Goal: Task Accomplishment & Management: Use online tool/utility

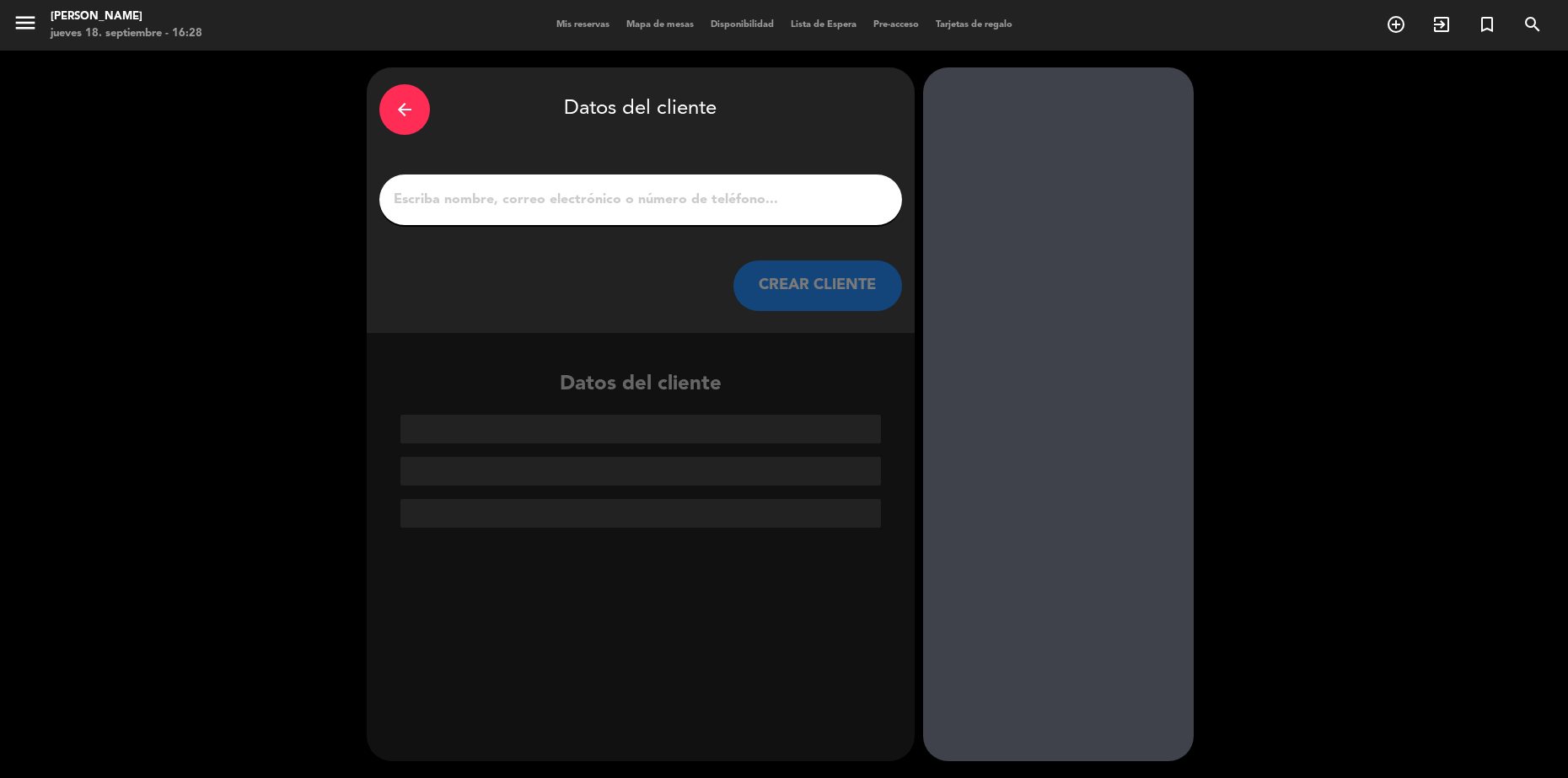
click at [399, 125] on div "arrow_back" at bounding box center [405, 109] width 51 height 51
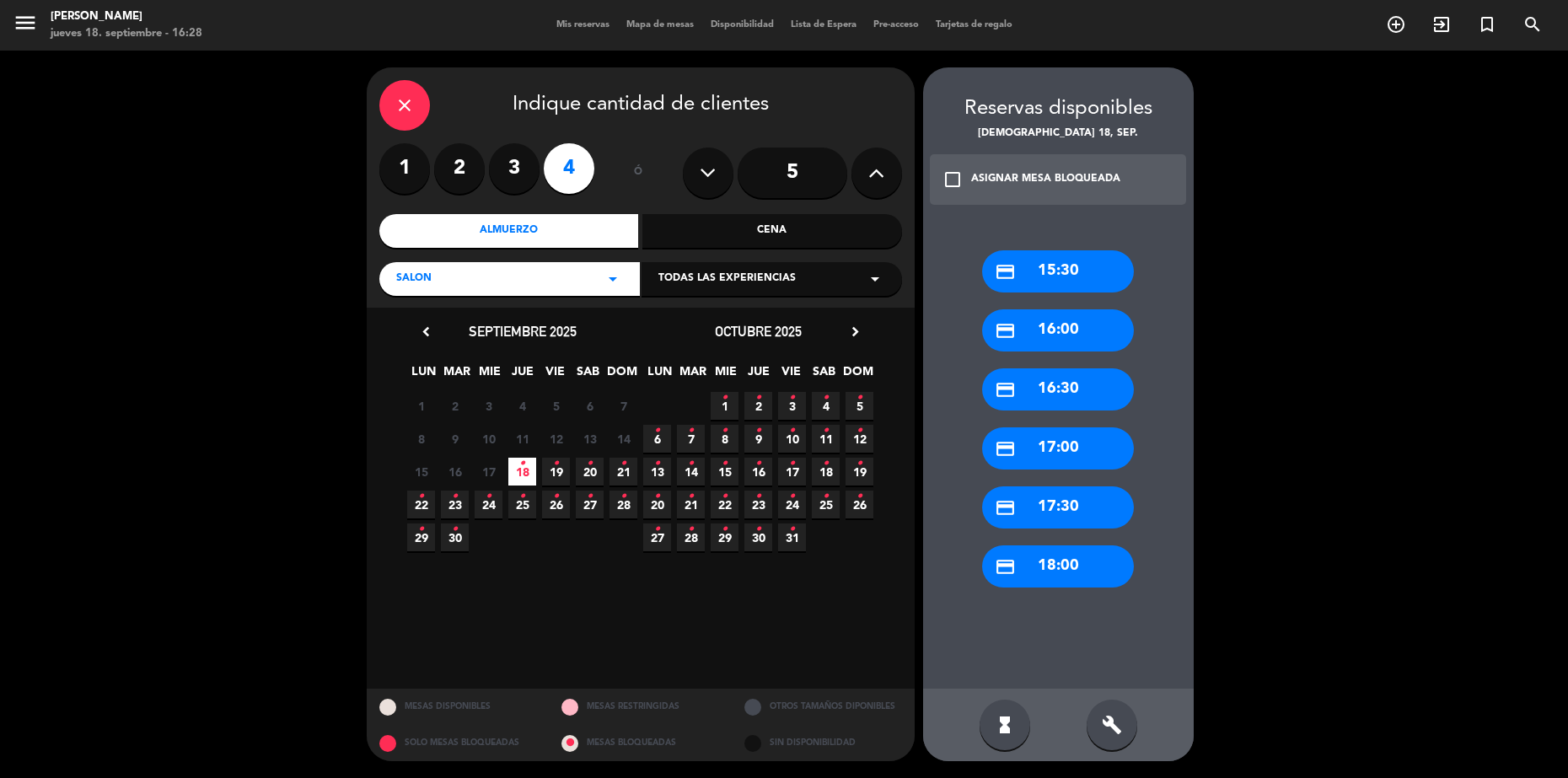
click at [398, 102] on icon "close" at bounding box center [404, 105] width 20 height 20
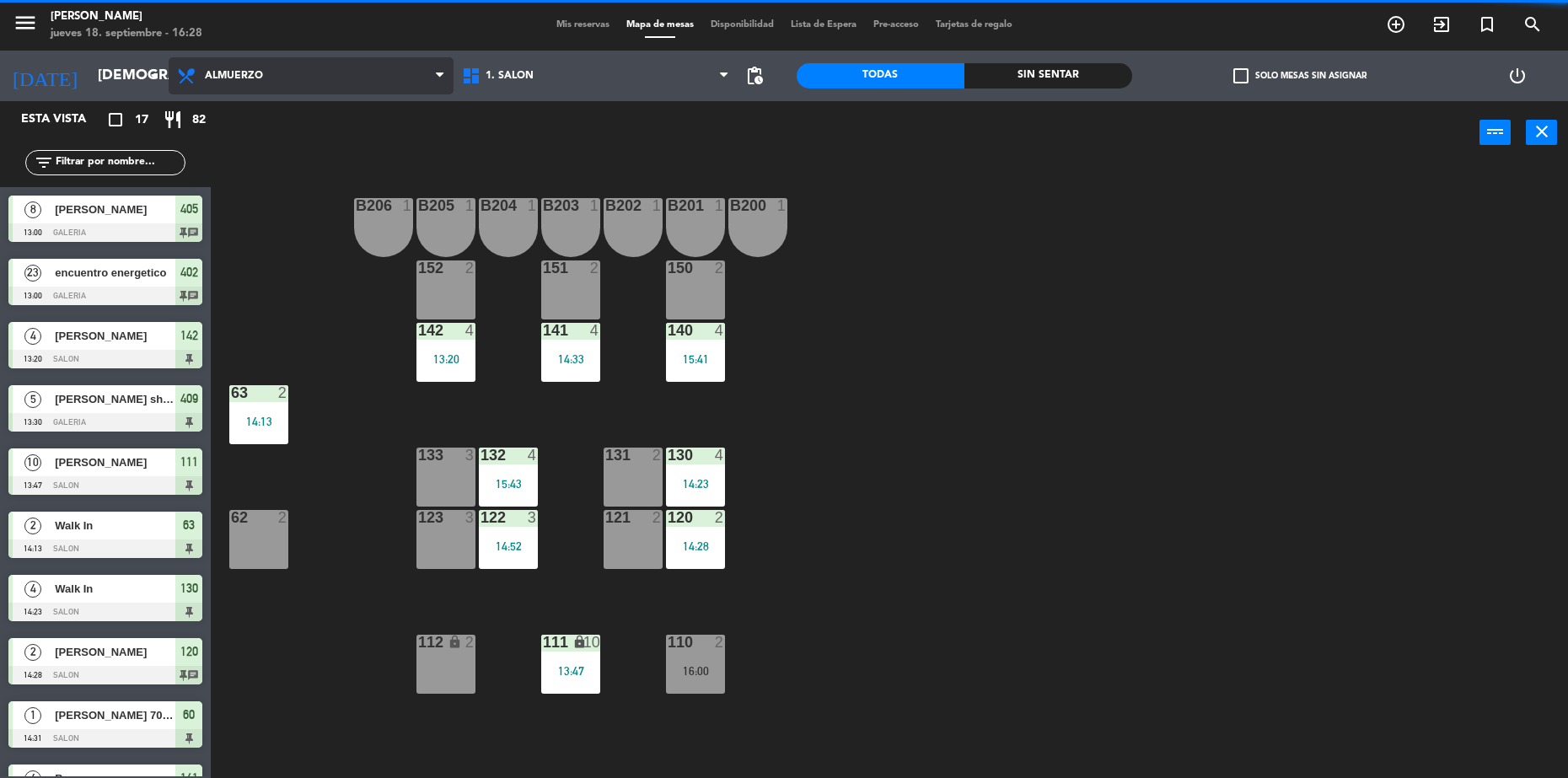
click at [220, 68] on span "Almuerzo" at bounding box center [311, 75] width 285 height 37
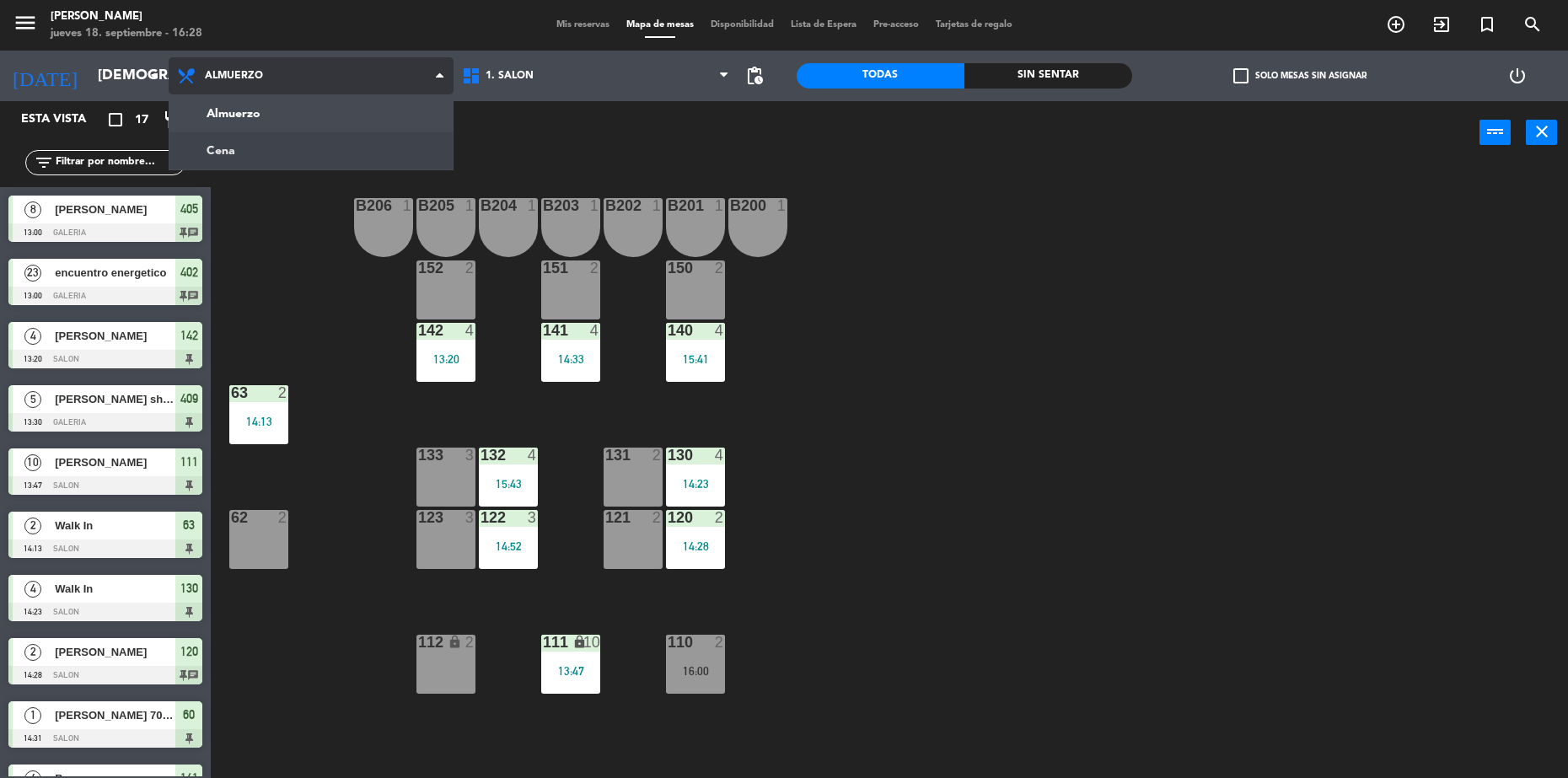
click at [289, 146] on ng-component "menu [PERSON_NAME] jueves 18. septiembre - 16:28 Mis reservas Mapa de mesas Dis…" at bounding box center [784, 391] width 1568 height 782
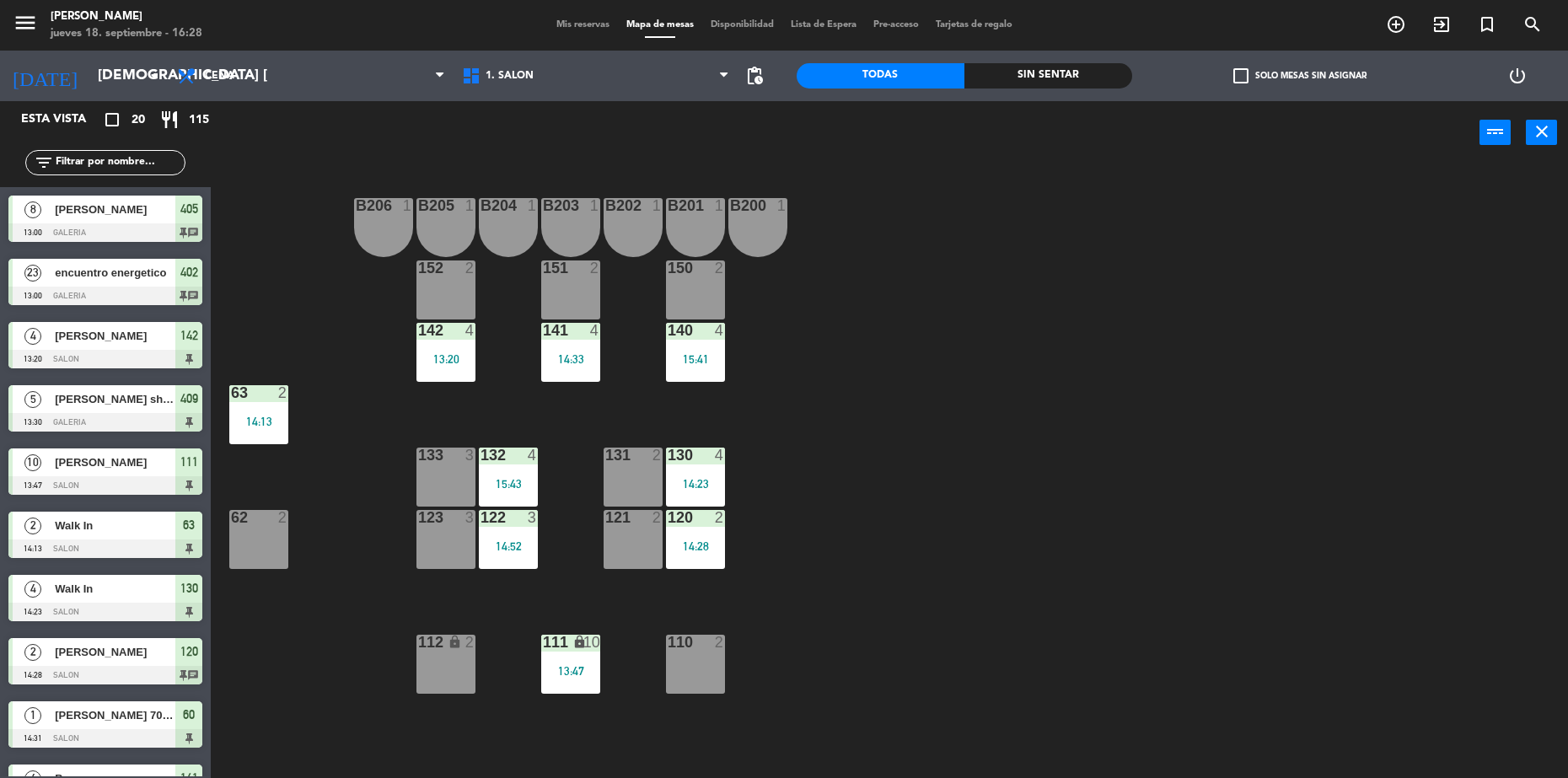
click at [568, 28] on span "Mis reservas" at bounding box center [582, 24] width 70 height 9
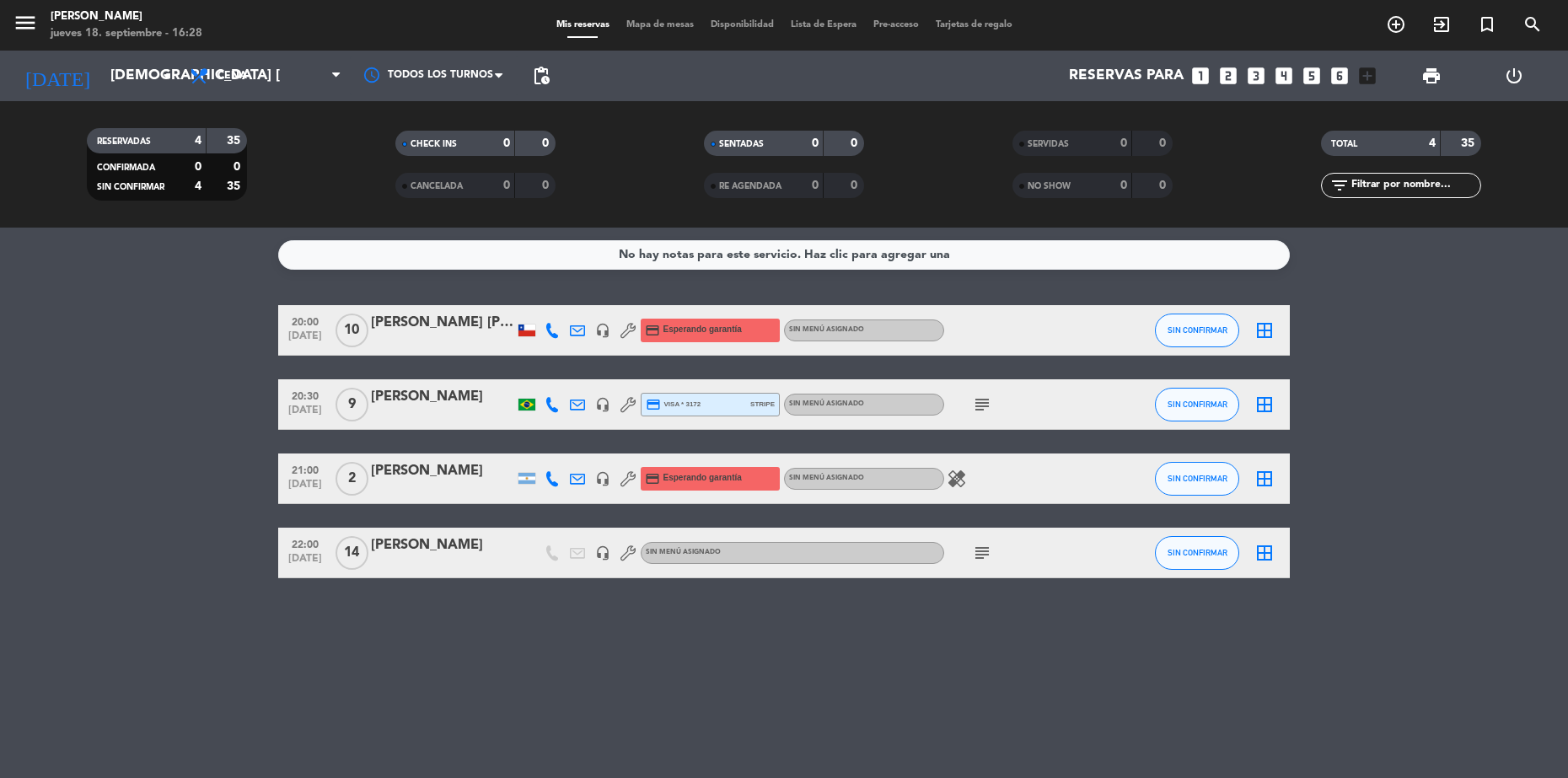
click at [980, 555] on icon "subject" at bounding box center [981, 552] width 20 height 20
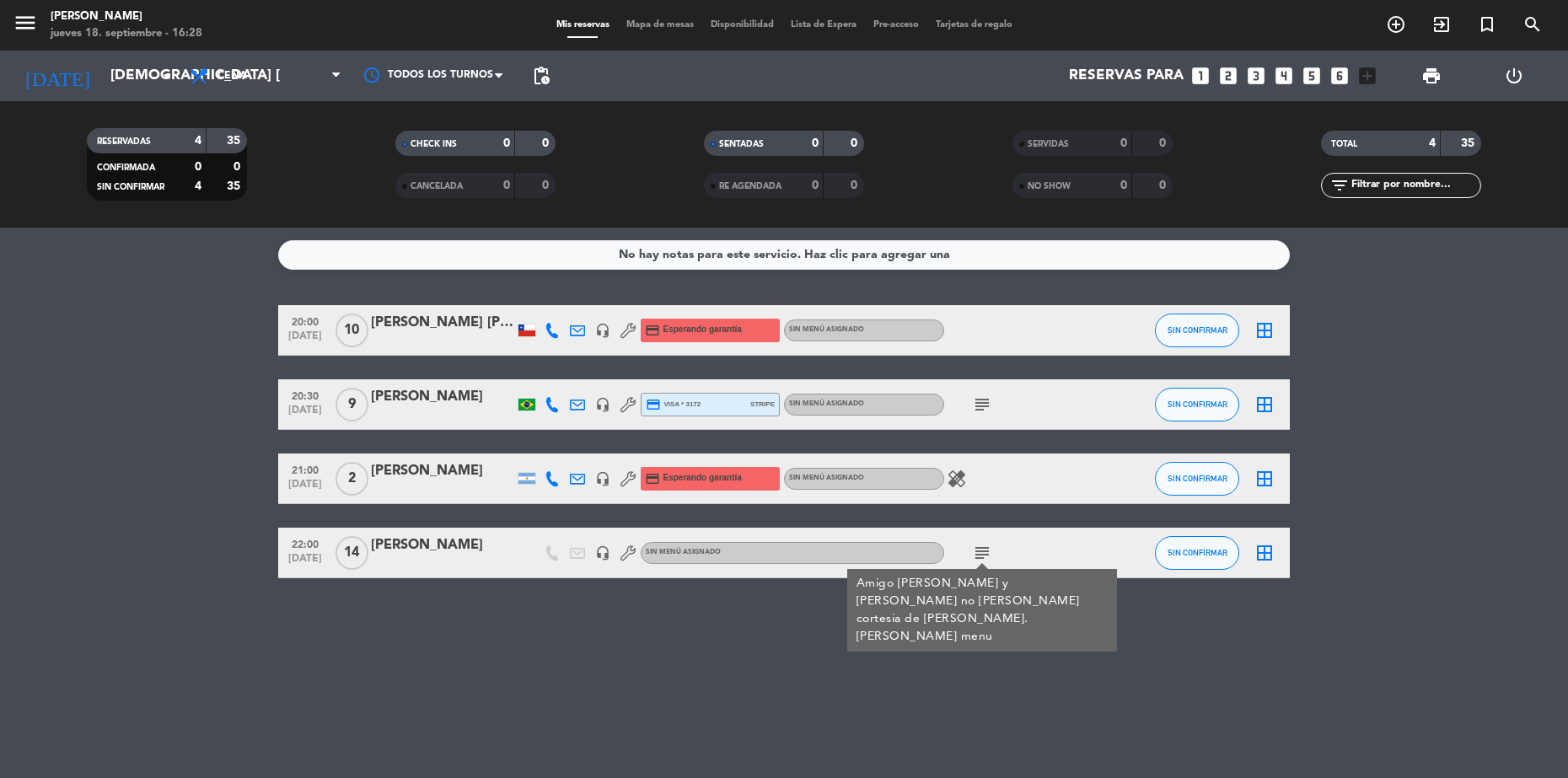
scroll to position [249, 0]
click at [211, 76] on icon at bounding box center [201, 75] width 24 height 20
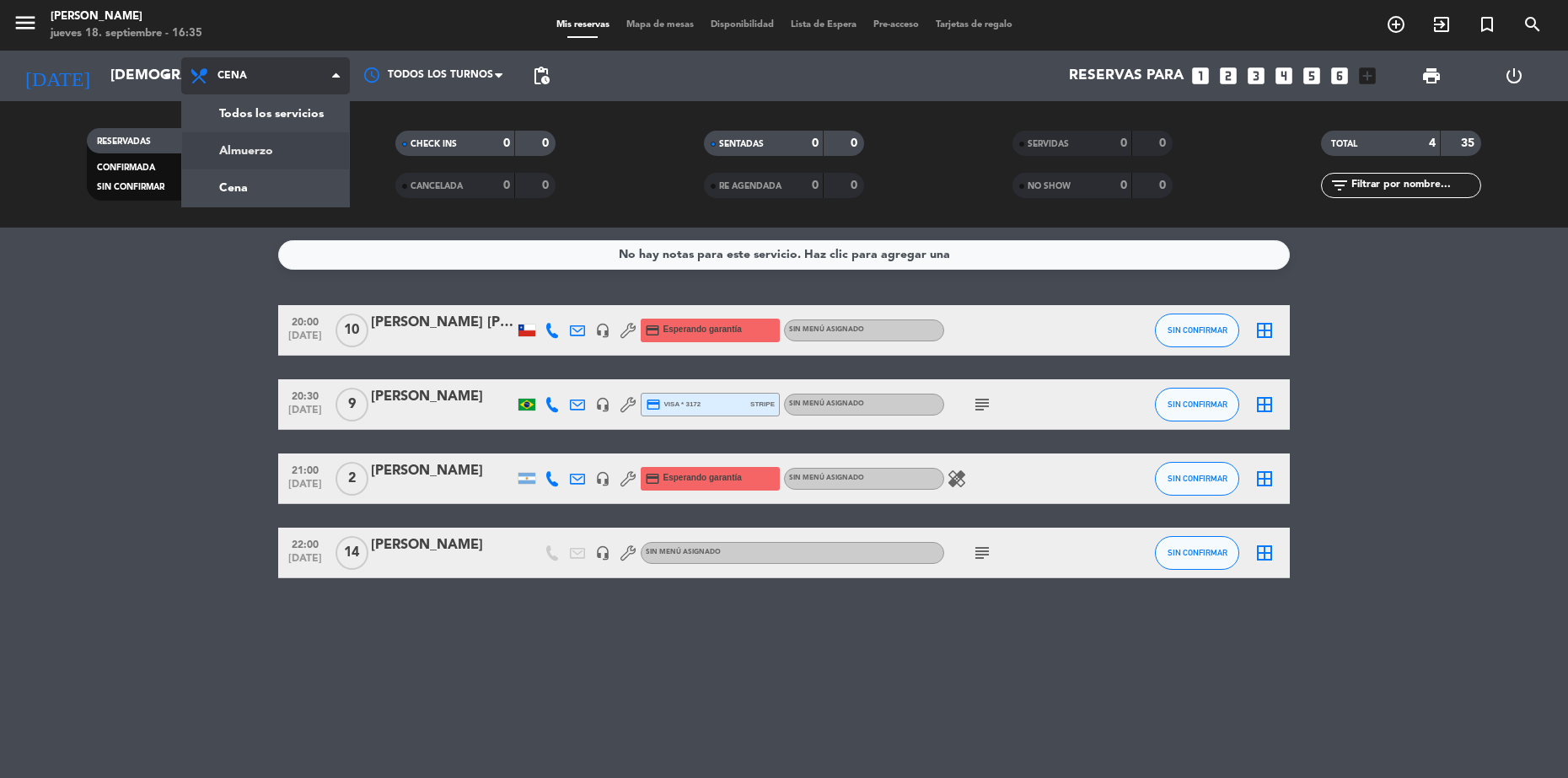
click at [286, 153] on div "menu [PERSON_NAME] jueves 18. septiembre - 16:35 Mis reservas Mapa de mesas Dis…" at bounding box center [784, 114] width 1568 height 228
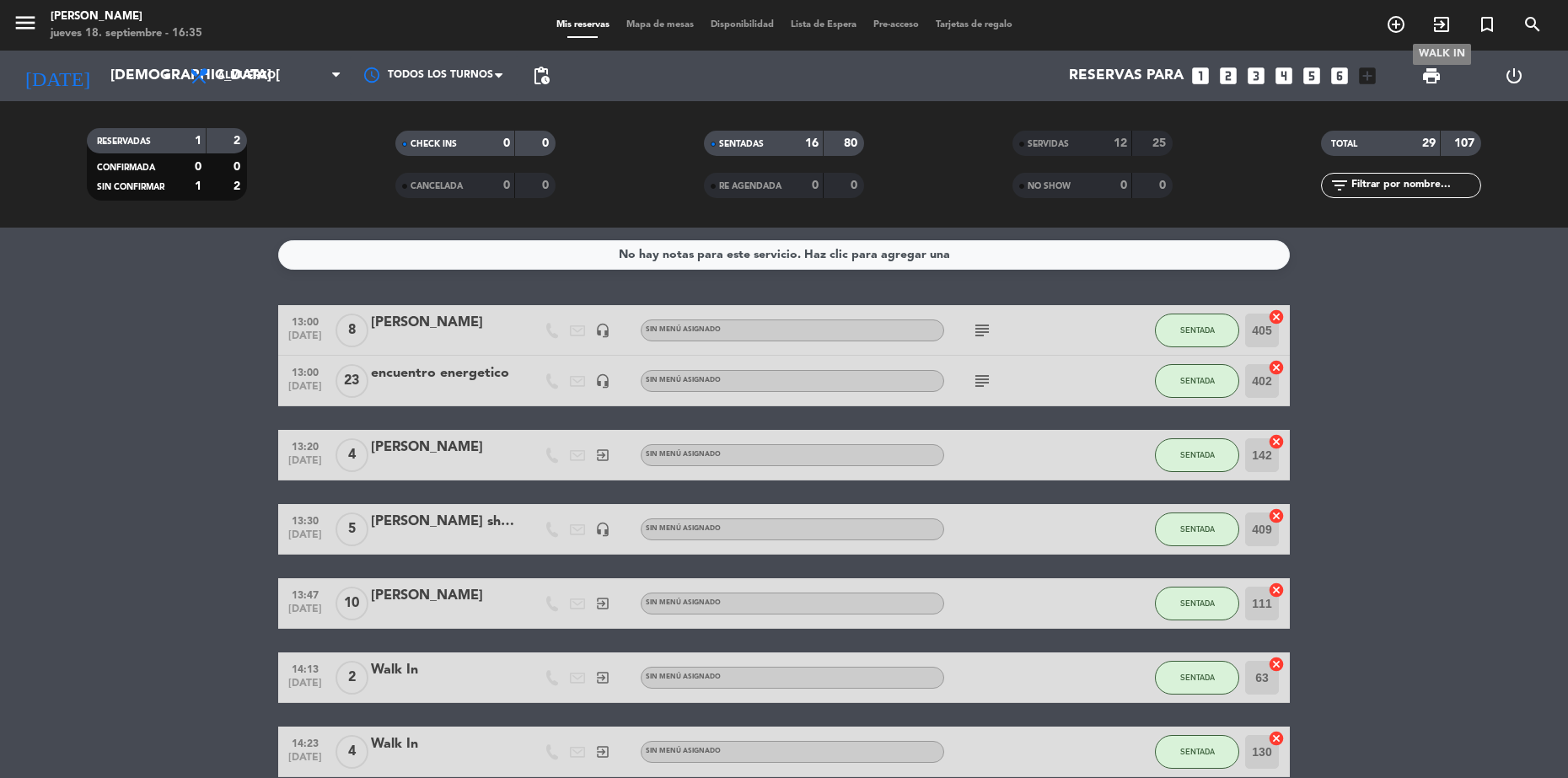
click at [1443, 21] on icon "exit_to_app" at bounding box center [1441, 24] width 20 height 20
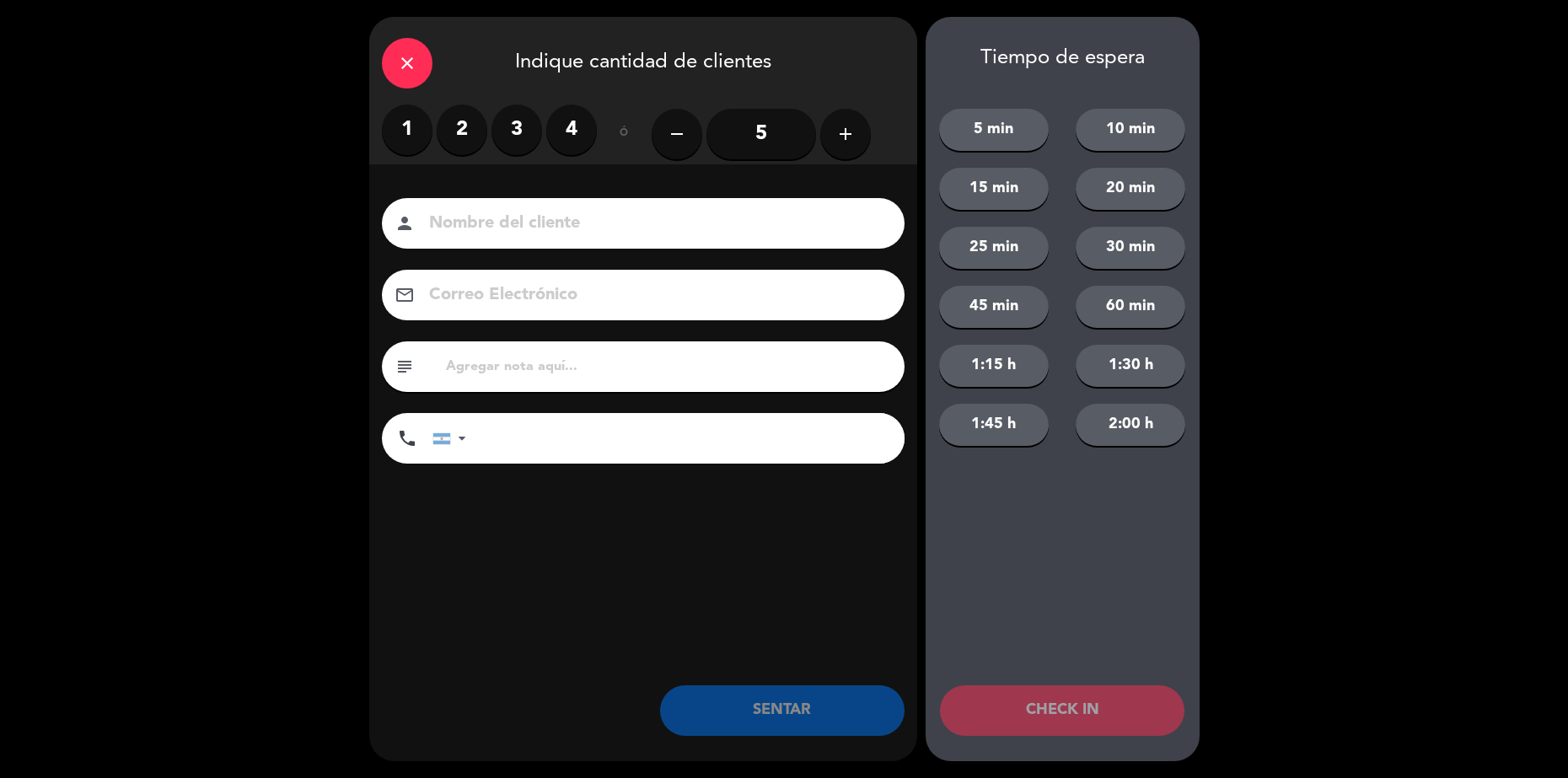
click at [580, 122] on label "4" at bounding box center [572, 130] width 51 height 51
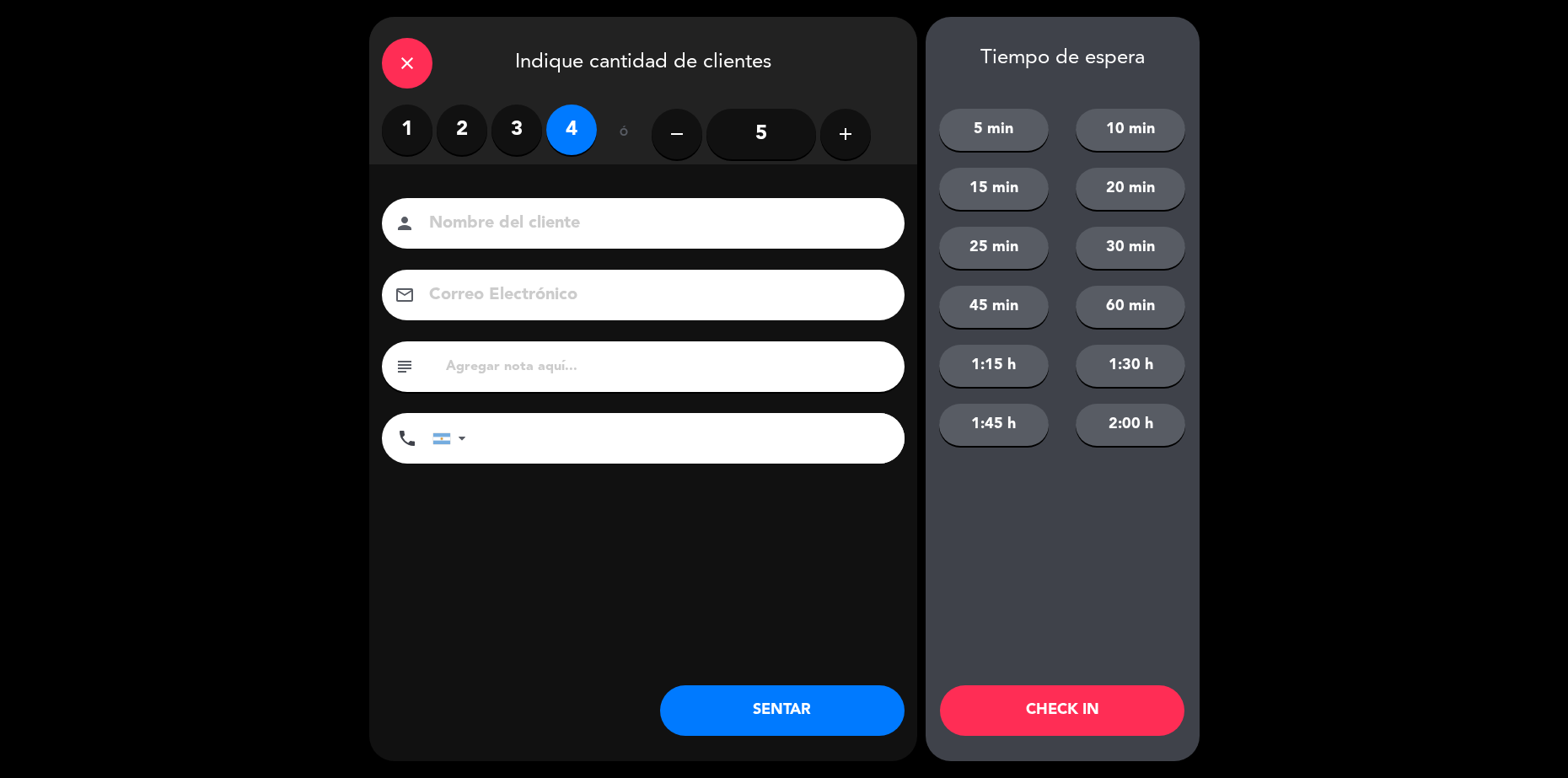
click at [792, 682] on div "close Indique cantidad de clientes 1 2 3 4 ó remove 5 add Nombre del cliente pe…" at bounding box center [643, 389] width 547 height 744
click at [792, 705] on button "SENTAR" at bounding box center [781, 710] width 244 height 51
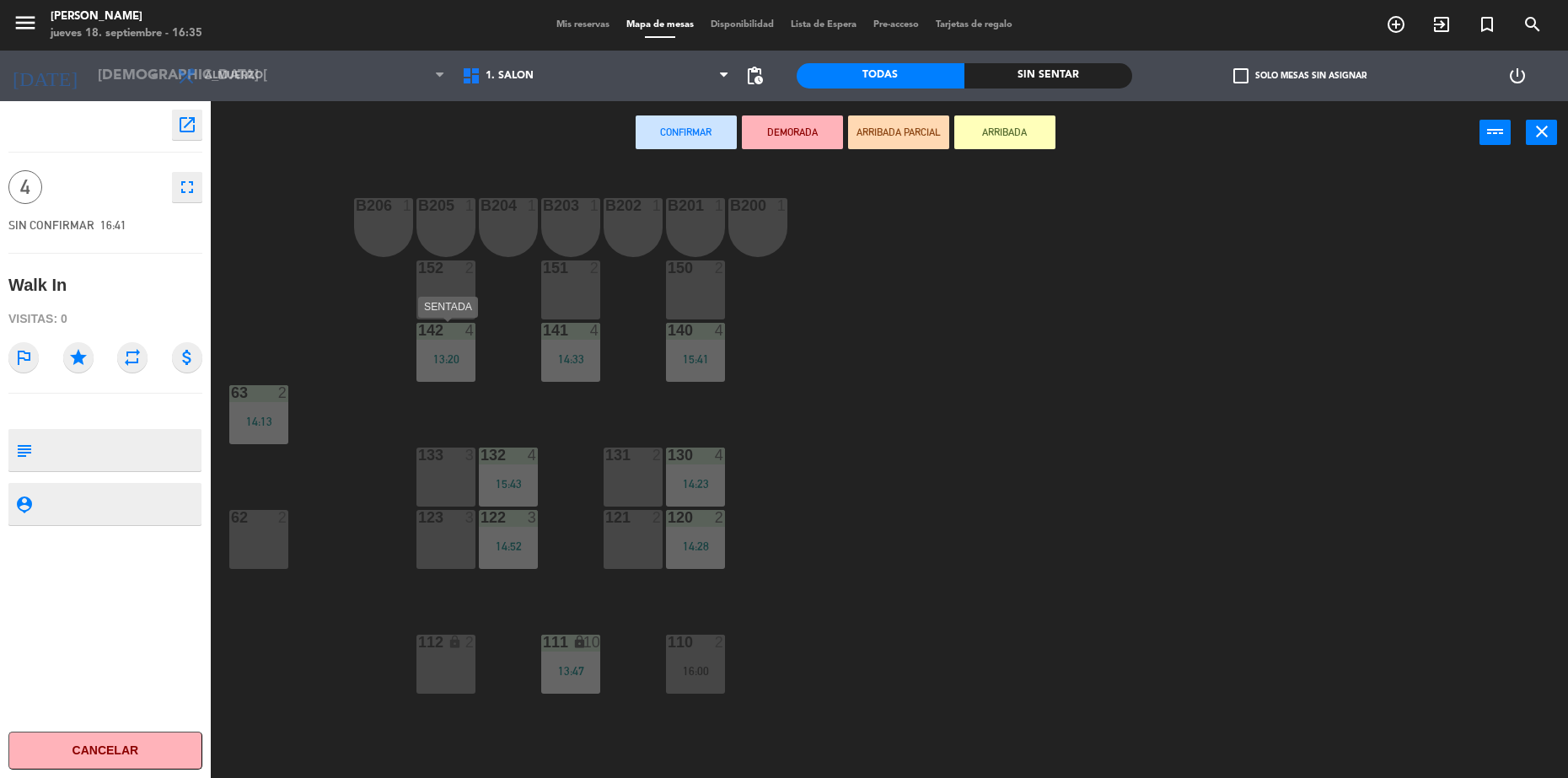
click at [440, 362] on div "13:20" at bounding box center [446, 359] width 59 height 12
click at [437, 349] on div "142 4 13:20" at bounding box center [446, 352] width 59 height 59
click at [439, 349] on div "142 4 13:20" at bounding box center [446, 352] width 59 height 59
click at [573, 348] on div "141 4 14:33" at bounding box center [570, 352] width 59 height 59
click at [430, 279] on div "152 2" at bounding box center [446, 289] width 59 height 59
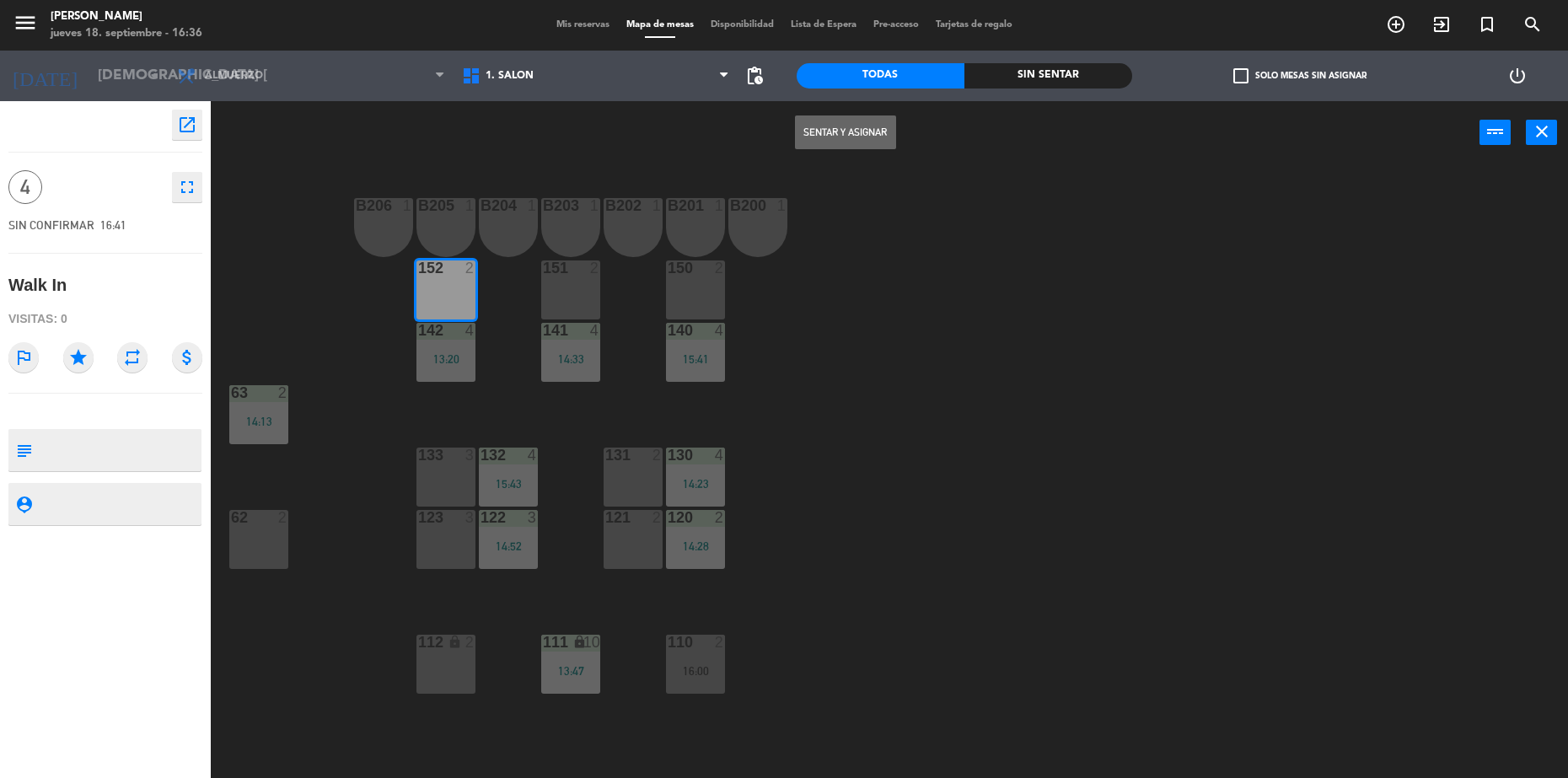
click at [833, 124] on button "Sentar y Asignar" at bounding box center [845, 133] width 101 height 34
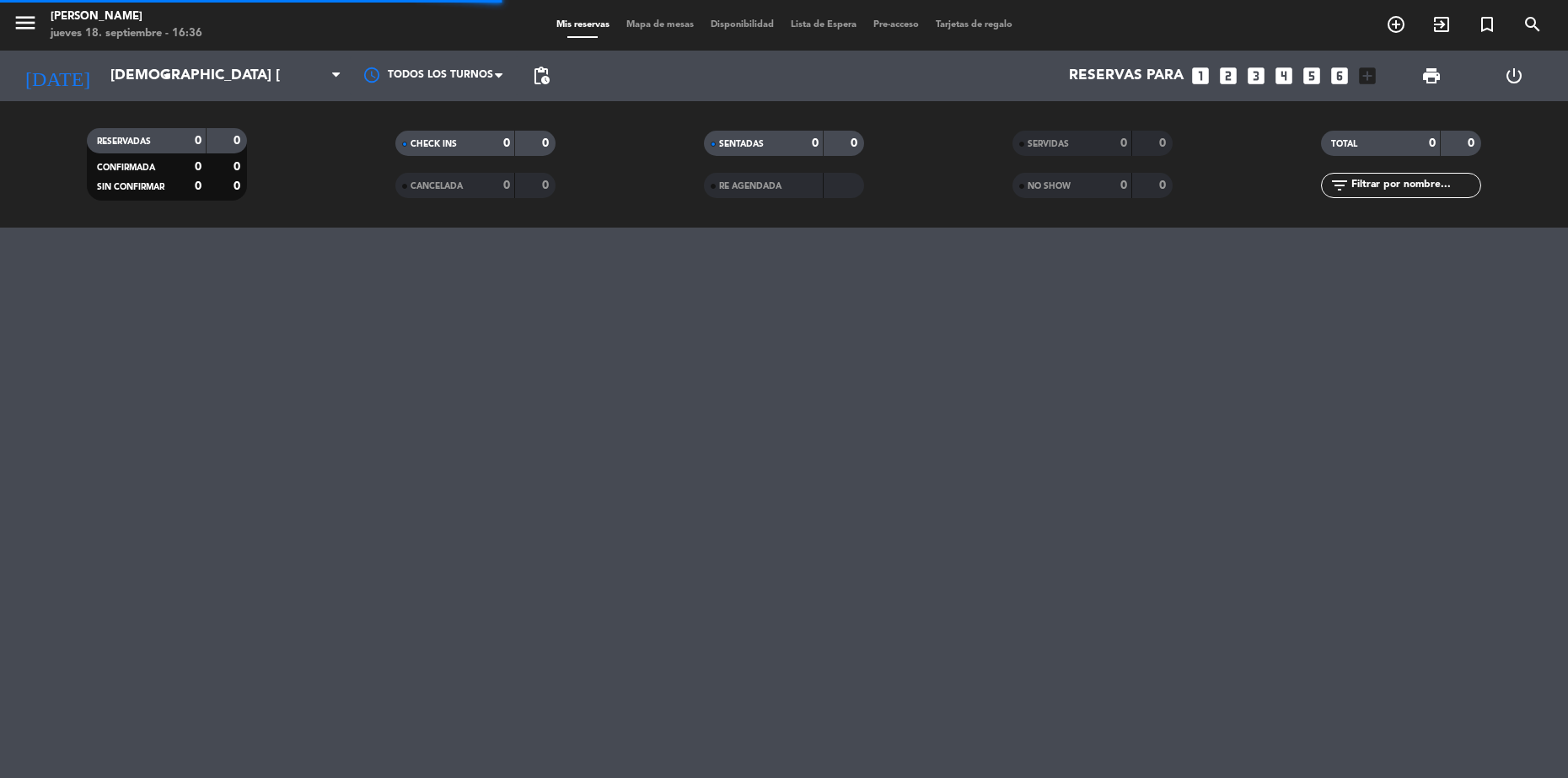
click at [420, 365] on div "menu [PERSON_NAME] jueves 18. septiembre - 16:36 Mis reservas Mapa de mesas Dis…" at bounding box center [784, 389] width 1568 height 778
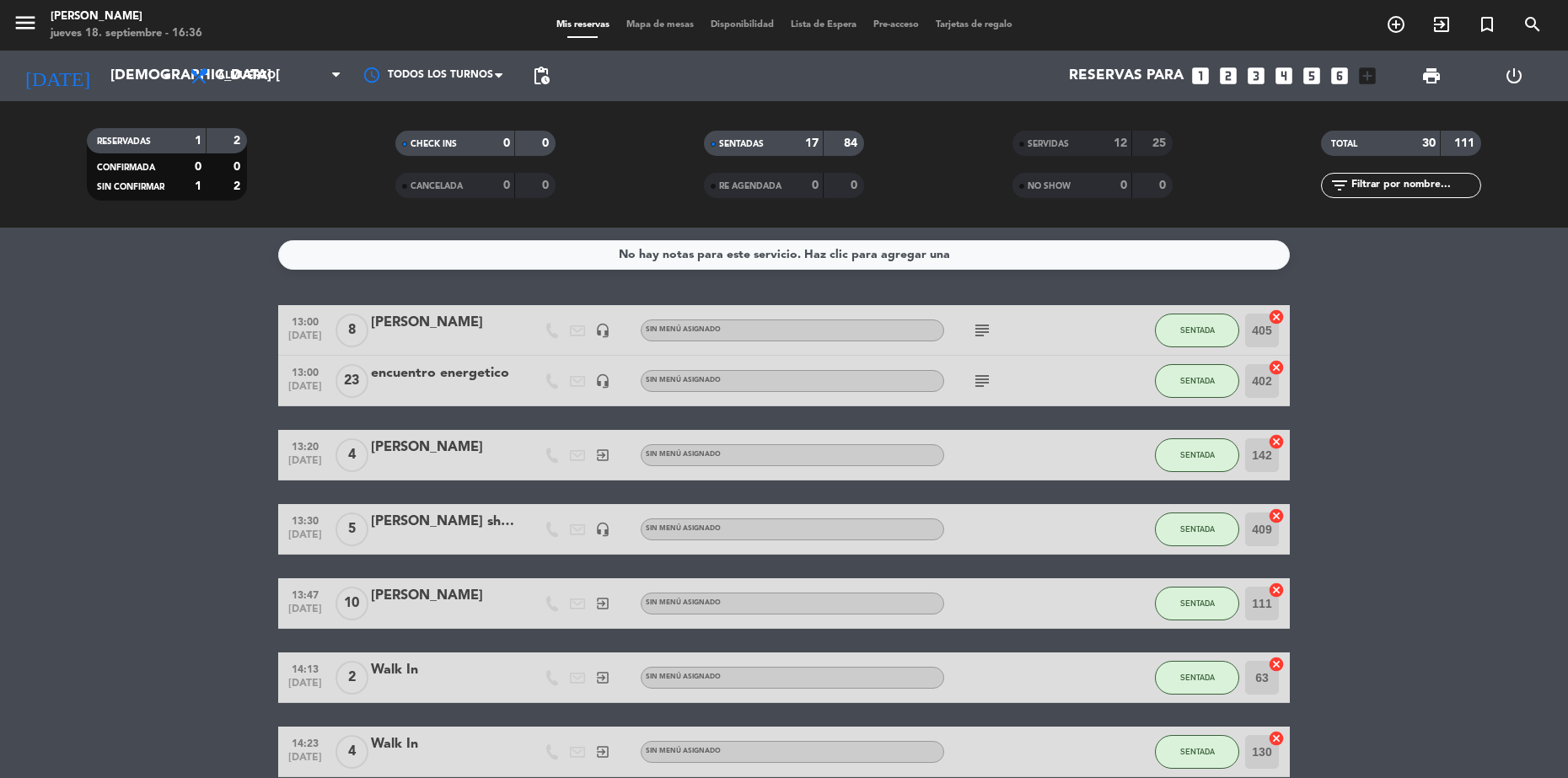
click at [648, 15] on div "menu [PERSON_NAME] jueves 18. septiembre - 16:36 Mis reservas Mapa de mesas Dis…" at bounding box center [784, 25] width 1568 height 51
click at [653, 26] on span "Mapa de mesas" at bounding box center [660, 24] width 84 height 9
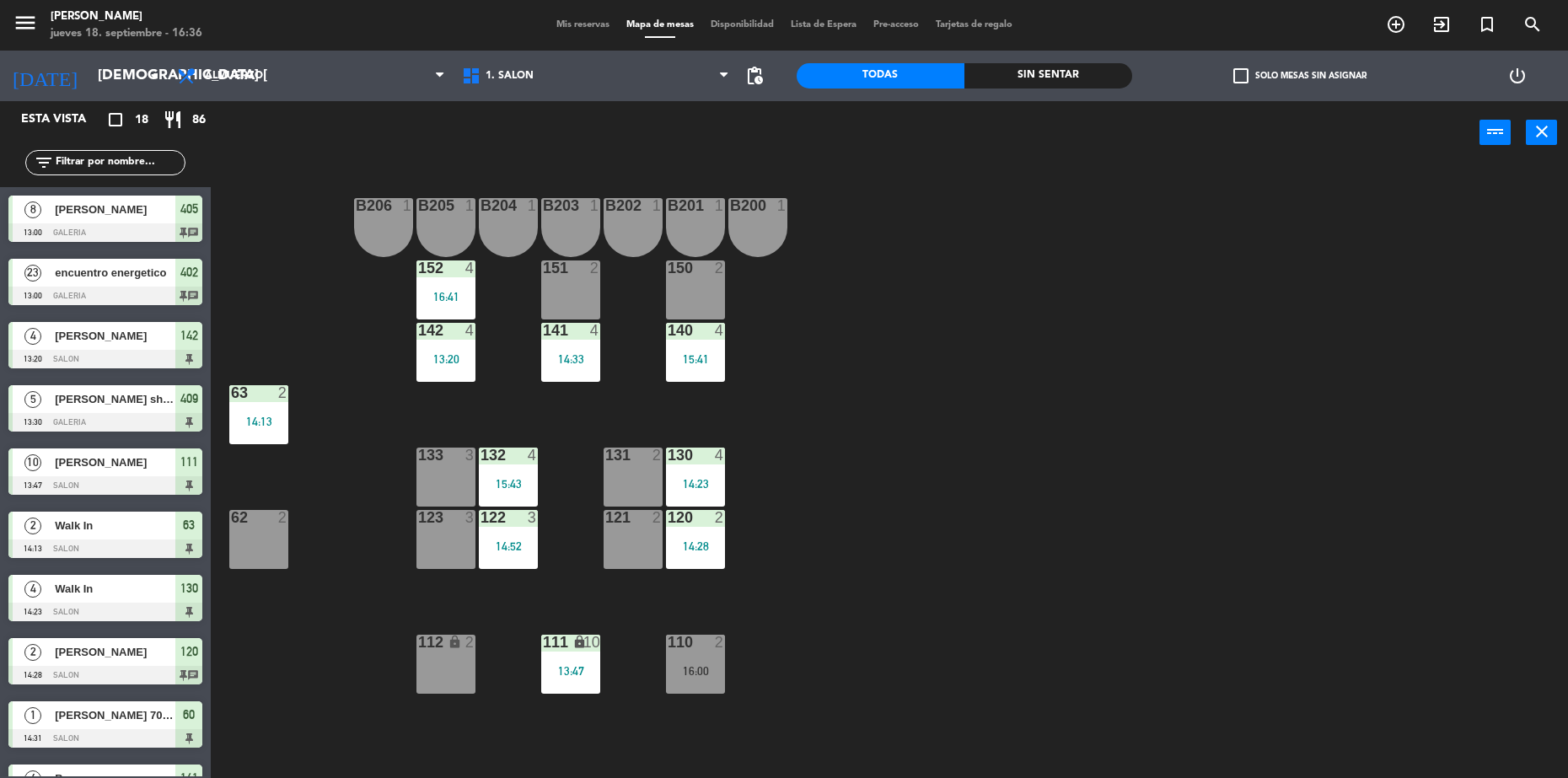
click at [576, 28] on span "Mis reservas" at bounding box center [582, 24] width 70 height 9
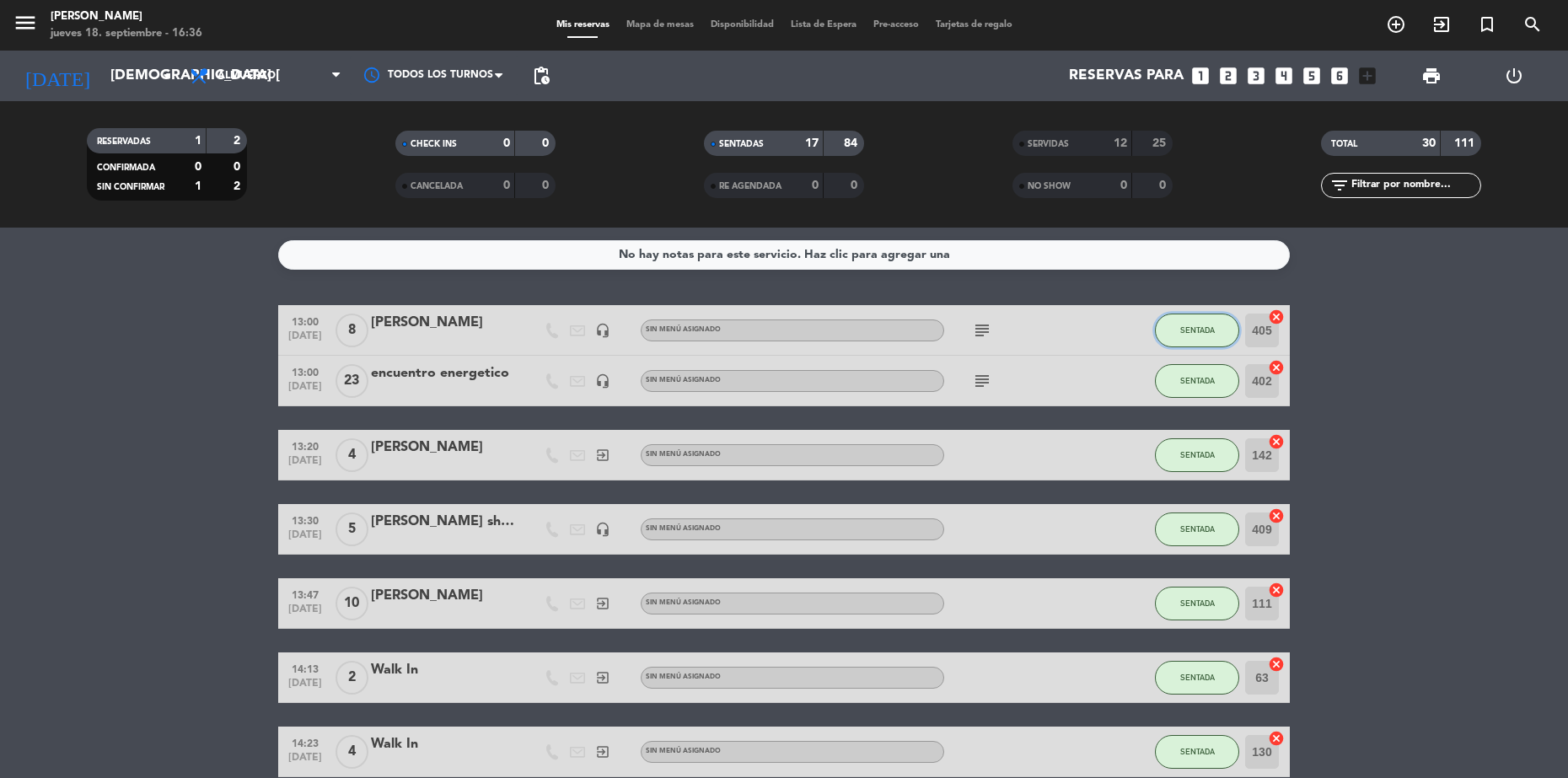
click at [1184, 332] on span "SENTADA" at bounding box center [1197, 330] width 35 height 9
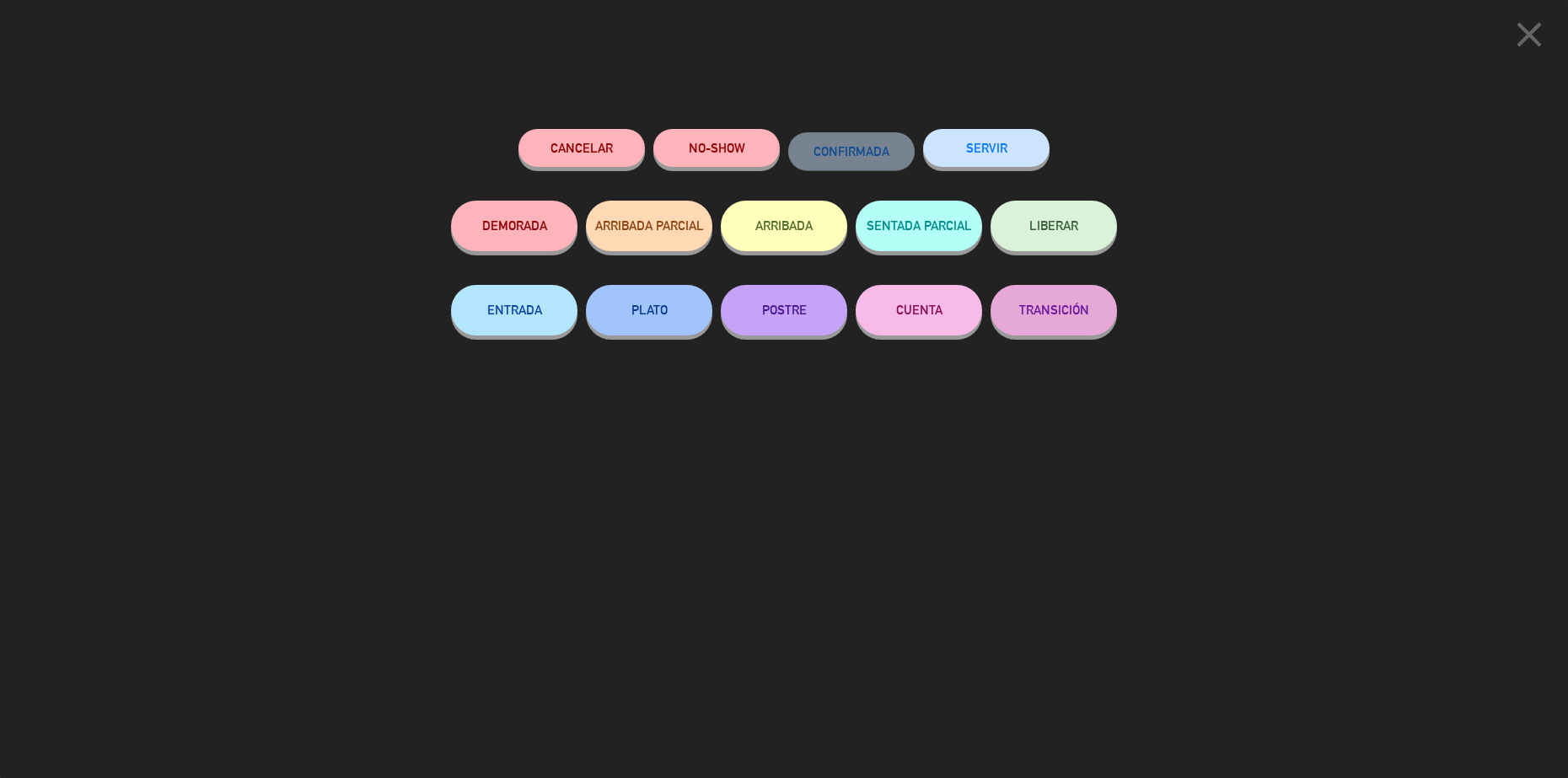
click at [963, 156] on button "SERVIR" at bounding box center [987, 148] width 126 height 38
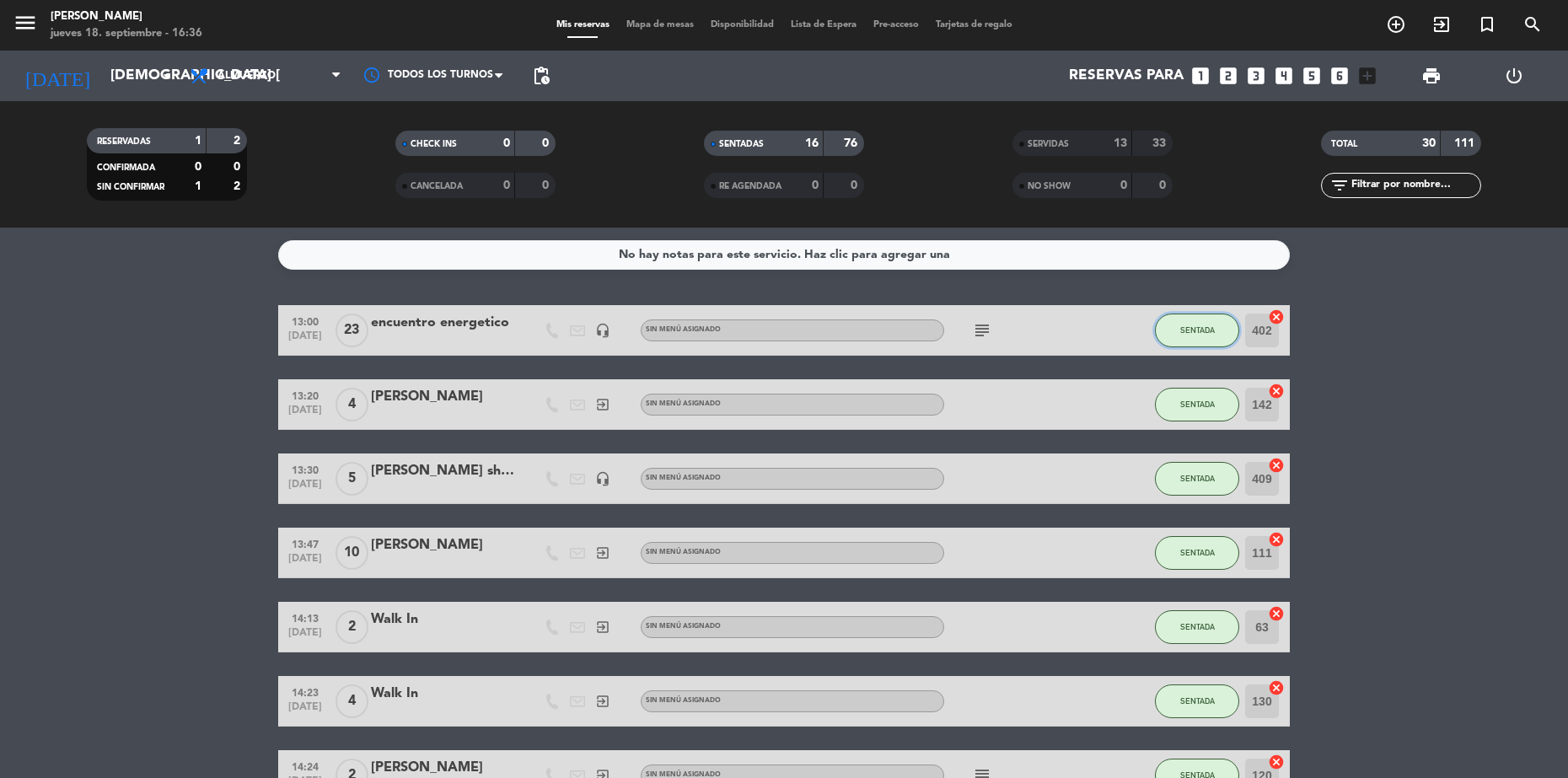
click at [1190, 328] on span "SENTADA" at bounding box center [1197, 330] width 35 height 9
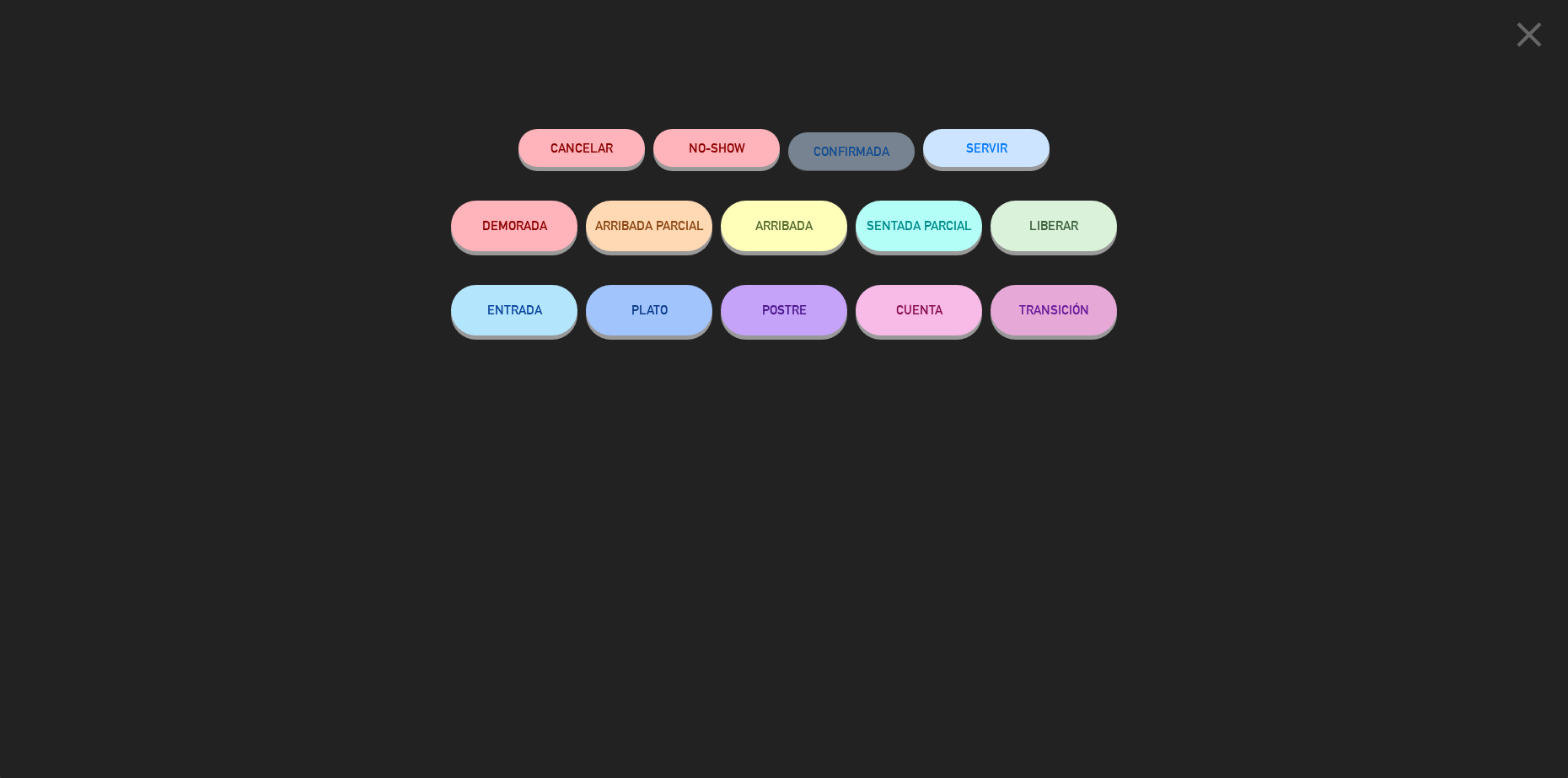
click at [972, 151] on button "SERVIR" at bounding box center [987, 148] width 126 height 38
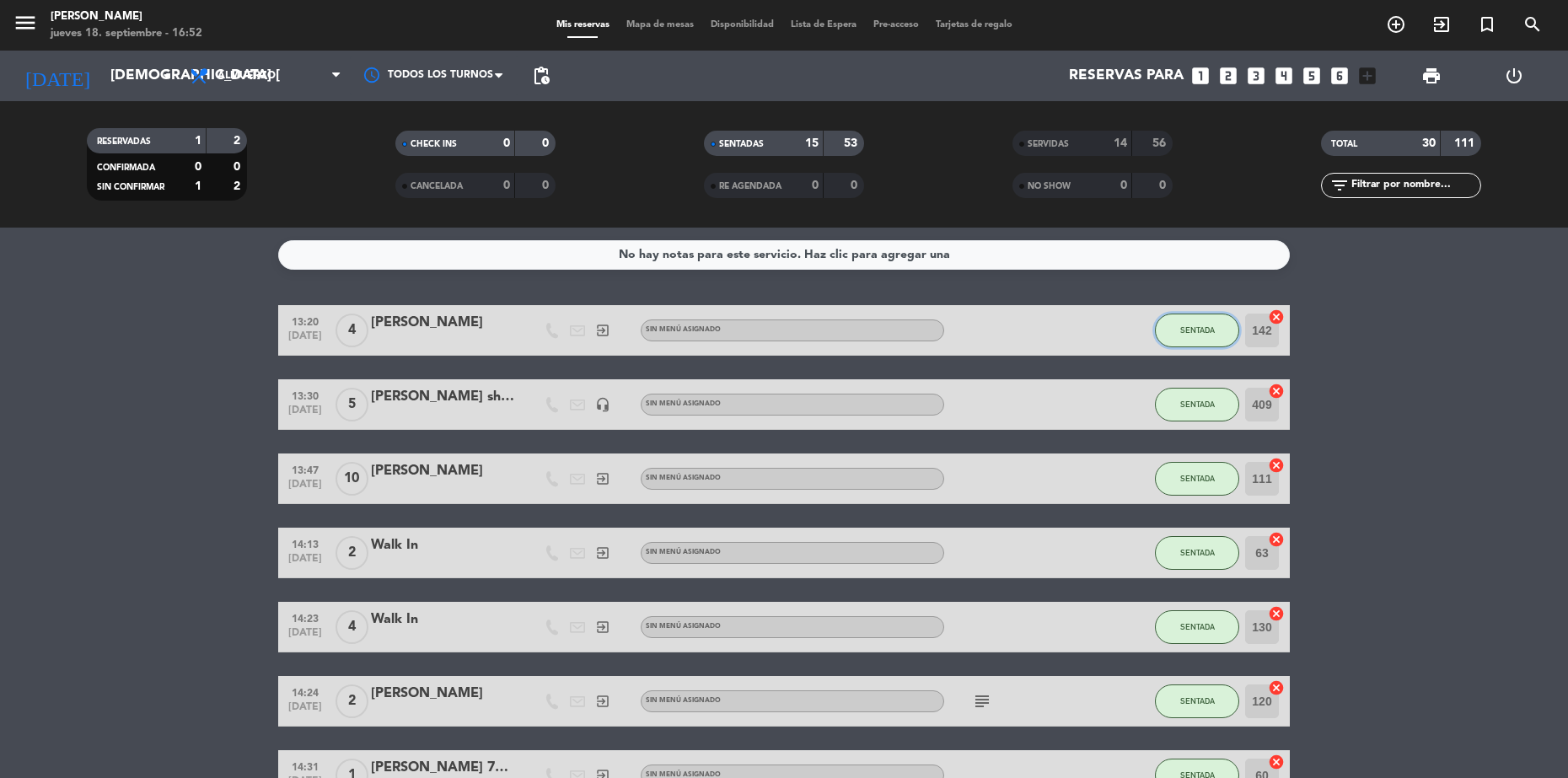
click at [1185, 338] on button "SENTADA" at bounding box center [1197, 331] width 84 height 34
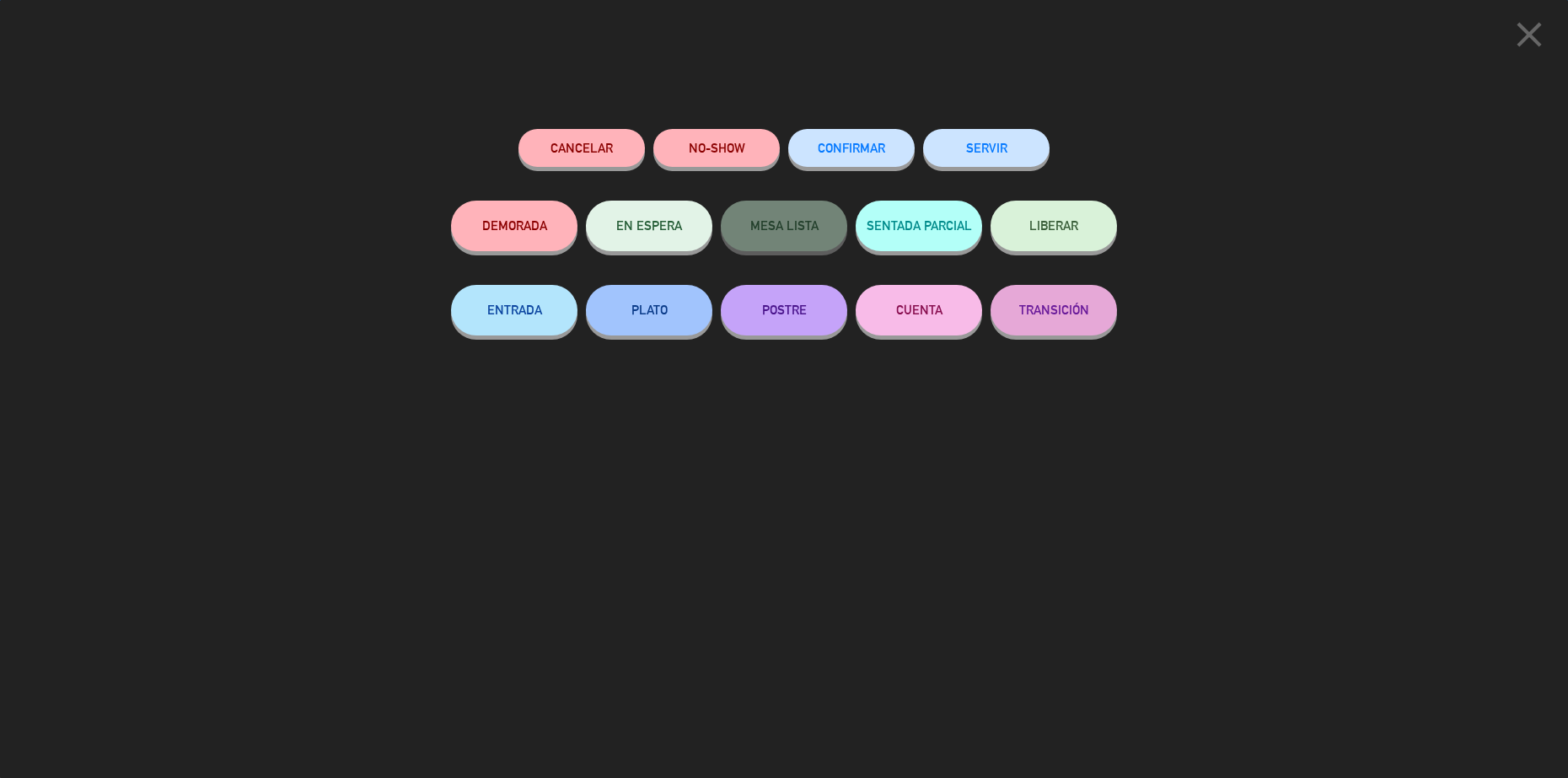
click at [957, 136] on button "SERVIR" at bounding box center [987, 148] width 126 height 38
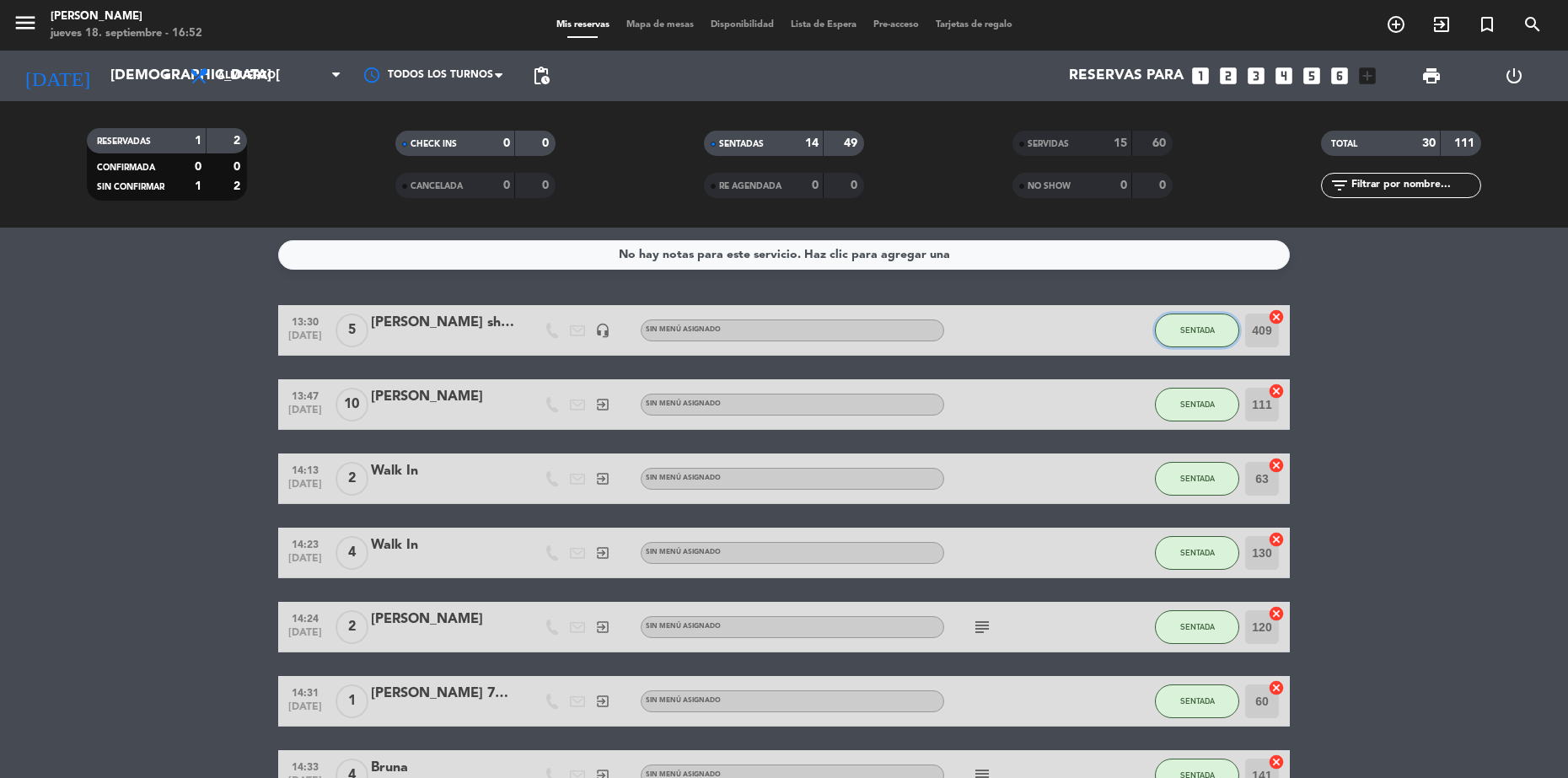
click at [1207, 324] on button "SENTADA" at bounding box center [1197, 331] width 84 height 34
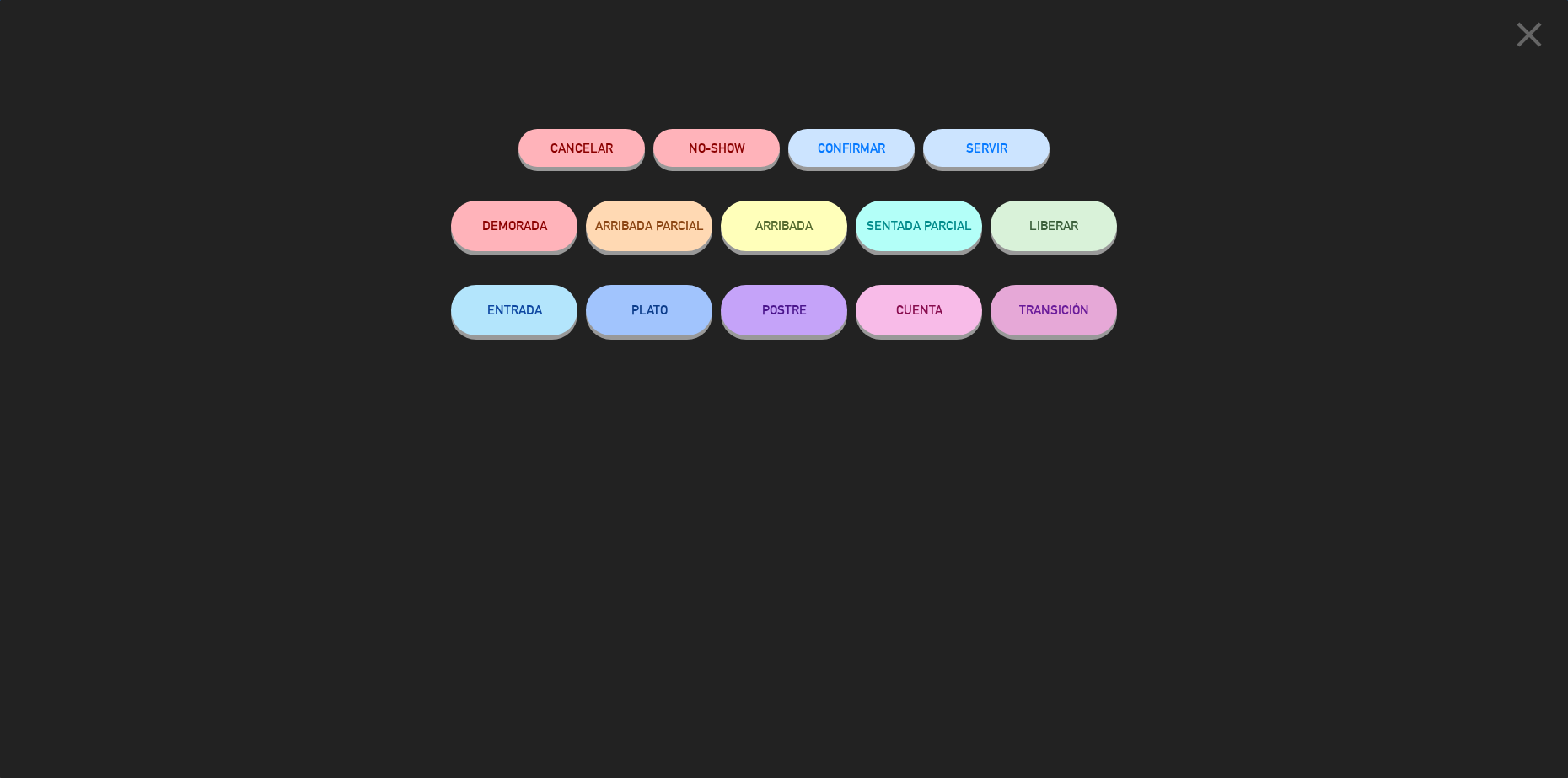
click at [1014, 152] on button "SERVIR" at bounding box center [987, 148] width 126 height 38
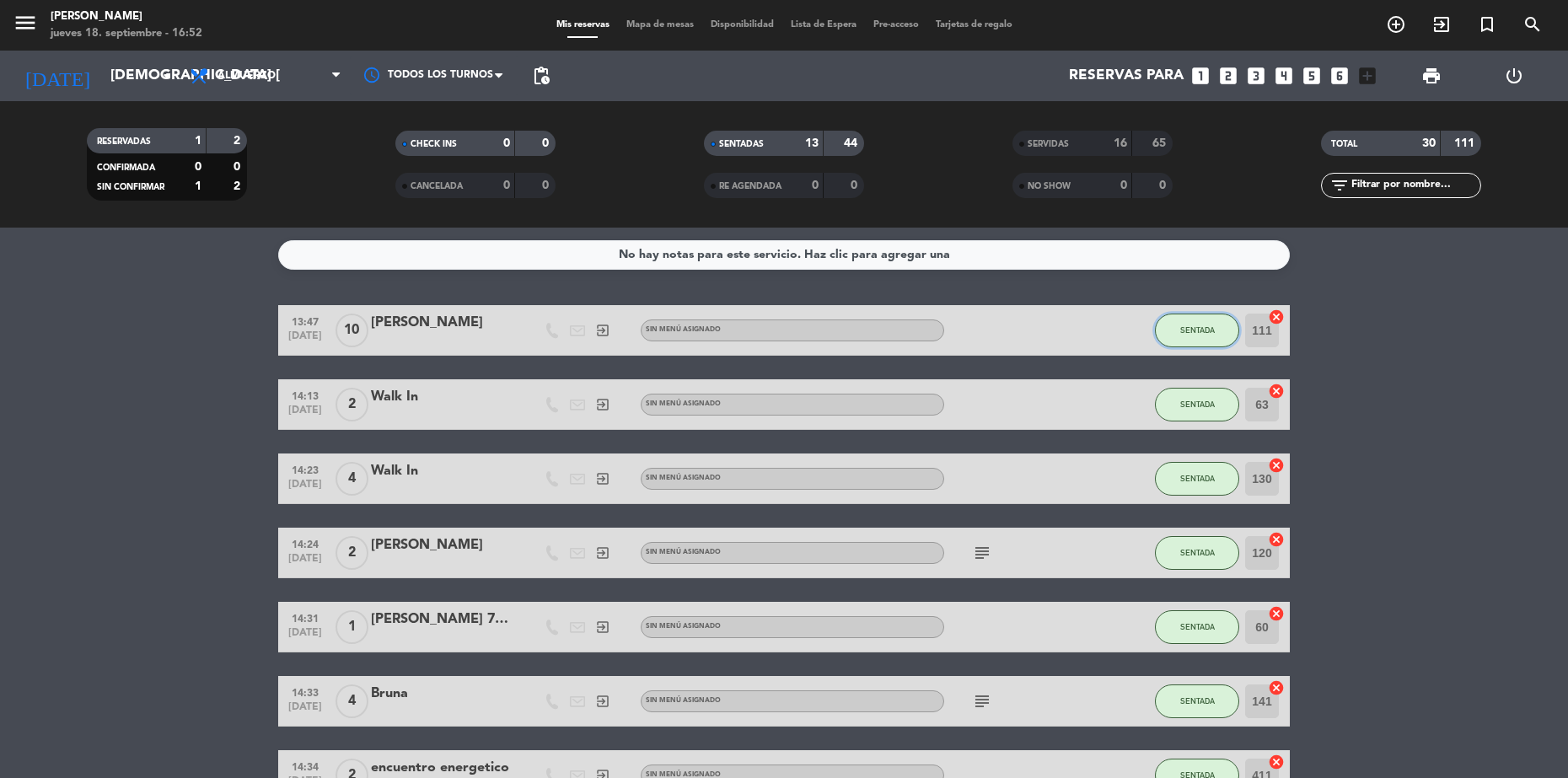
click at [1184, 338] on button "SENTADA" at bounding box center [1197, 331] width 84 height 34
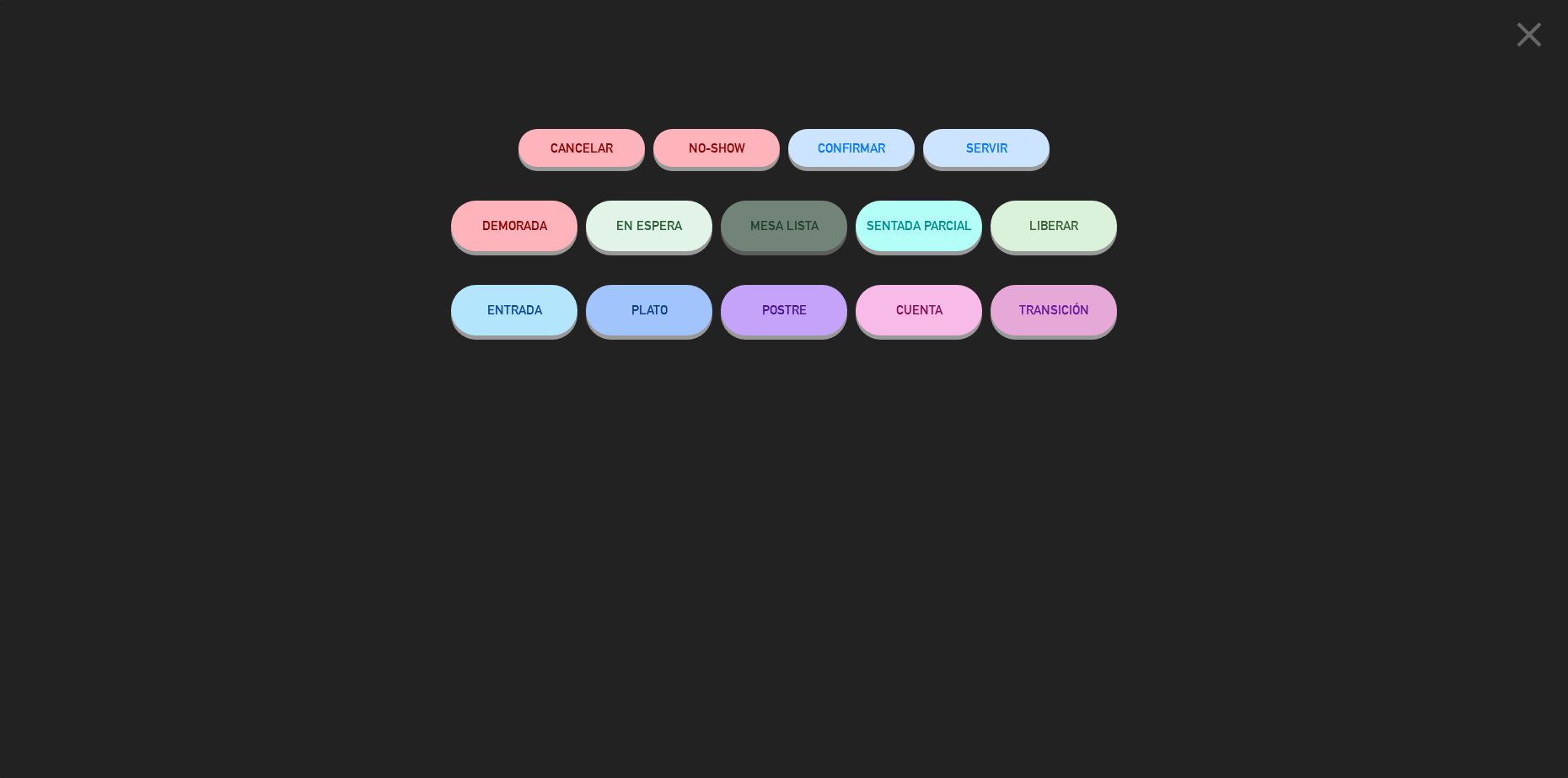
click at [1043, 164] on div "SERVIR" at bounding box center [987, 165] width 126 height 72
click at [1024, 151] on button "SERVIR" at bounding box center [987, 148] width 126 height 38
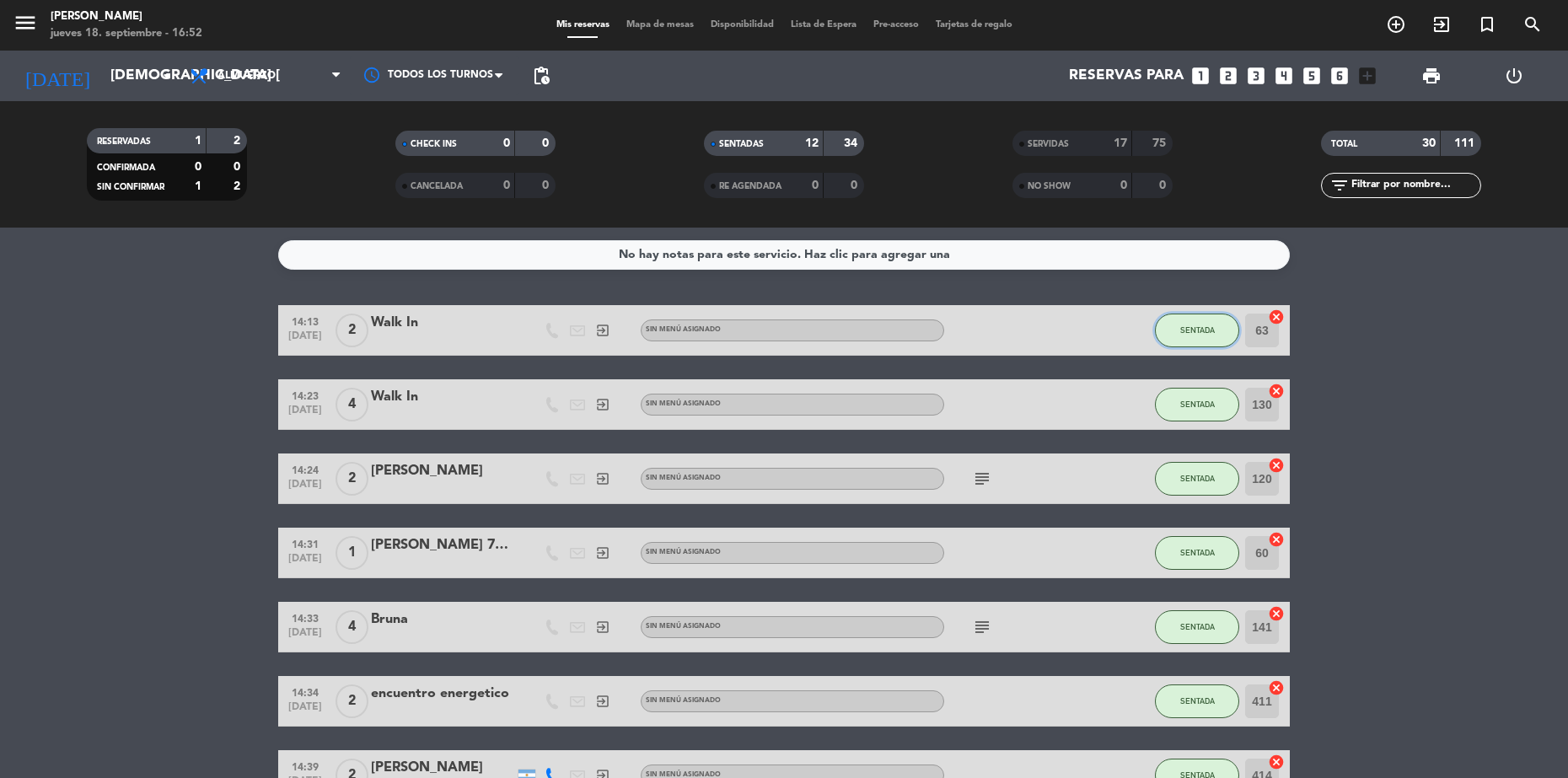
click at [1177, 331] on button "SENTADA" at bounding box center [1197, 331] width 84 height 34
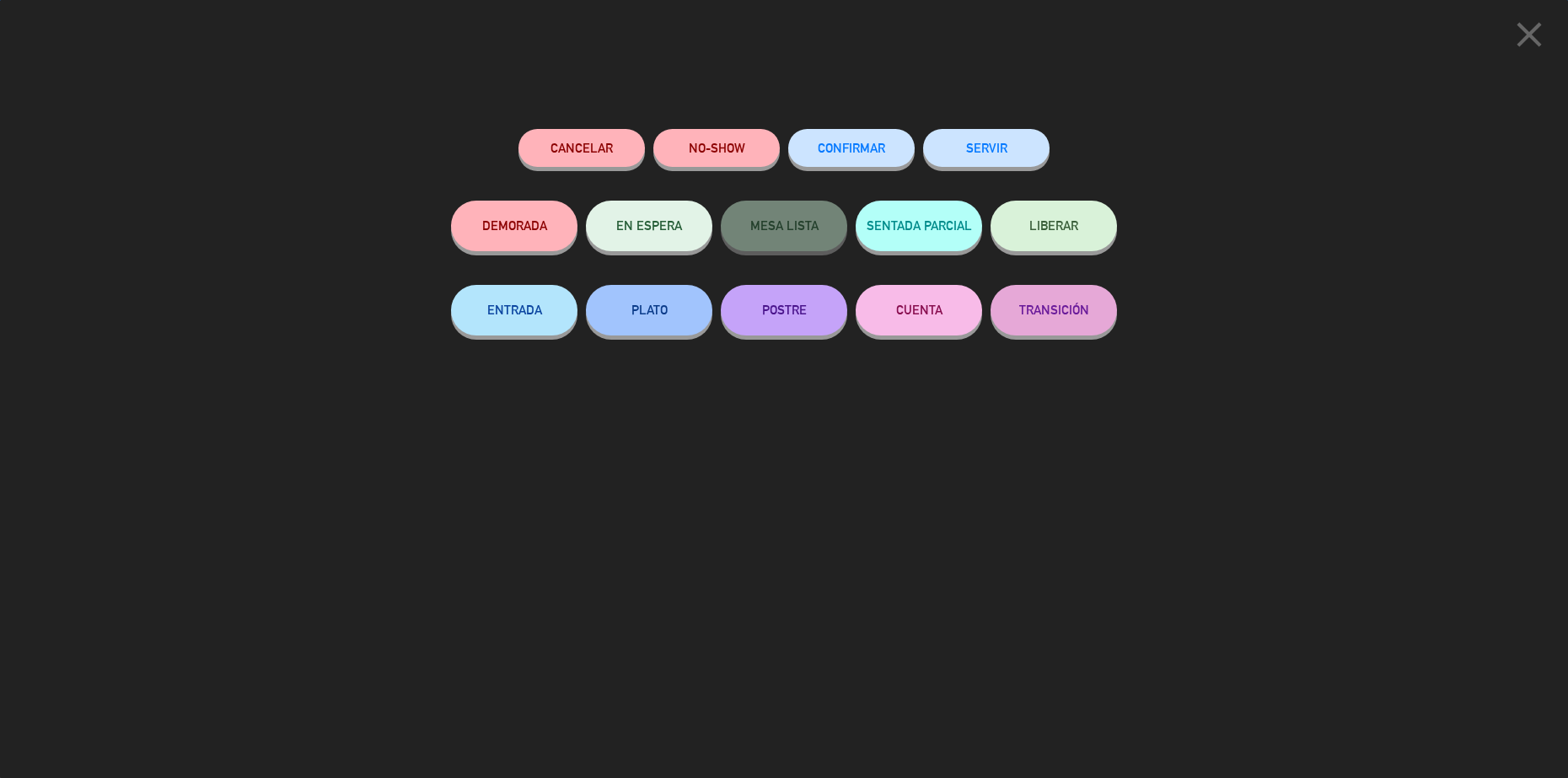
click at [989, 150] on button "SERVIR" at bounding box center [987, 148] width 126 height 38
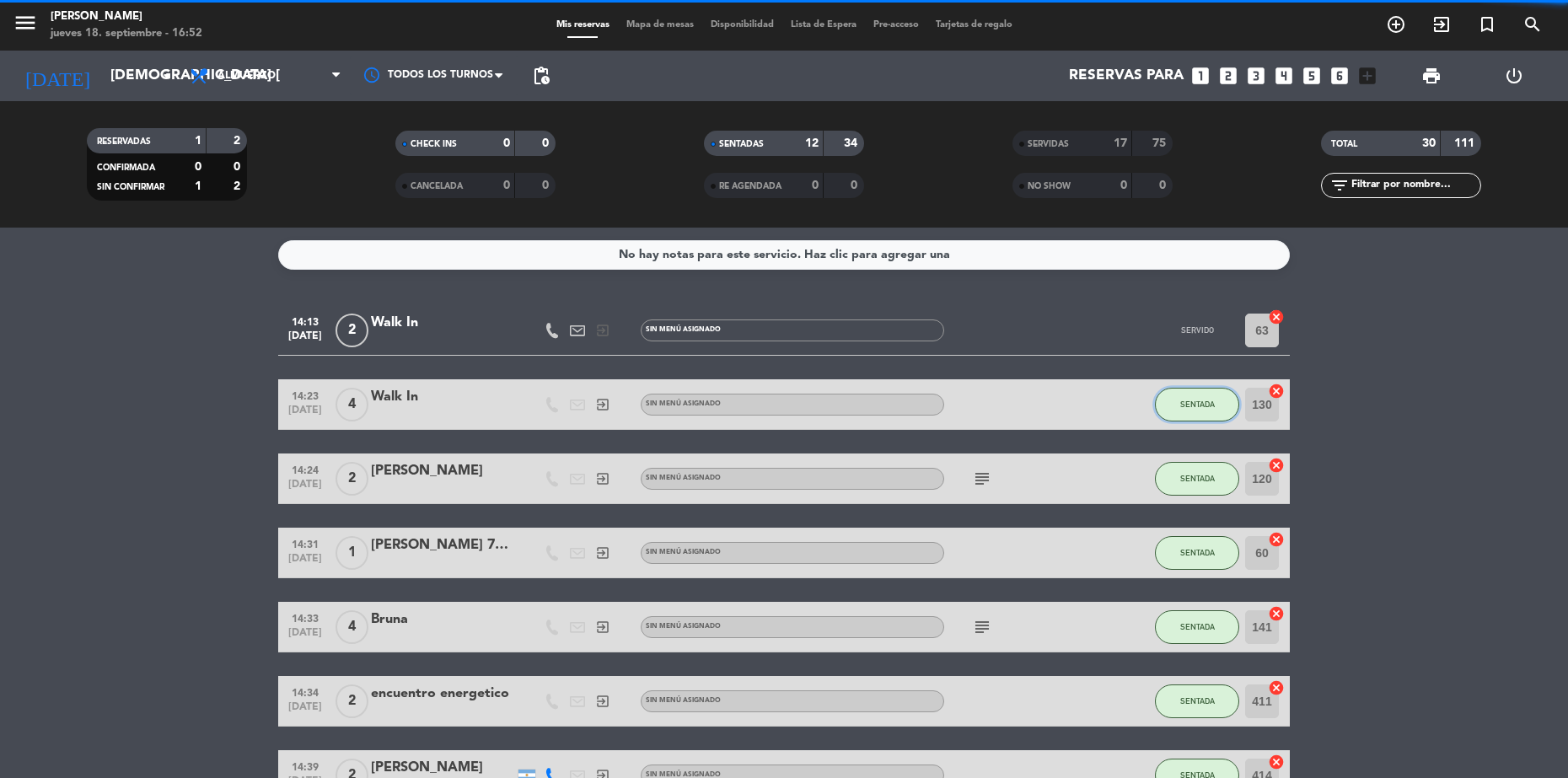
click at [1203, 409] on button "SENTADA" at bounding box center [1197, 404] width 84 height 34
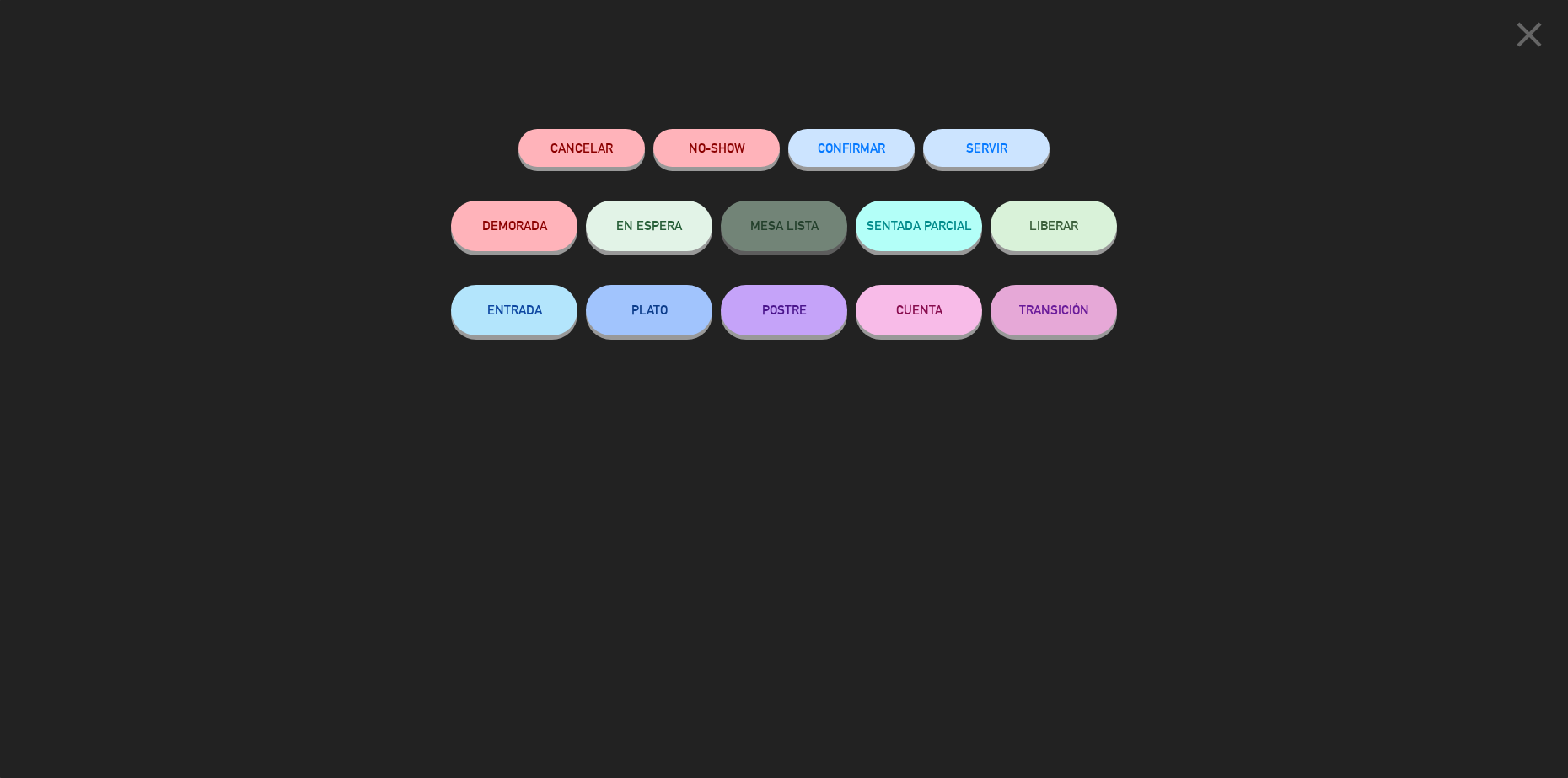
click at [1005, 163] on button "SERVIR" at bounding box center [987, 148] width 126 height 38
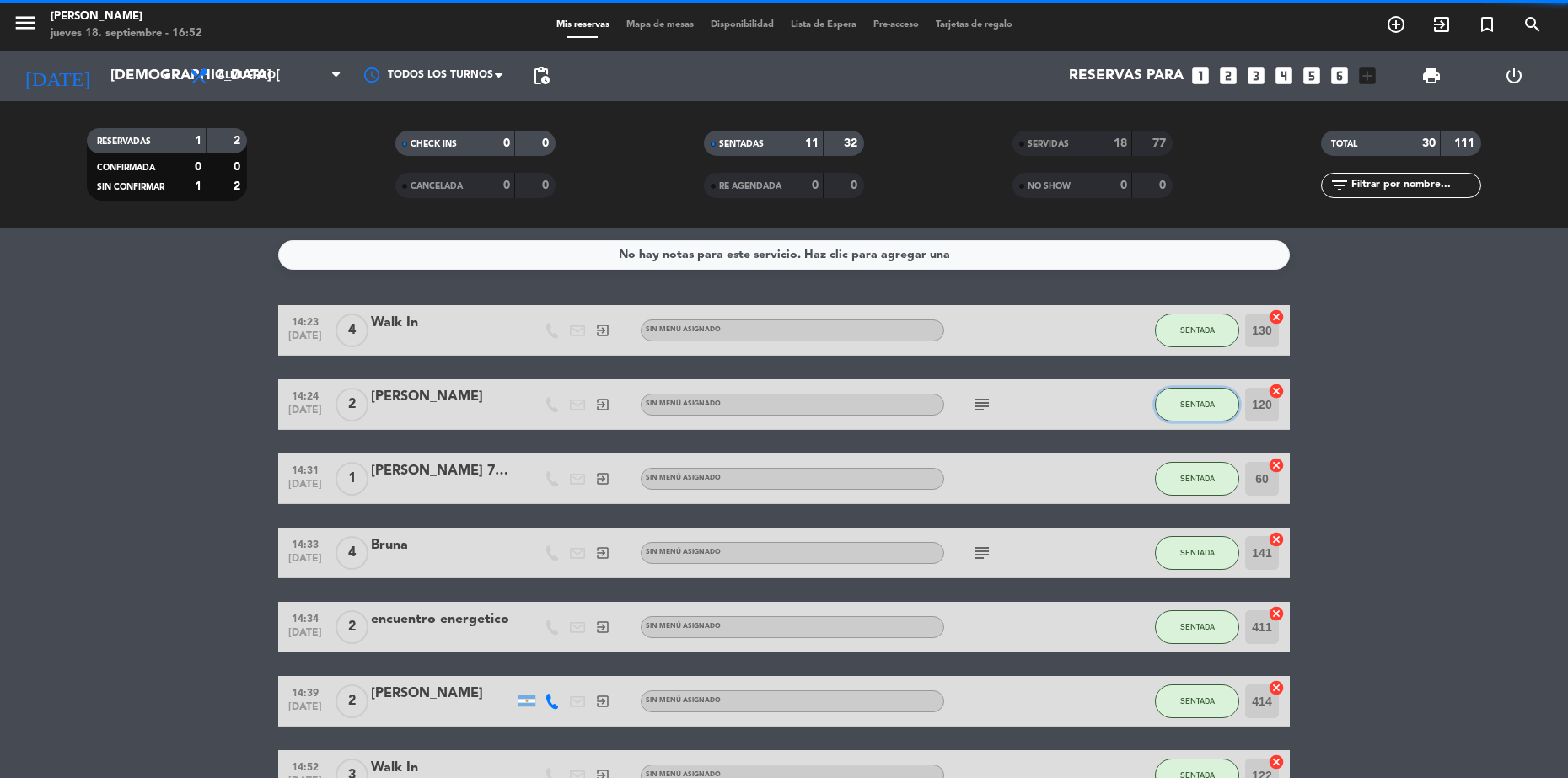
click at [1200, 402] on span "SENTADA" at bounding box center [1197, 404] width 35 height 9
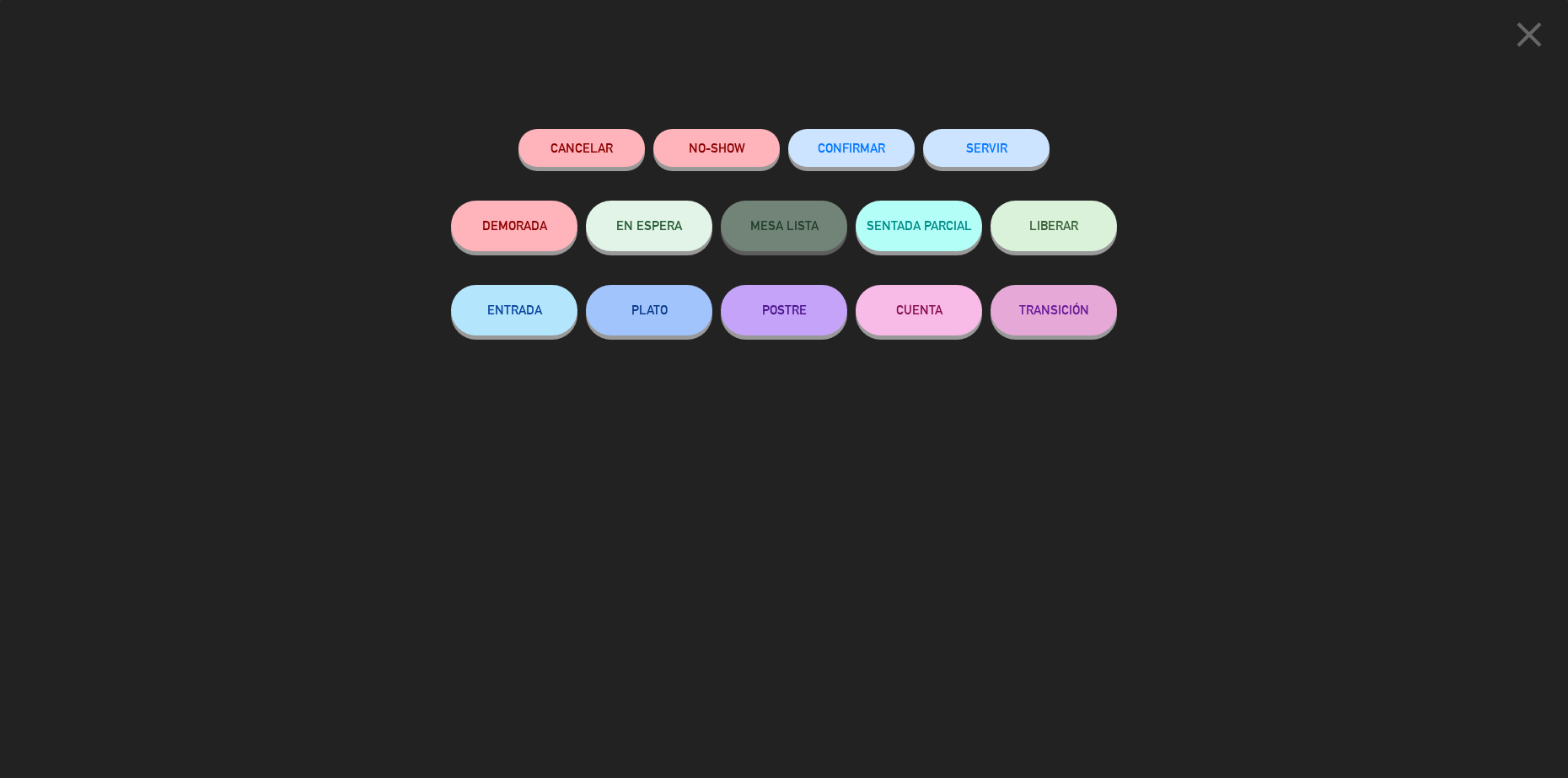
click at [1004, 149] on button "SERVIR" at bounding box center [987, 148] width 126 height 38
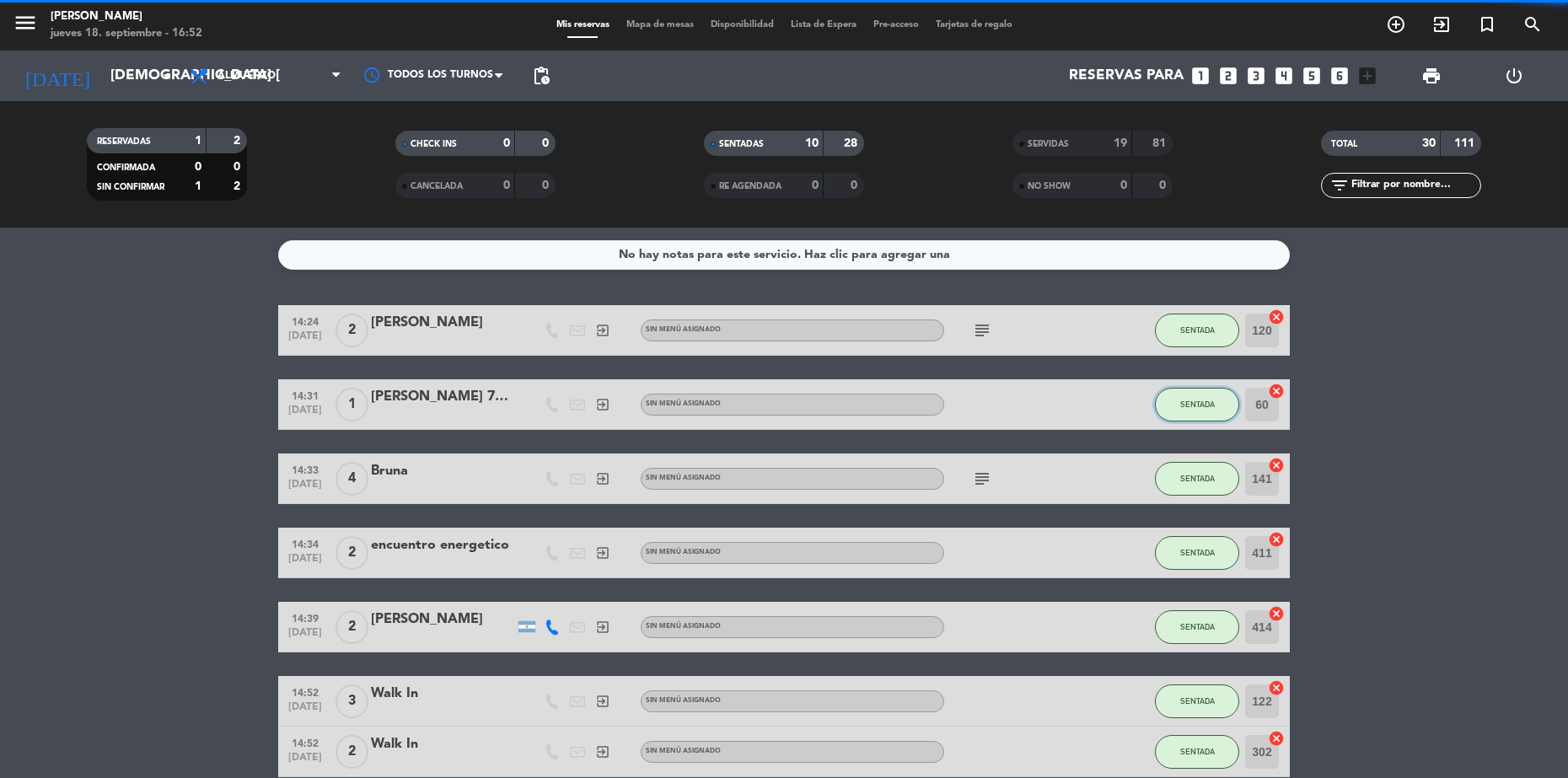
click at [1187, 400] on span "SENTADA" at bounding box center [1197, 404] width 35 height 9
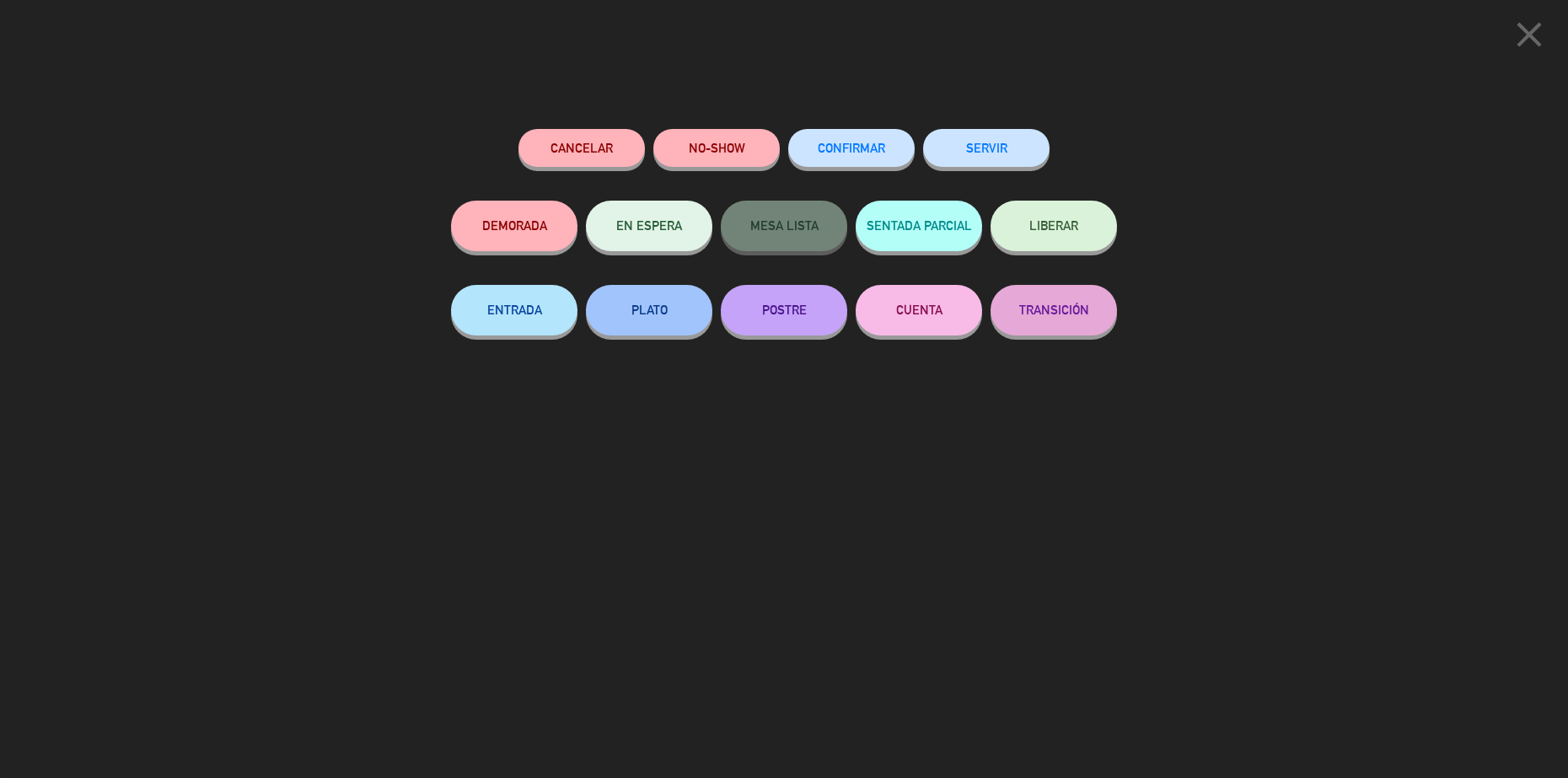
click at [981, 160] on button "SERVIR" at bounding box center [987, 148] width 126 height 38
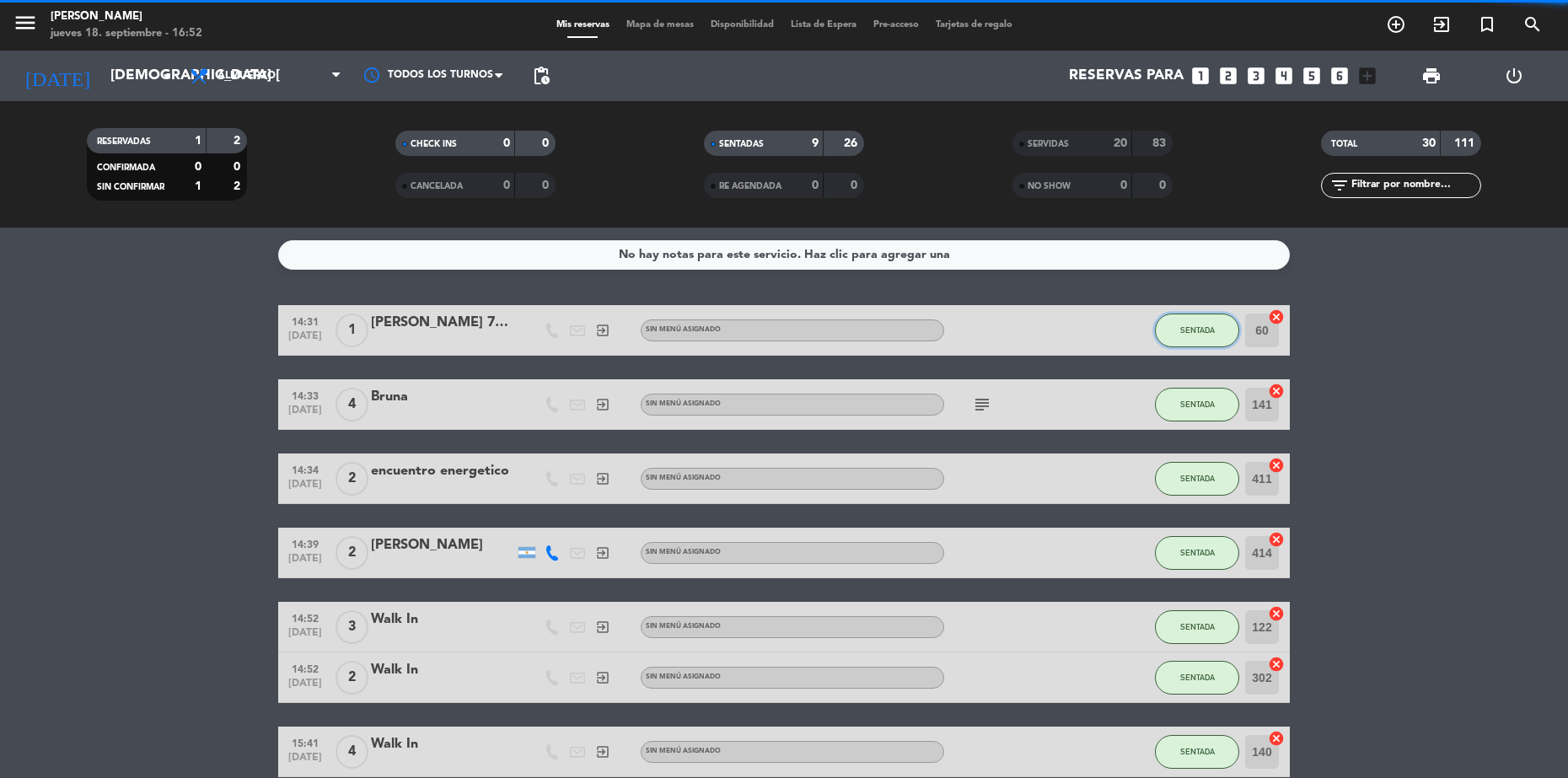
click at [1191, 332] on span "SENTADA" at bounding box center [1197, 330] width 35 height 9
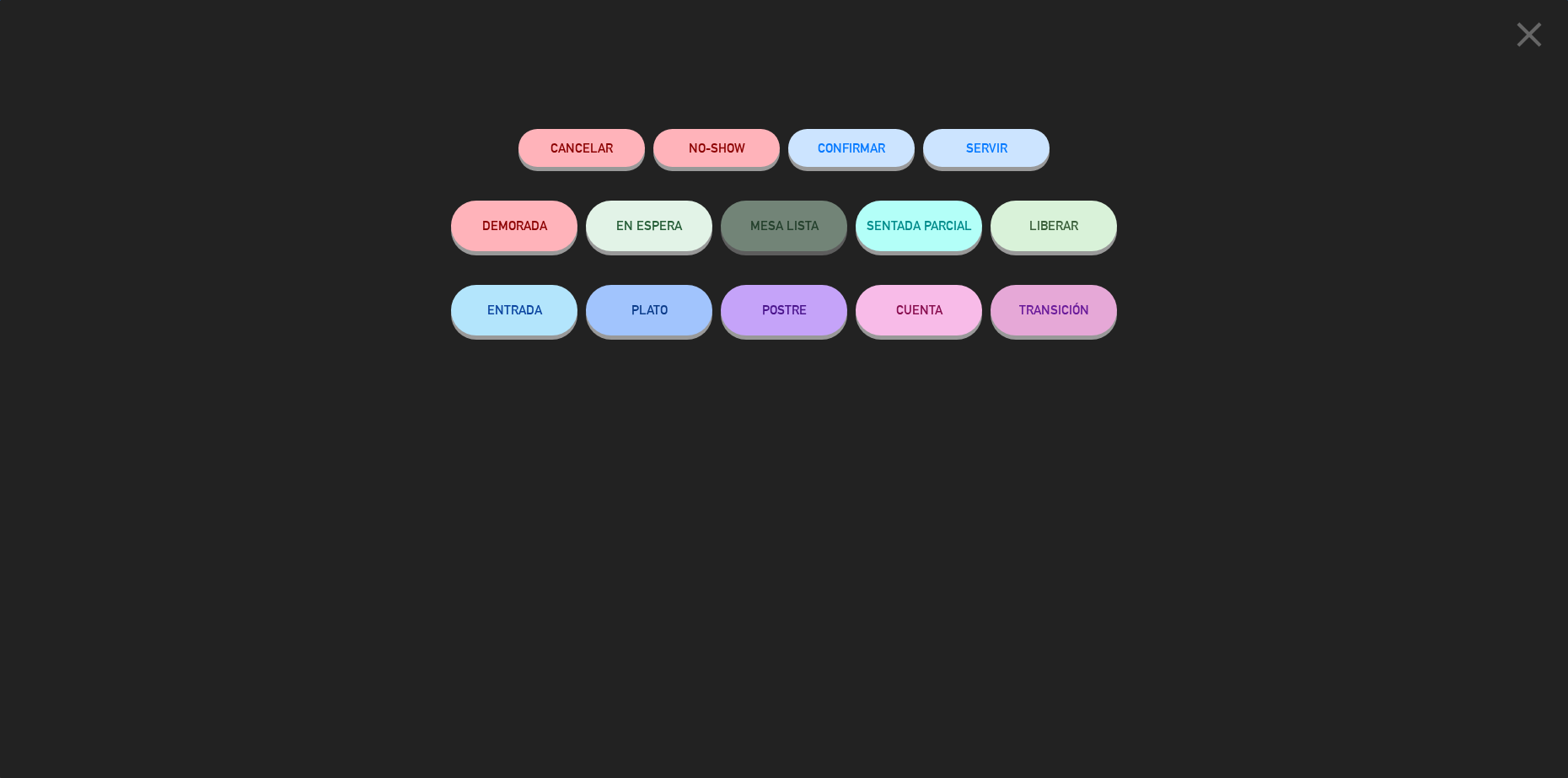
click at [1012, 148] on button "SERVIR" at bounding box center [987, 148] width 126 height 38
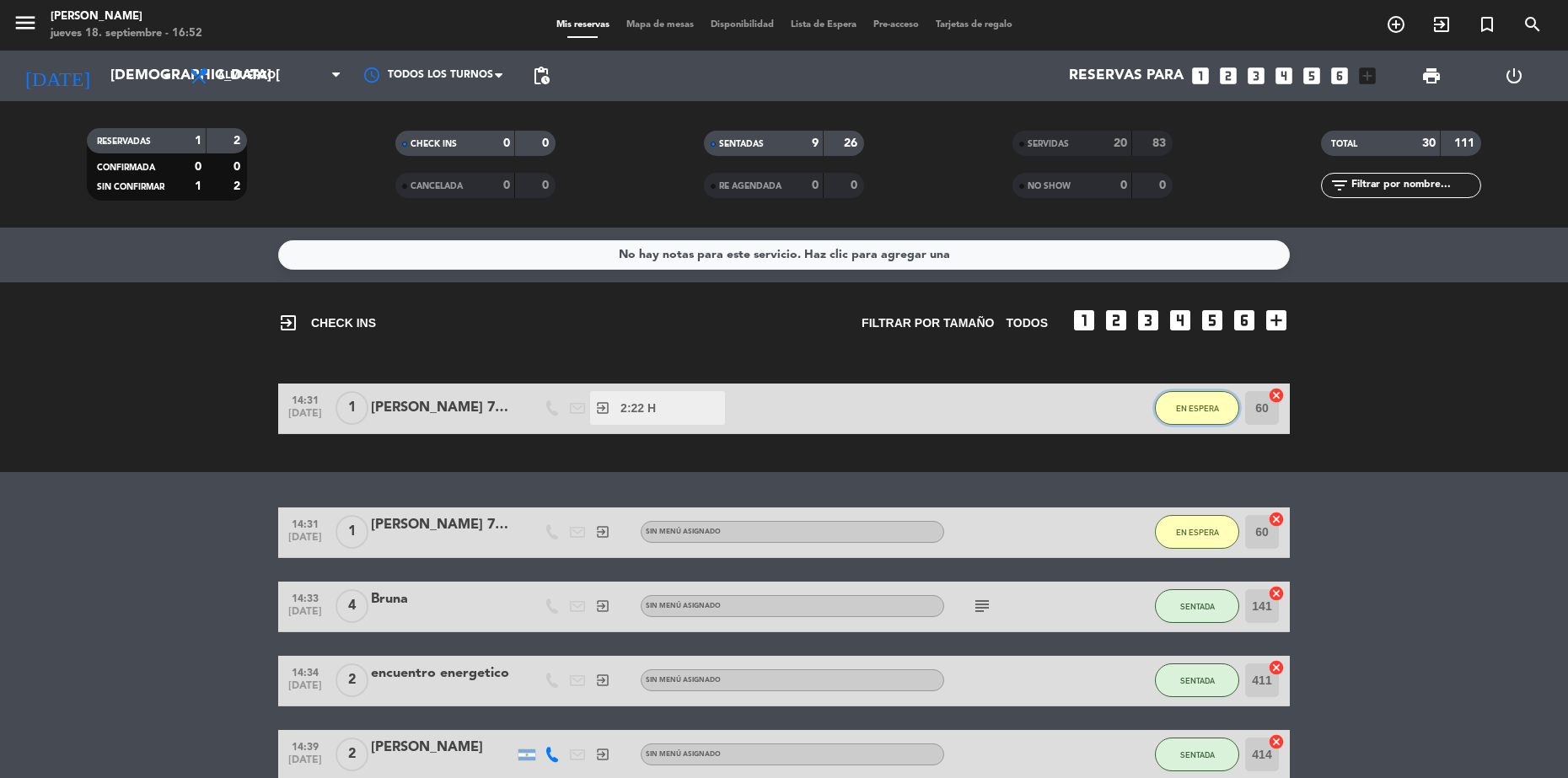
click at [1199, 413] on button "EN ESPERA" at bounding box center [1197, 408] width 84 height 34
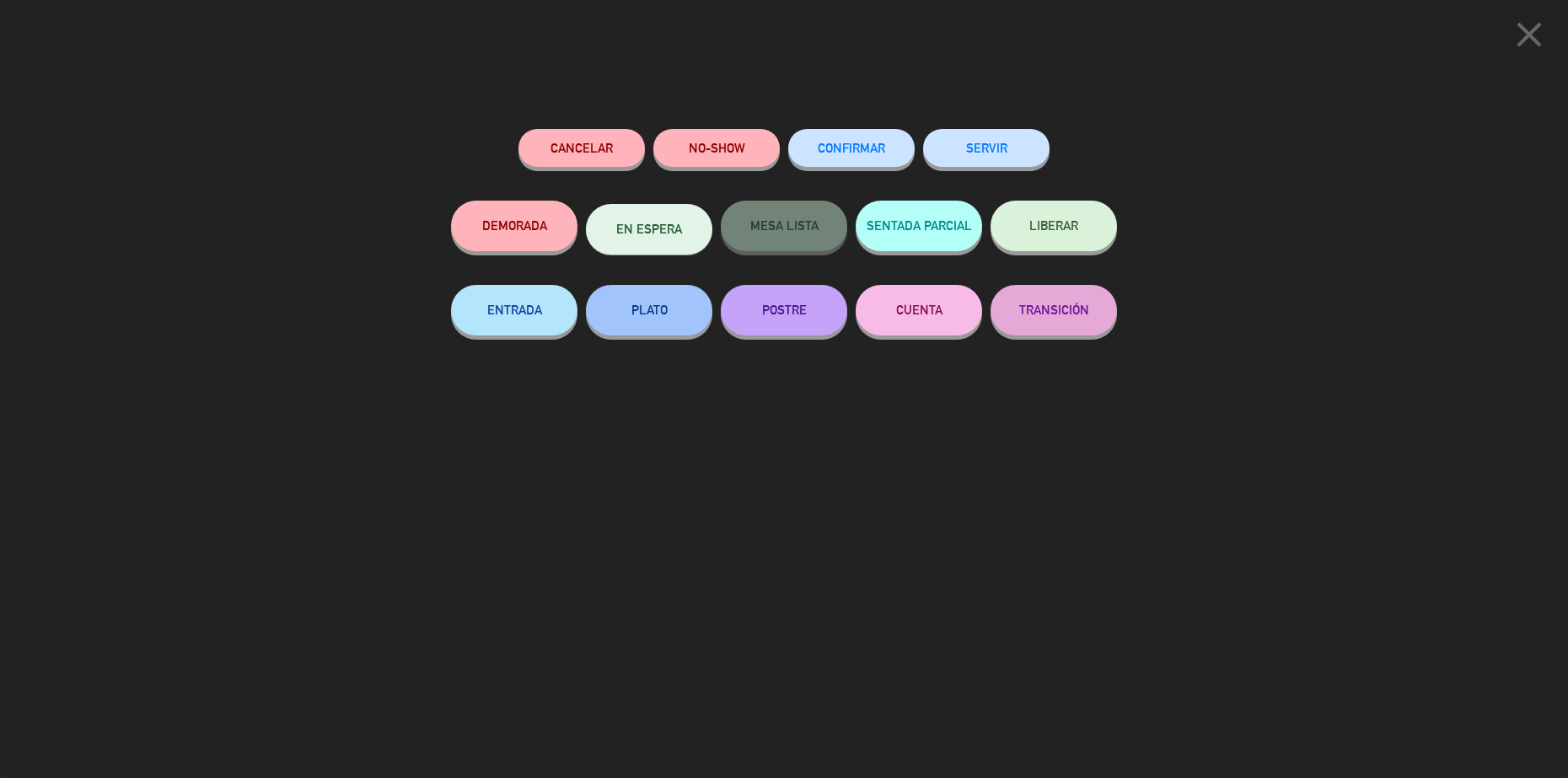
click at [878, 139] on button "CONFIRMAR" at bounding box center [851, 148] width 126 height 38
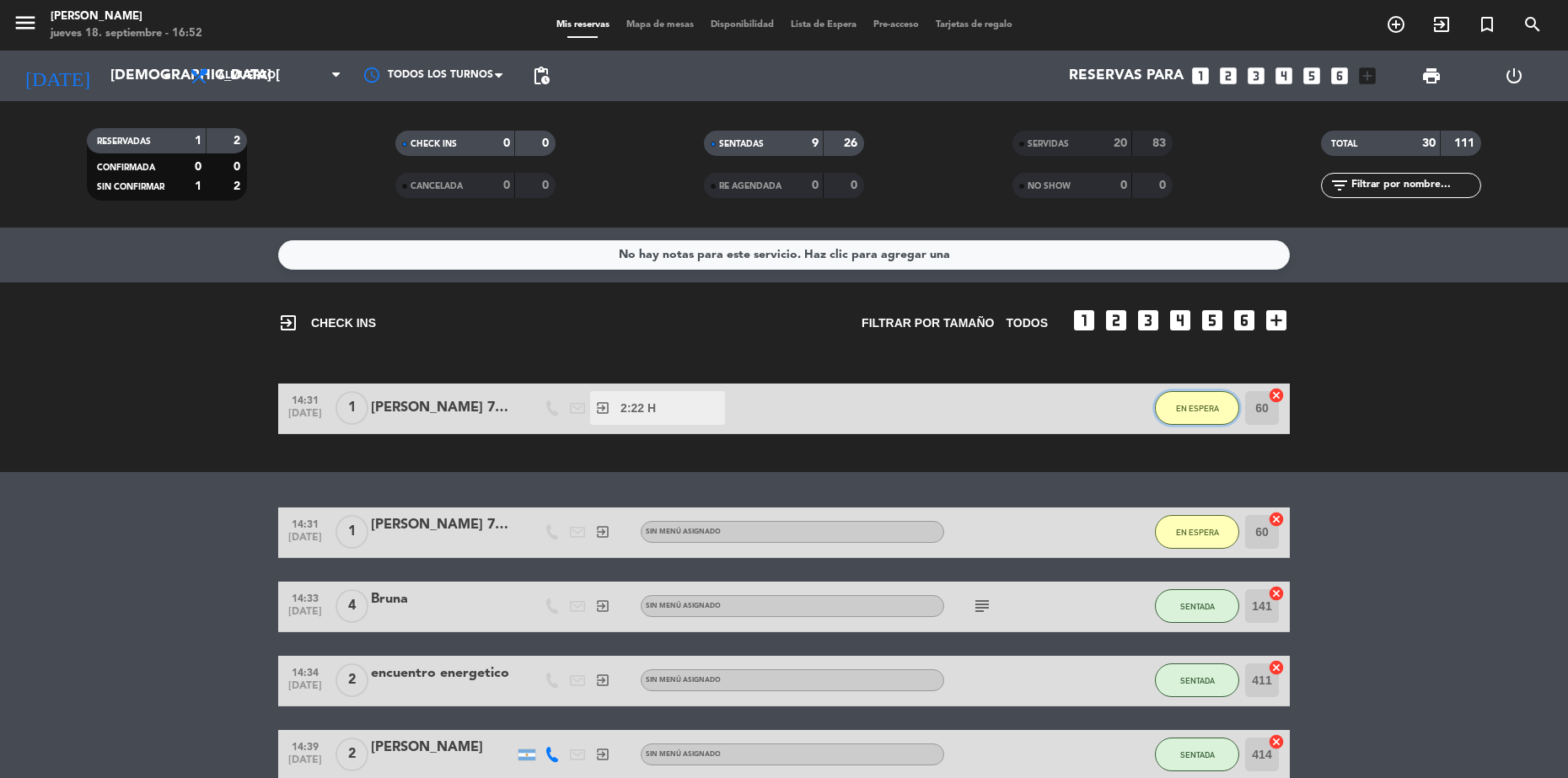
click at [1192, 413] on button "EN ESPERA" at bounding box center [1197, 408] width 84 height 34
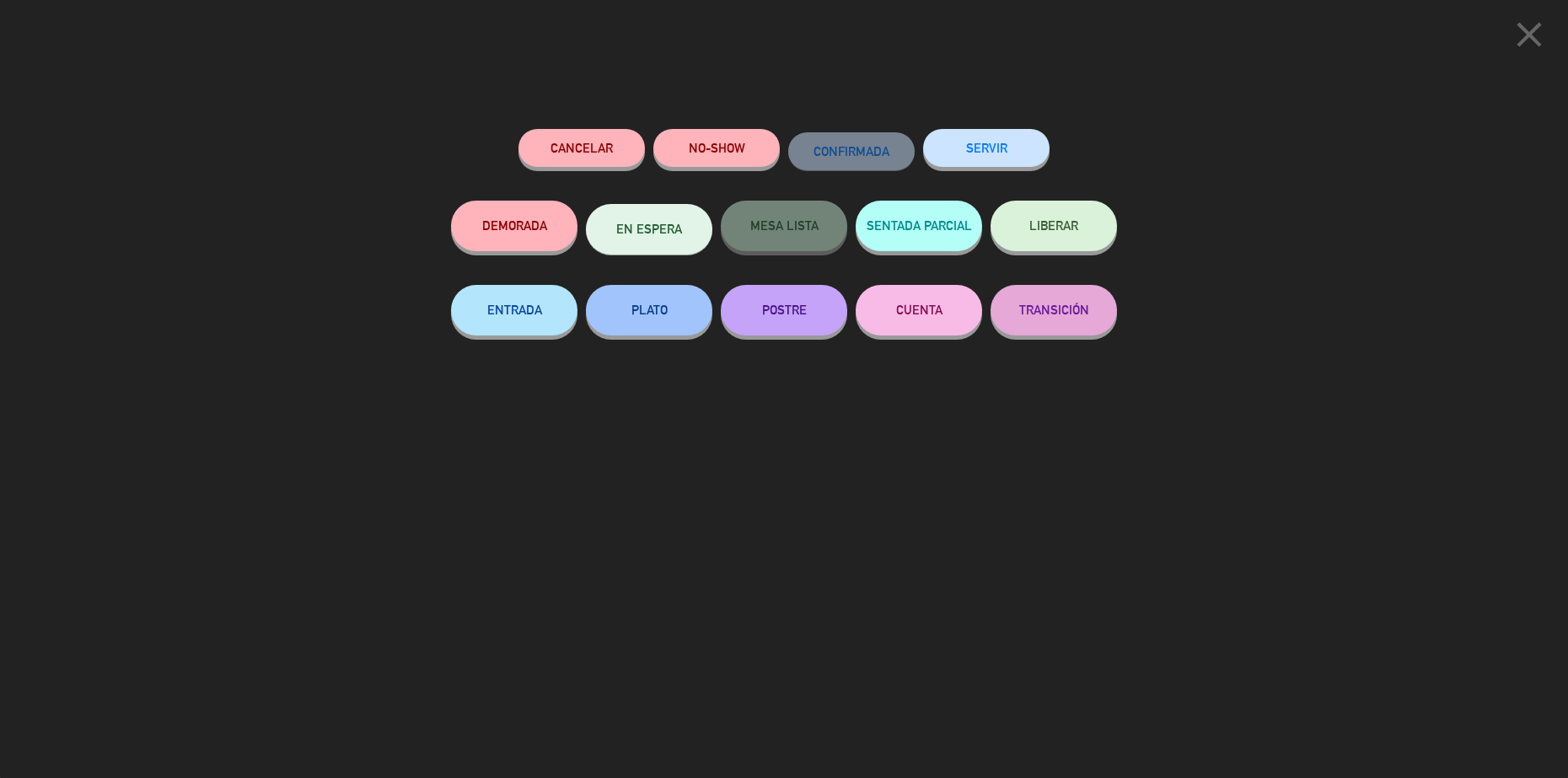
click at [1002, 154] on button "SERVIR" at bounding box center [987, 148] width 126 height 38
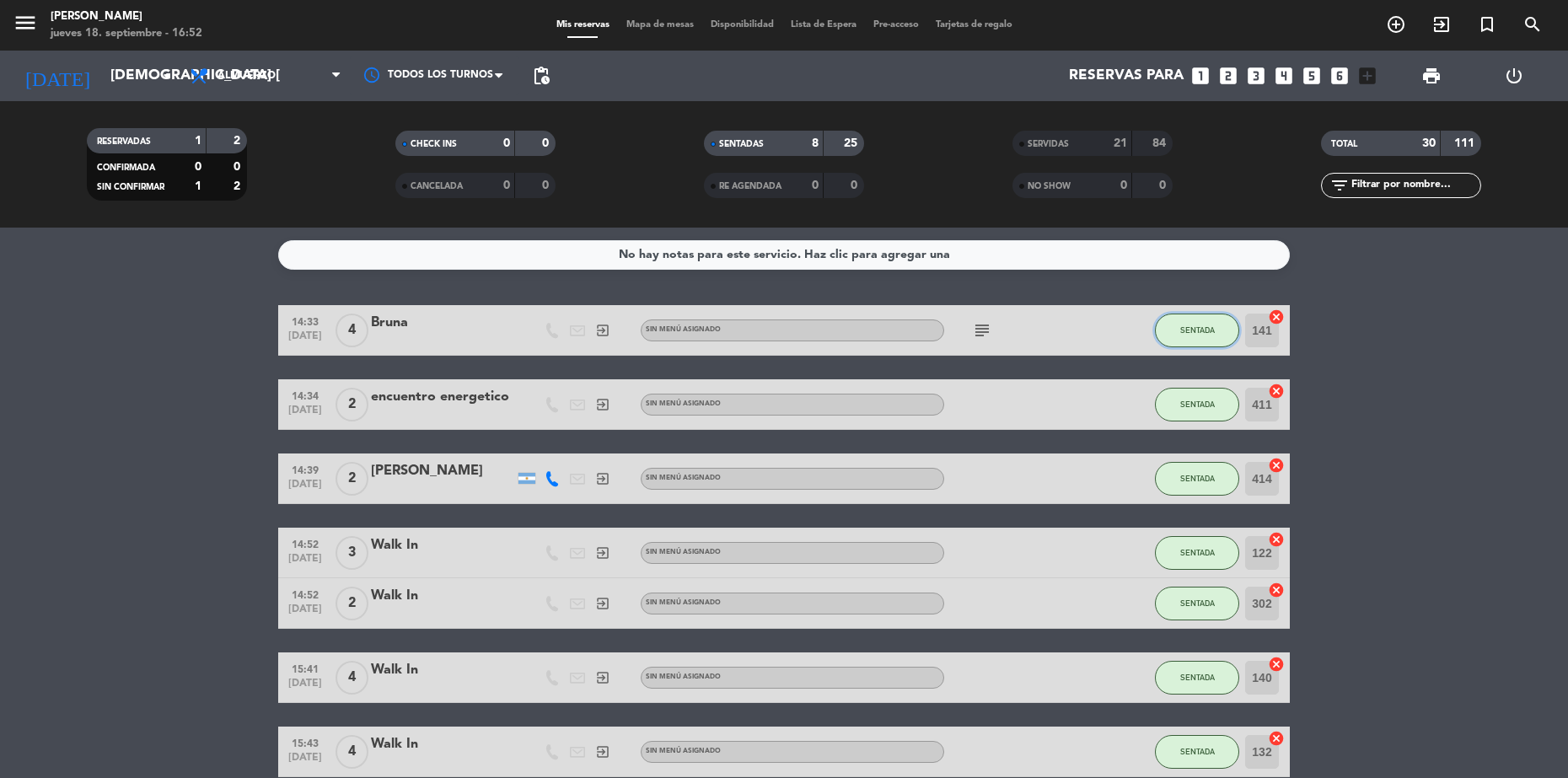
click at [1203, 323] on button "SENTADA" at bounding box center [1197, 331] width 84 height 34
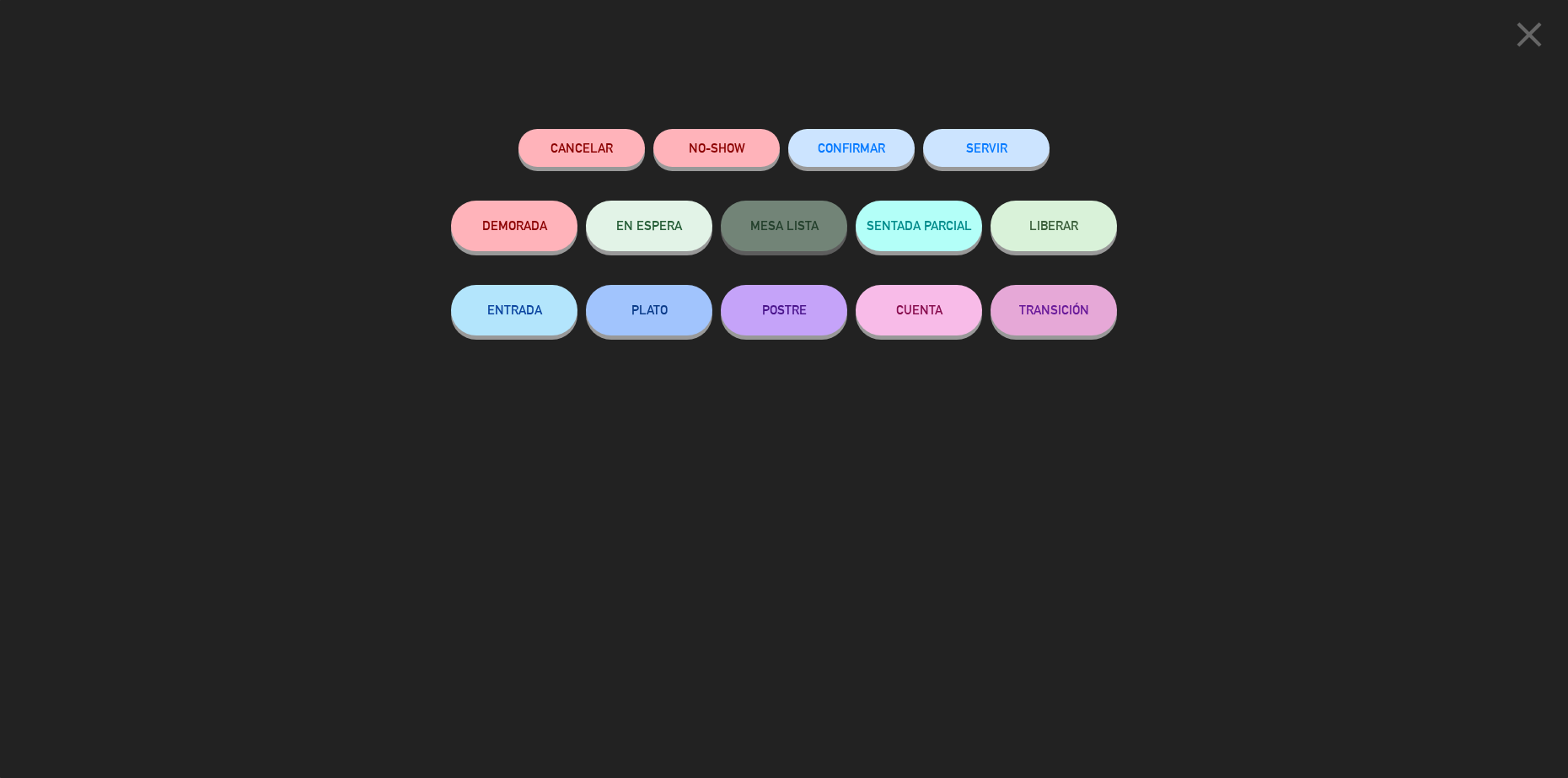
click at [993, 158] on button "SERVIR" at bounding box center [987, 148] width 126 height 38
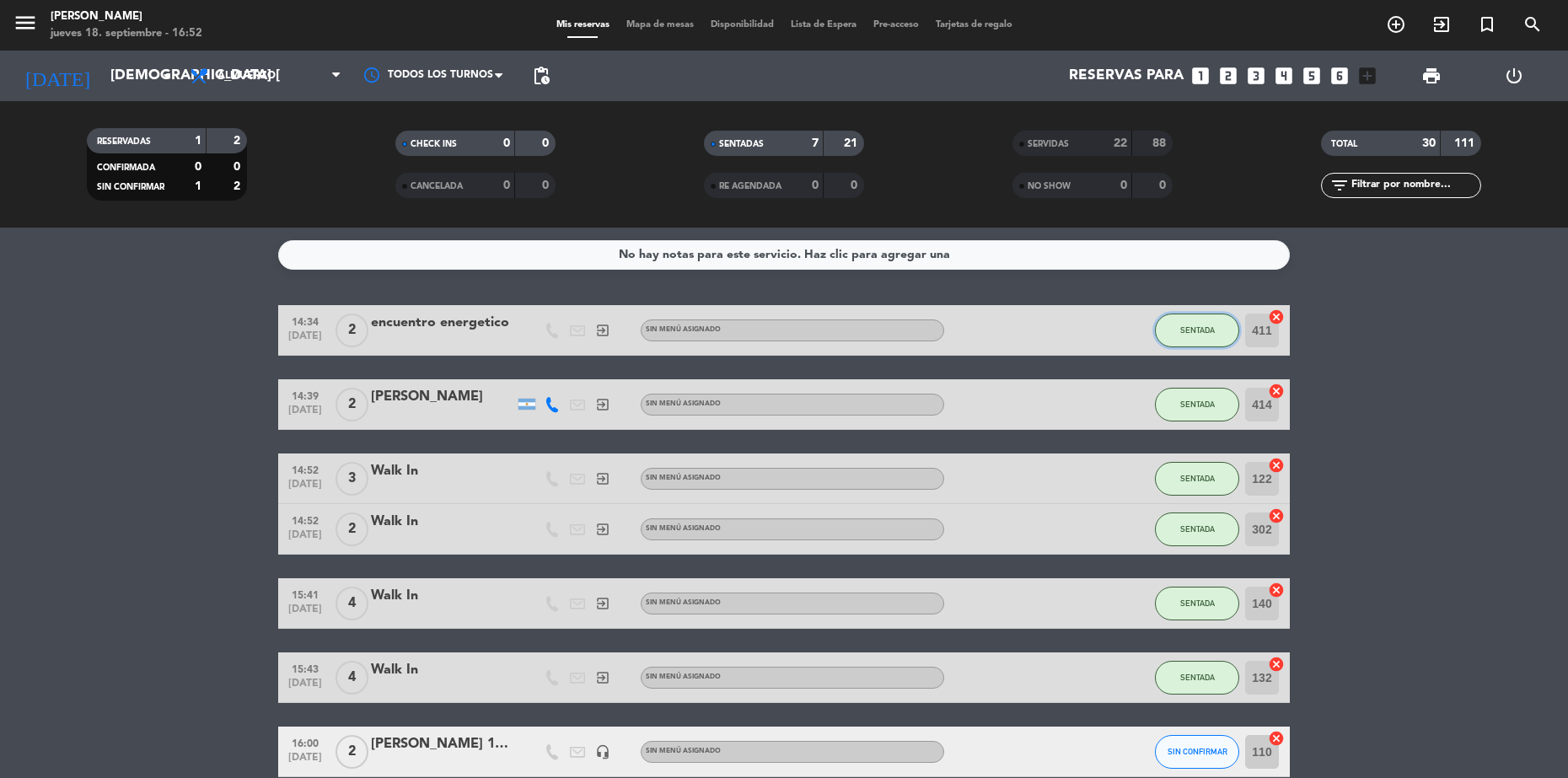
click at [1182, 317] on button "SENTADA" at bounding box center [1197, 331] width 84 height 34
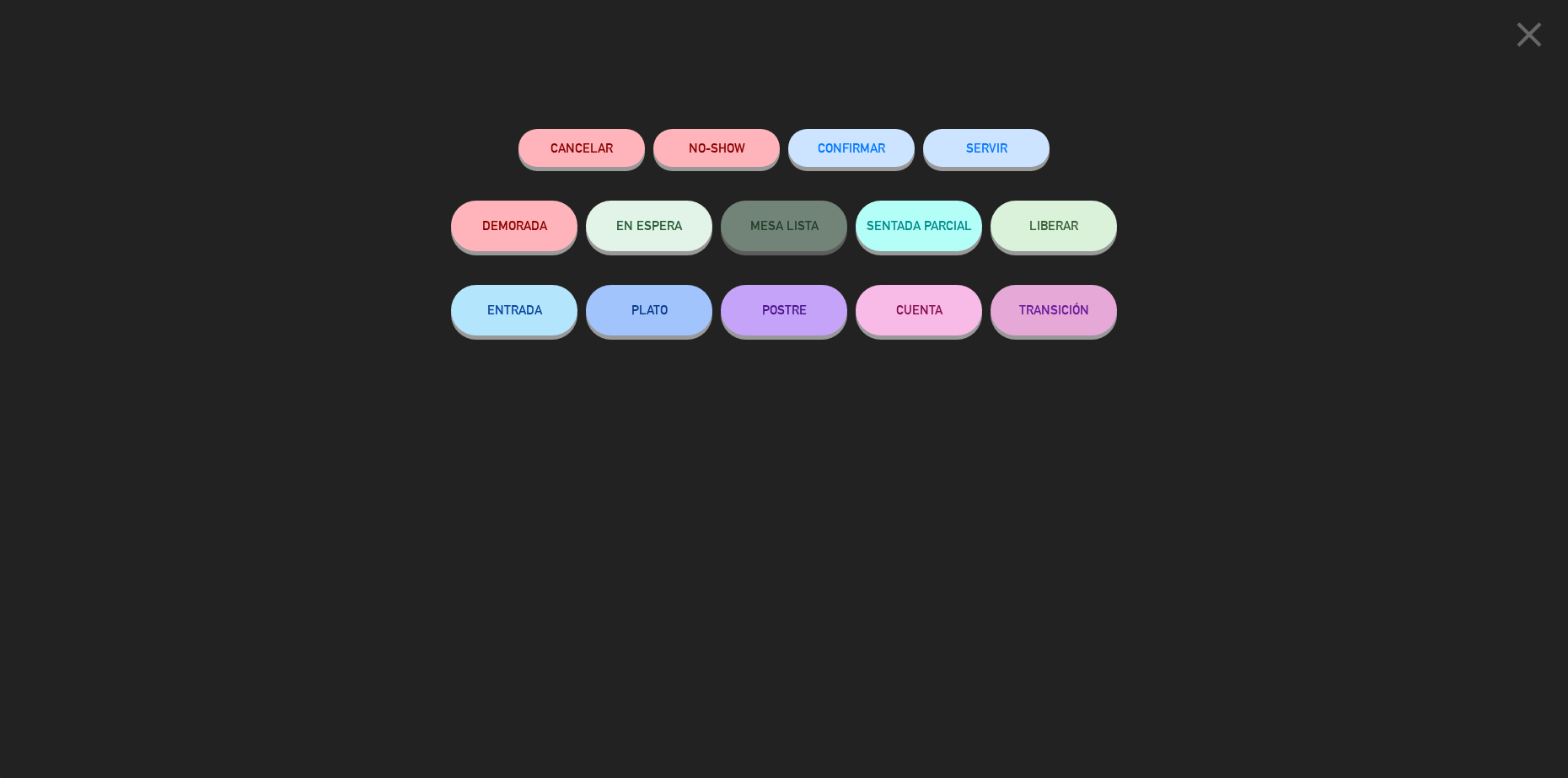
click at [981, 156] on button "SERVIR" at bounding box center [987, 148] width 126 height 38
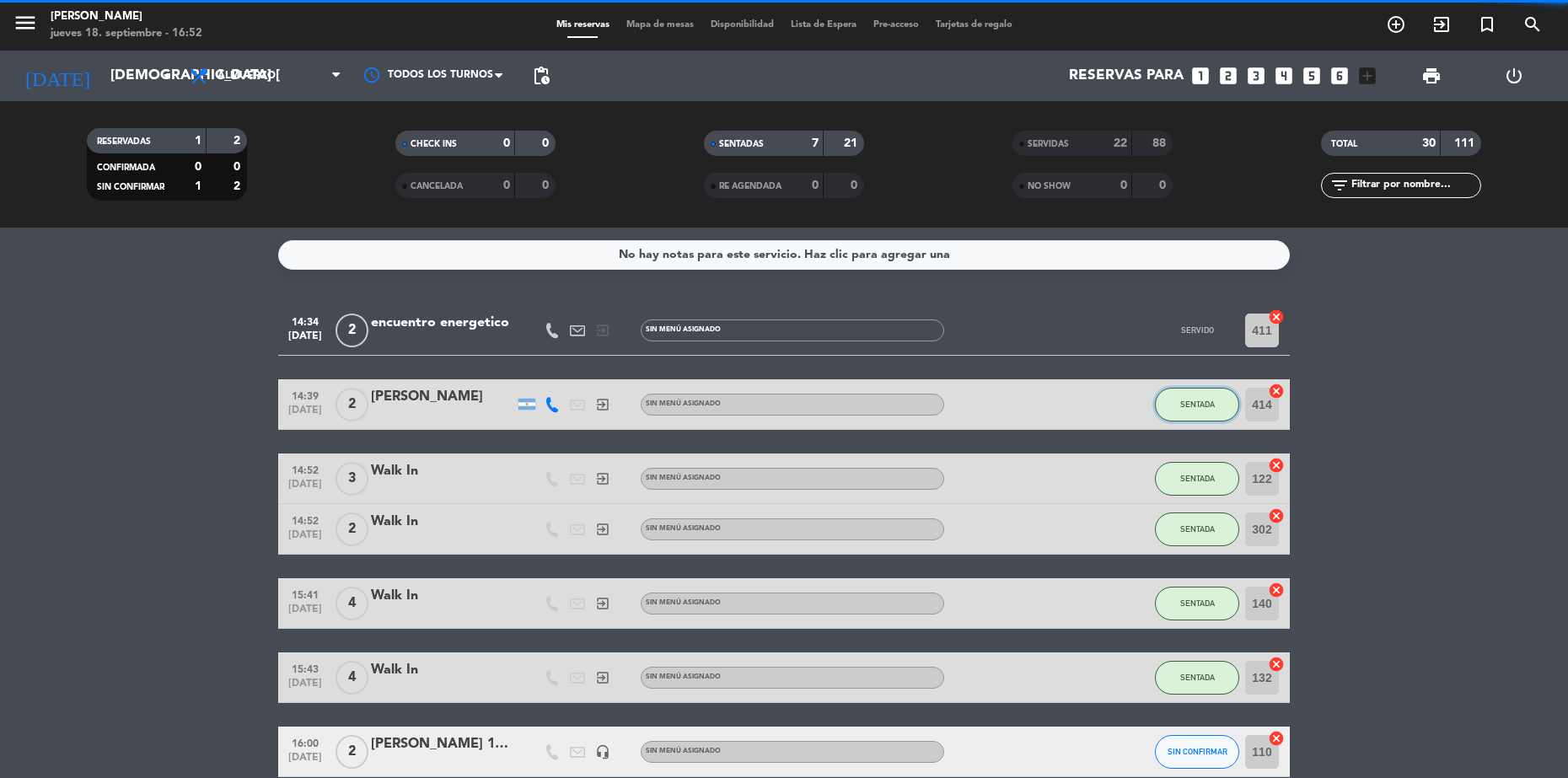
click at [1208, 400] on span "SENTADA" at bounding box center [1197, 404] width 35 height 9
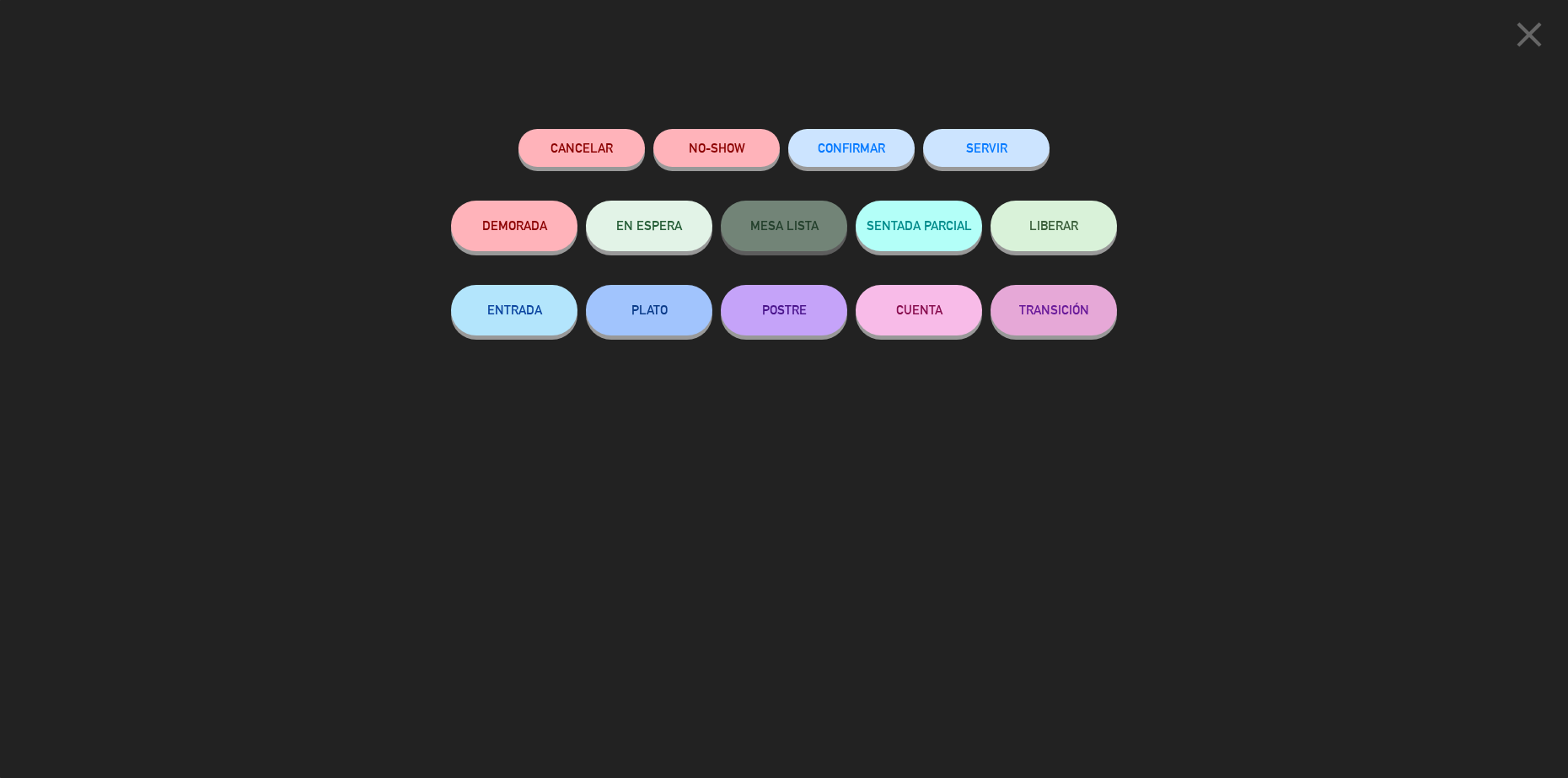
click at [1012, 157] on button "SERVIR" at bounding box center [987, 148] width 126 height 38
click at [995, 158] on button "SERVIR" at bounding box center [987, 148] width 126 height 38
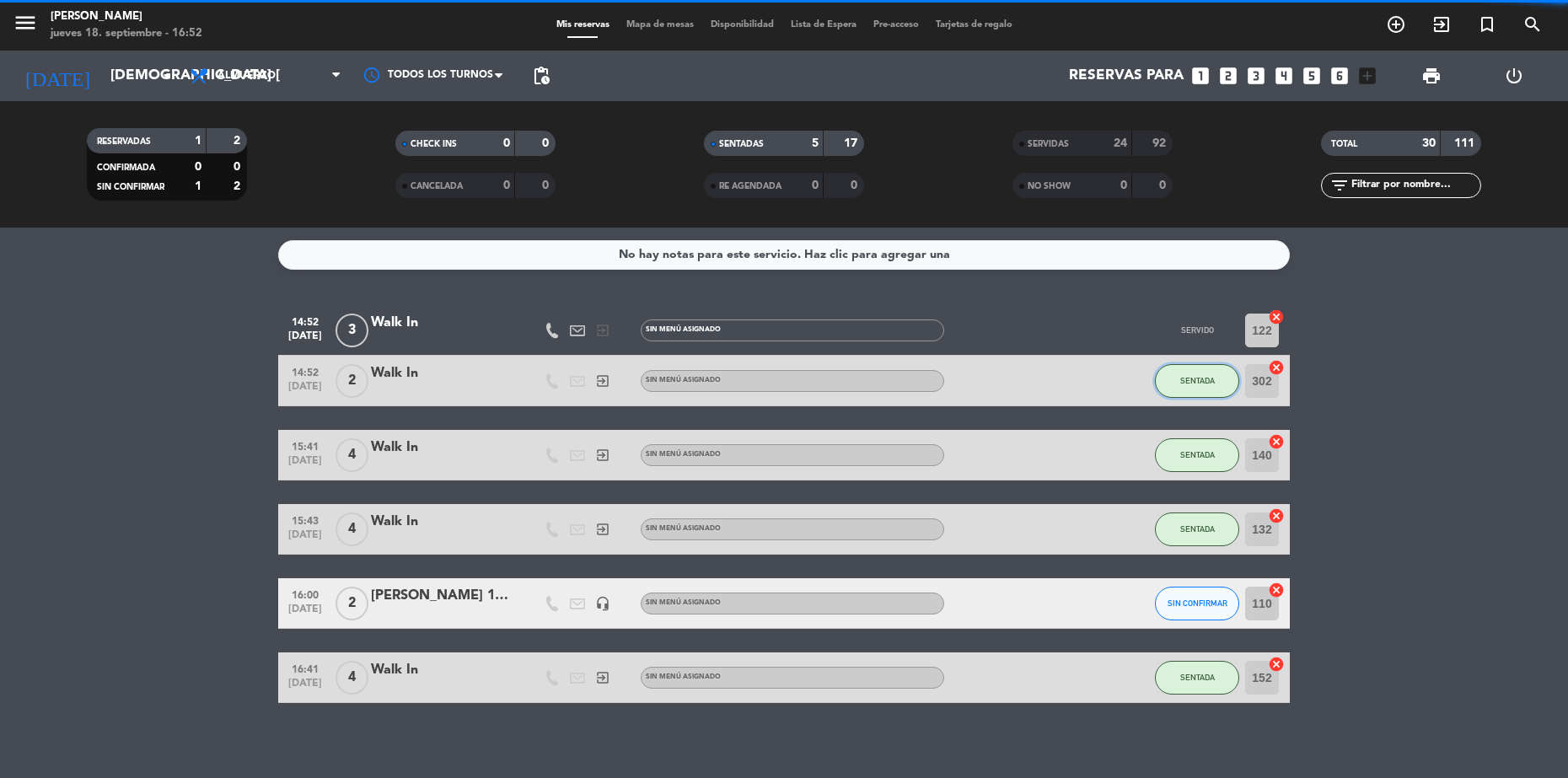
click at [1217, 371] on button "SENTADA" at bounding box center [1197, 381] width 84 height 34
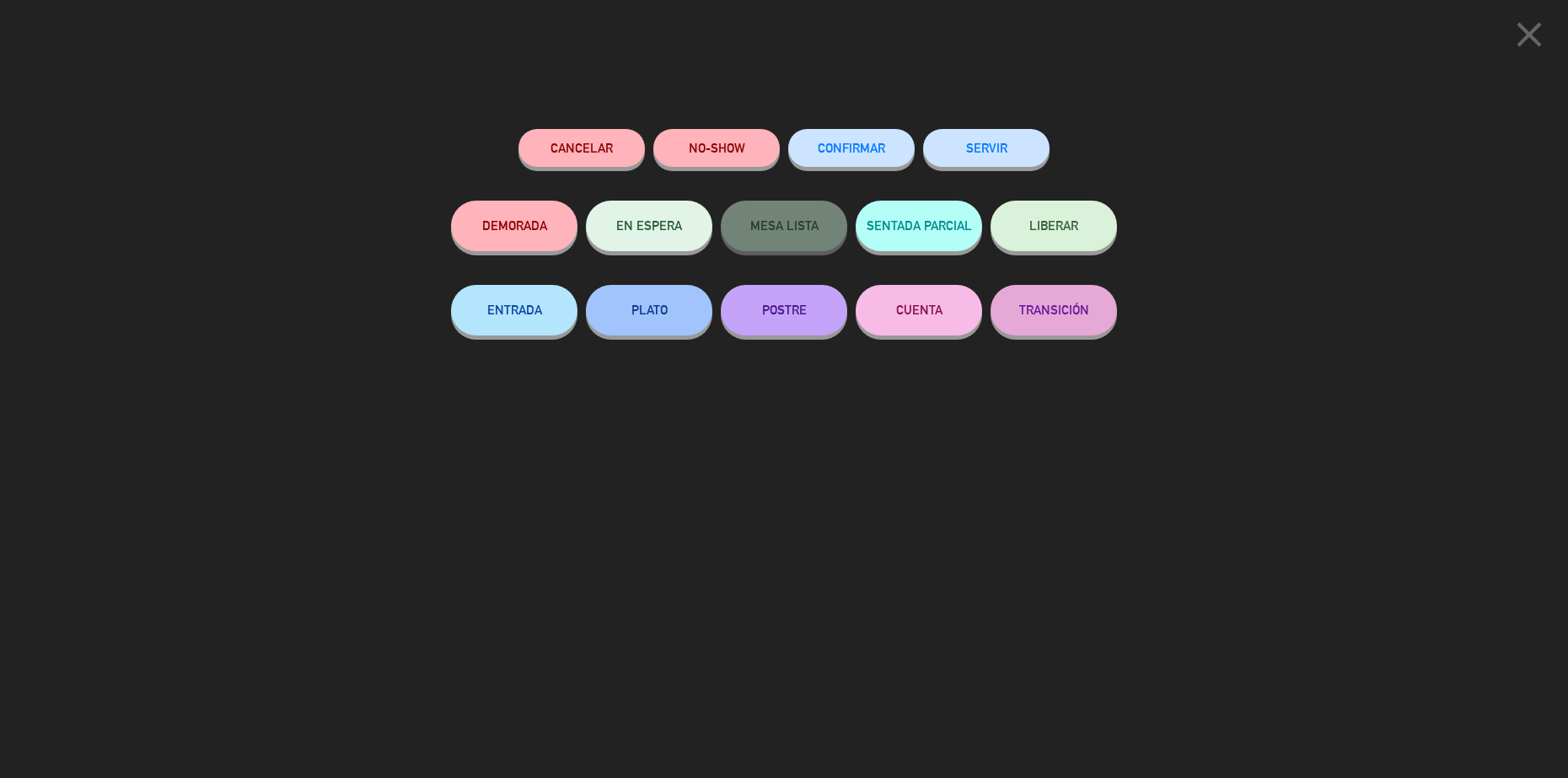
click at [984, 134] on button "SERVIR" at bounding box center [987, 148] width 126 height 38
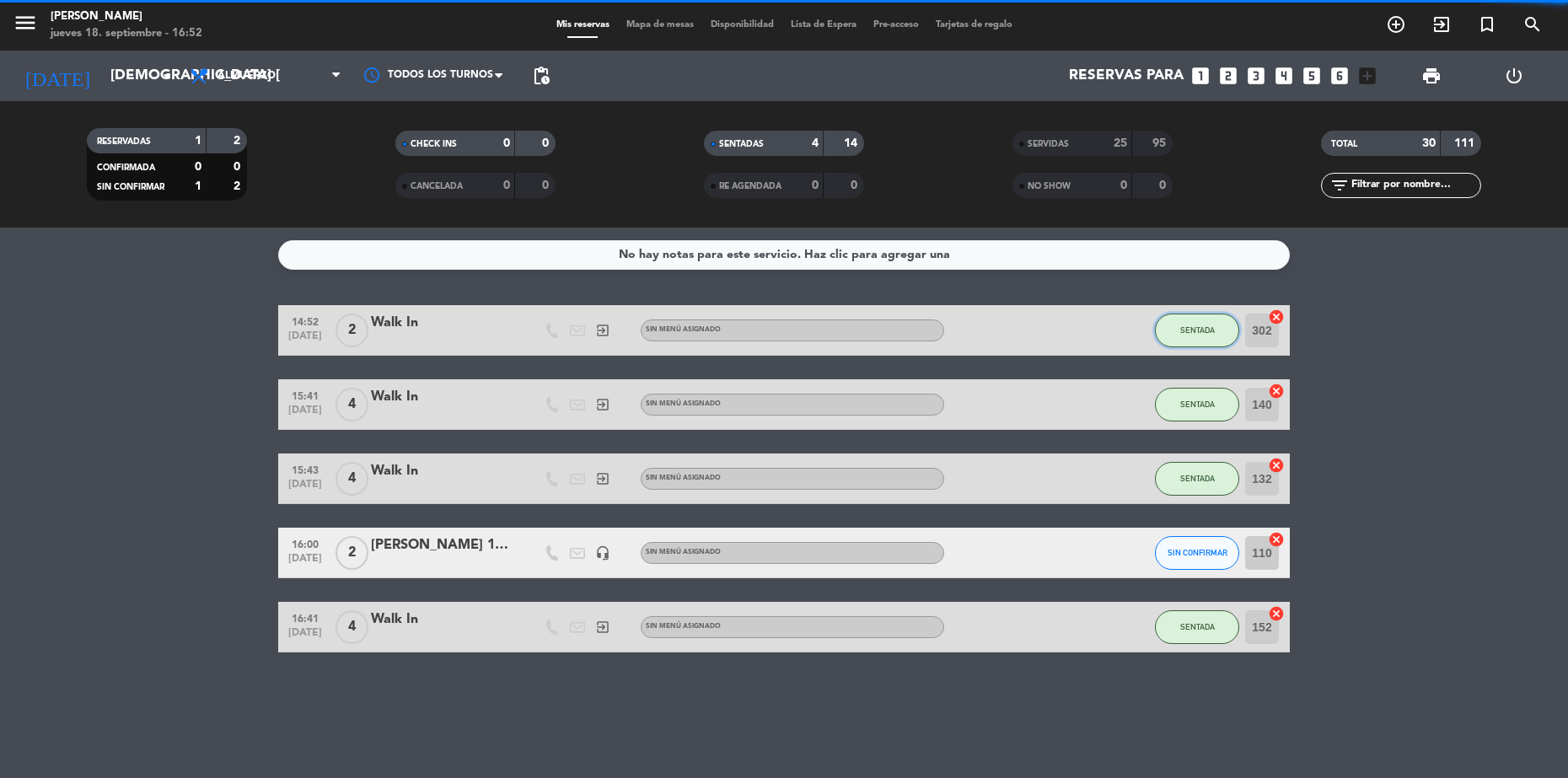
click at [1195, 323] on button "SENTADA" at bounding box center [1197, 331] width 84 height 34
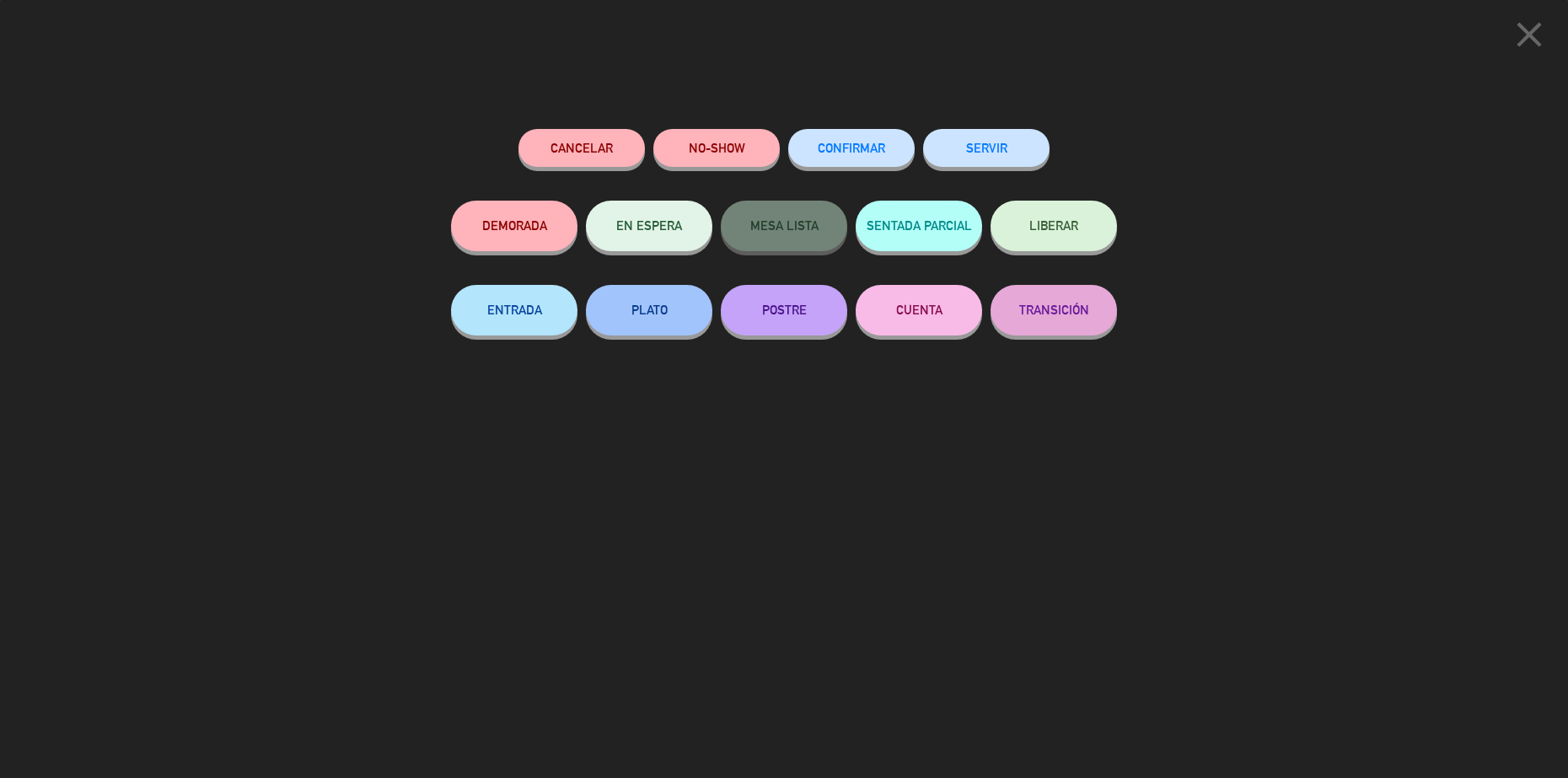
click at [964, 145] on button "SERVIR" at bounding box center [987, 148] width 126 height 38
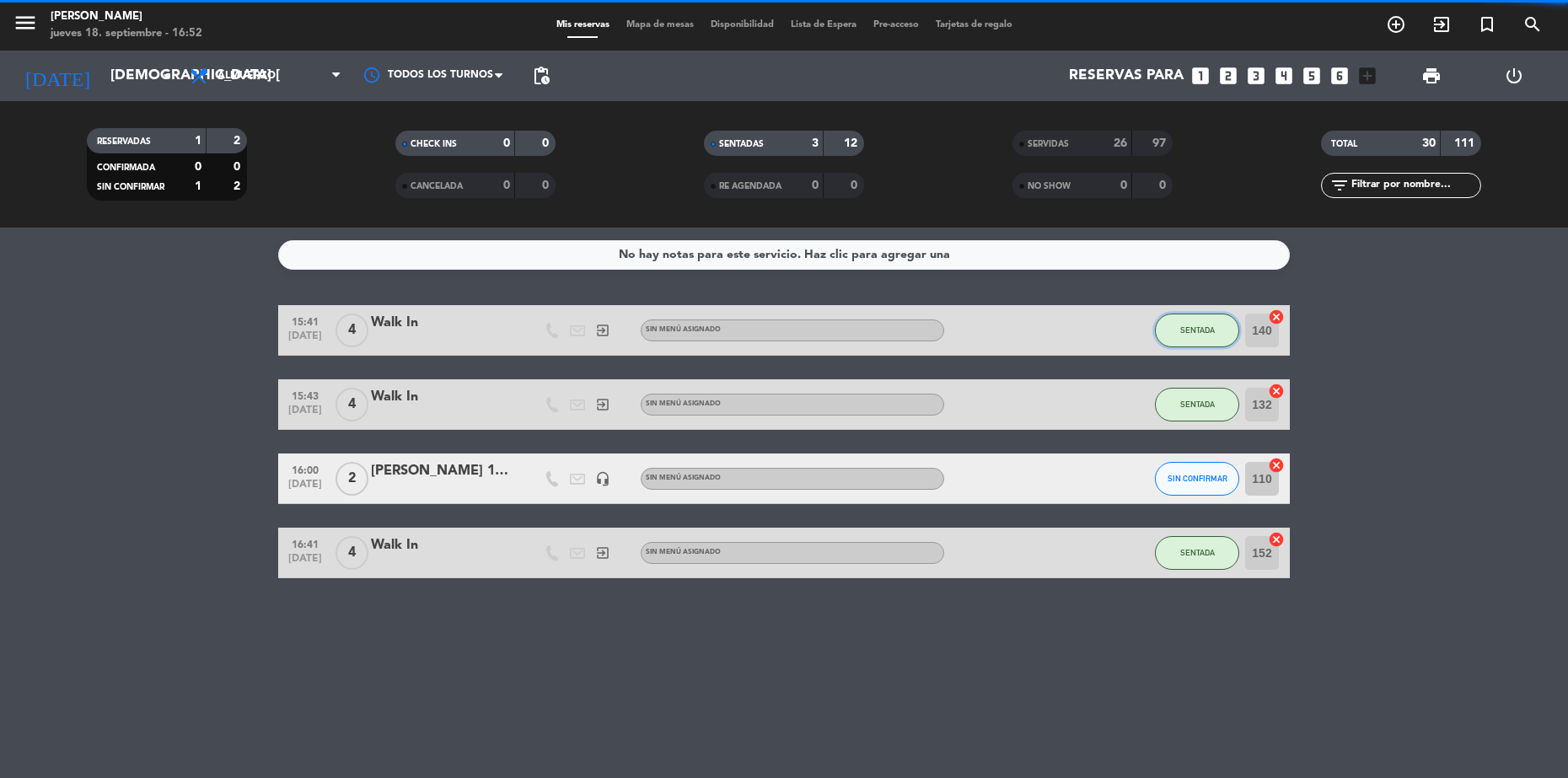
click at [1180, 340] on button "SENTADA" at bounding box center [1197, 331] width 84 height 34
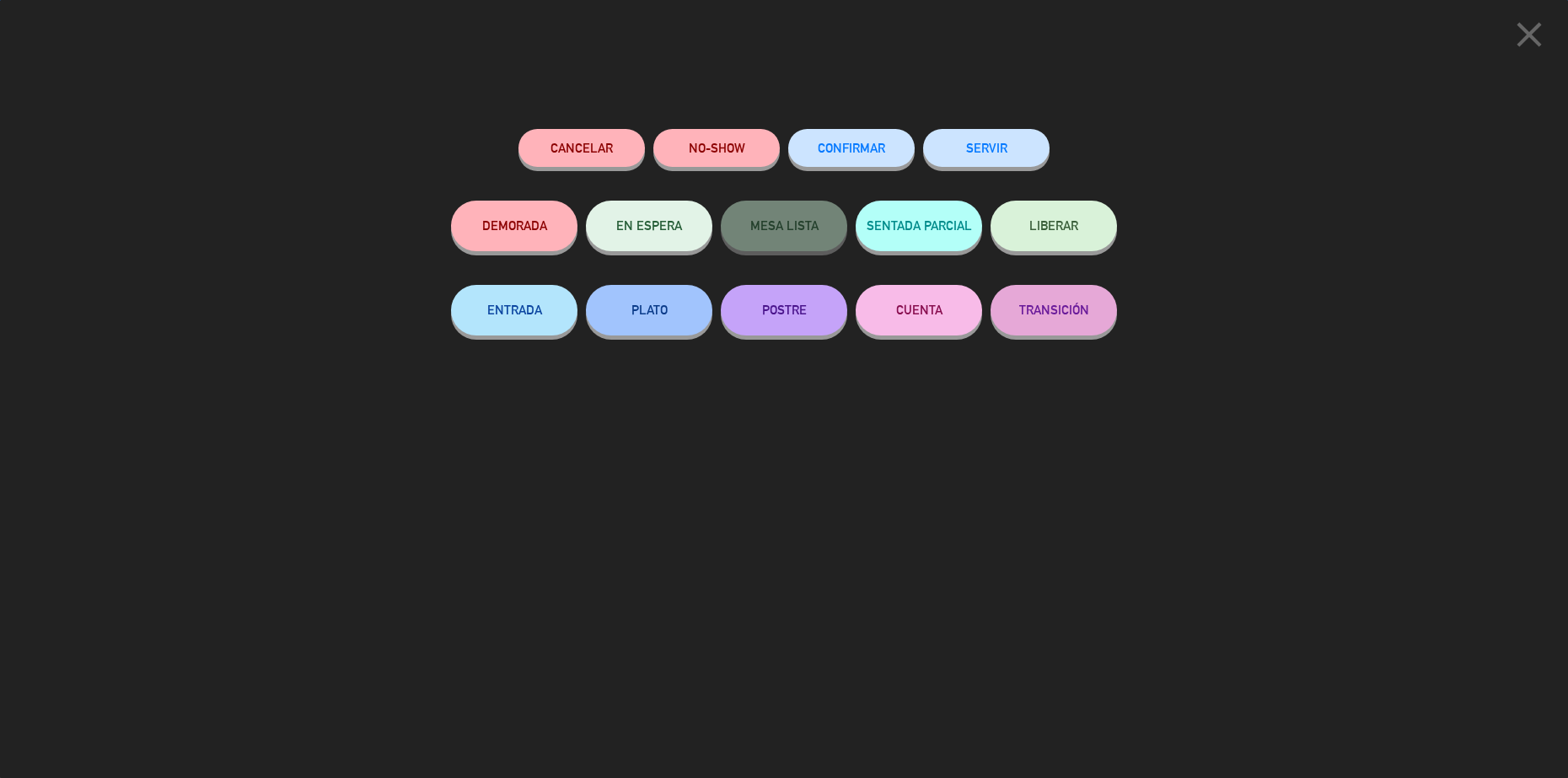
click at [1007, 143] on button "SERVIR" at bounding box center [987, 148] width 126 height 38
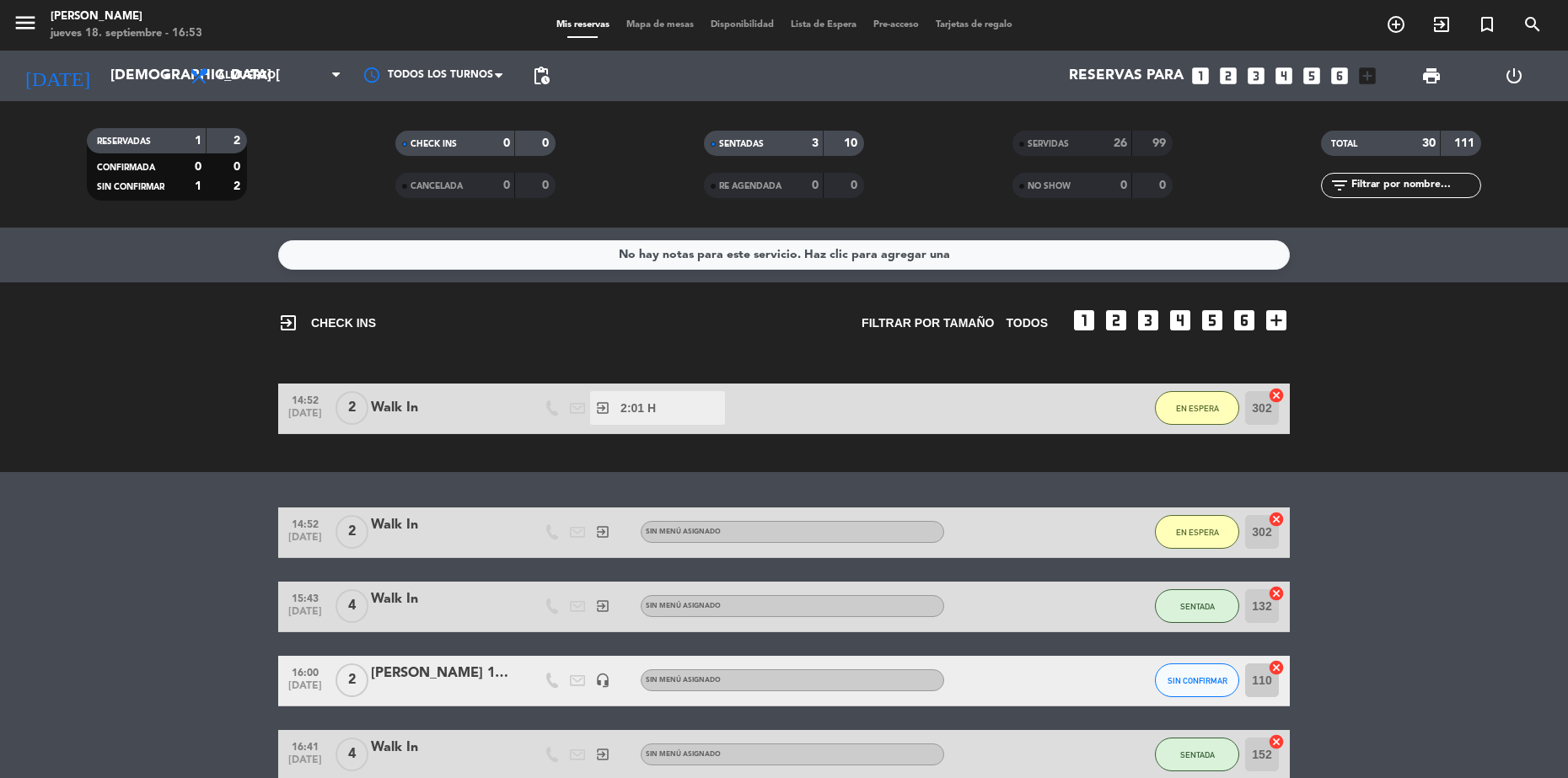
click at [531, 402] on div at bounding box center [527, 408] width 25 height 50
click at [667, 16] on div "menu [PERSON_NAME] jueves 18. septiembre - 16:53 Mis reservas Mapa de mesas Dis…" at bounding box center [784, 25] width 1568 height 51
click at [663, 27] on span "Mapa de mesas" at bounding box center [660, 24] width 84 height 9
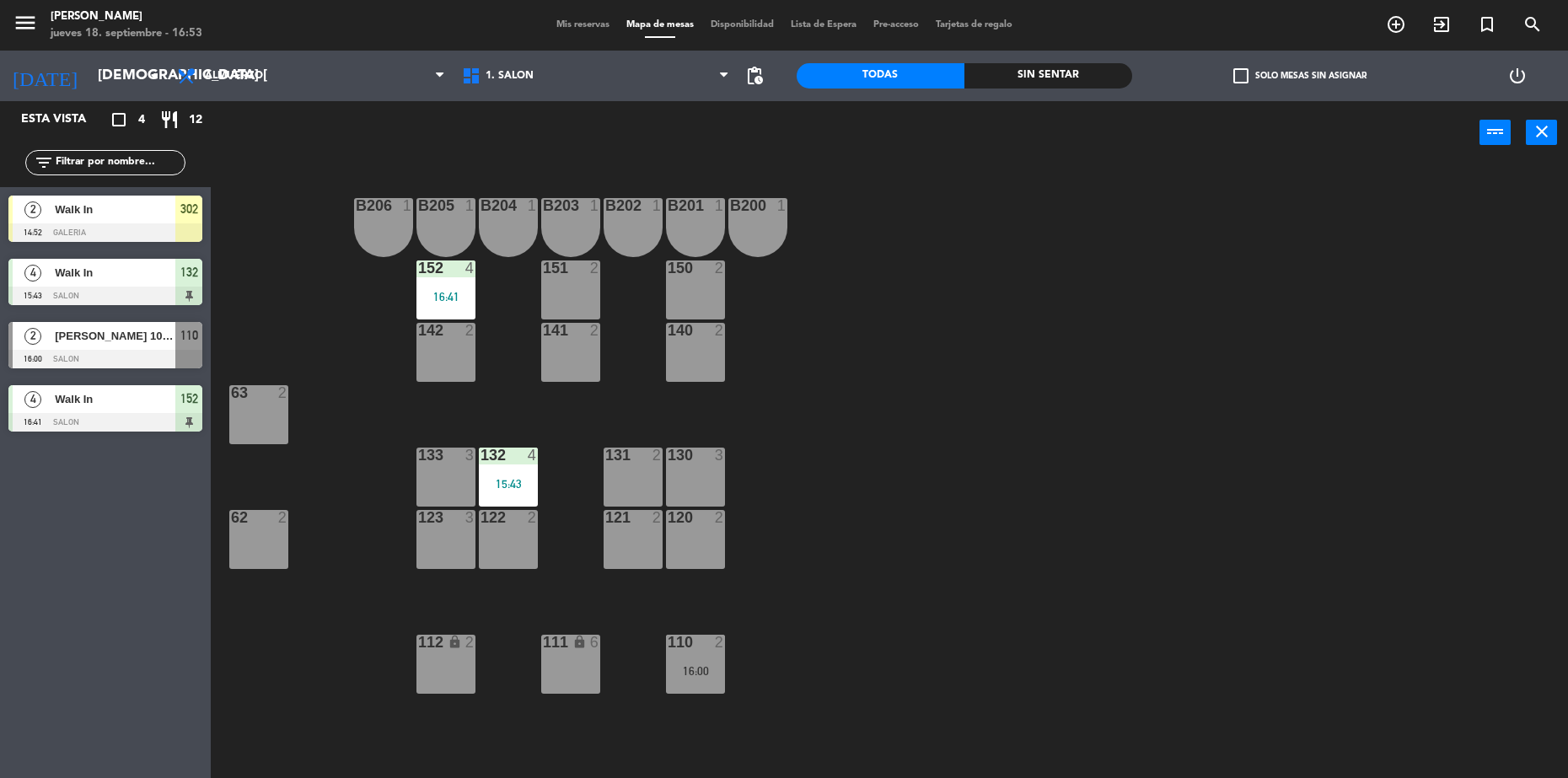
click at [155, 203] on span "Walk In" at bounding box center [115, 209] width 121 height 18
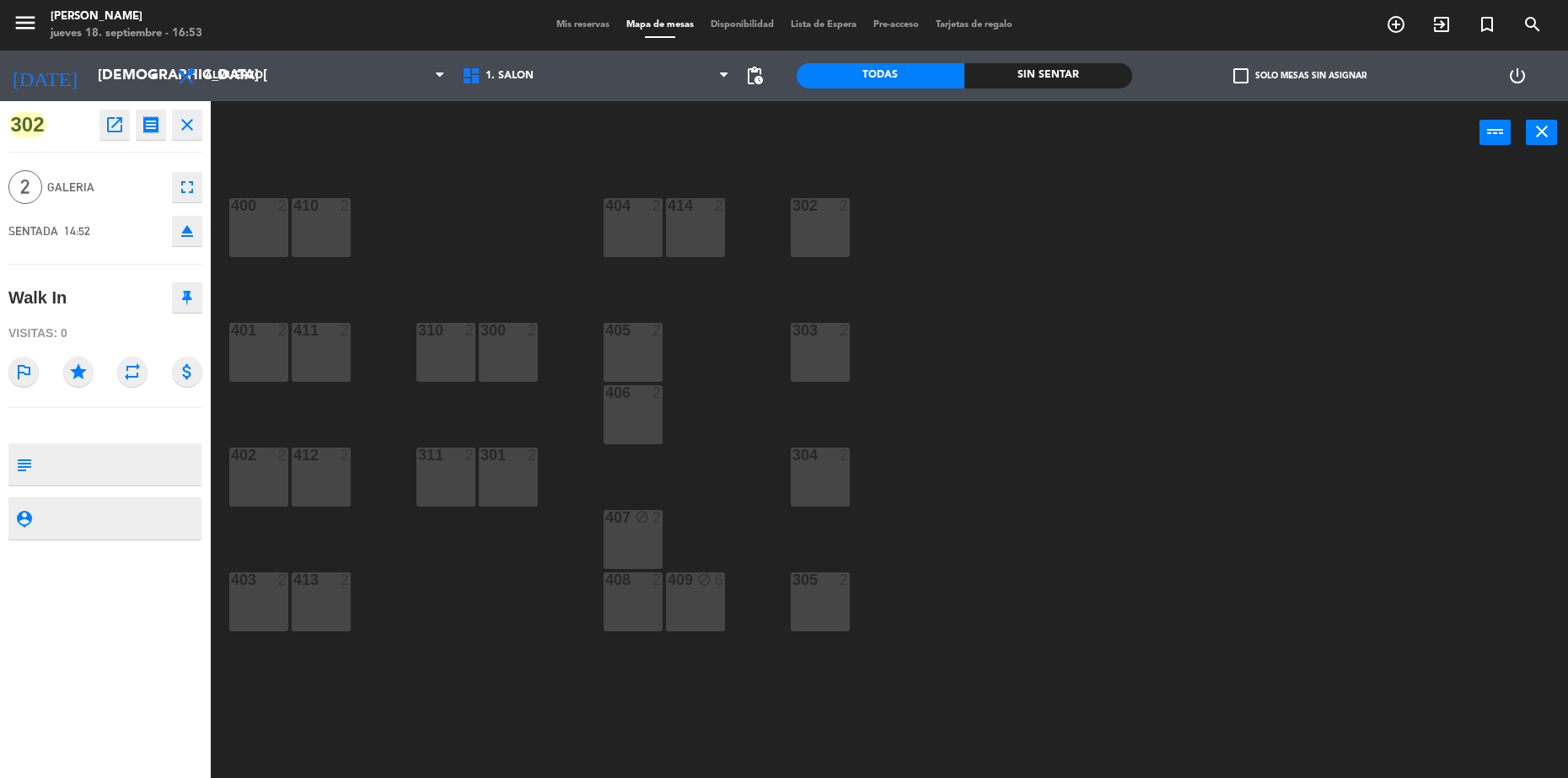
click at [466, 348] on div "310 2" at bounding box center [446, 352] width 59 height 59
click at [830, 131] on button "Mover" at bounding box center [845, 133] width 101 height 34
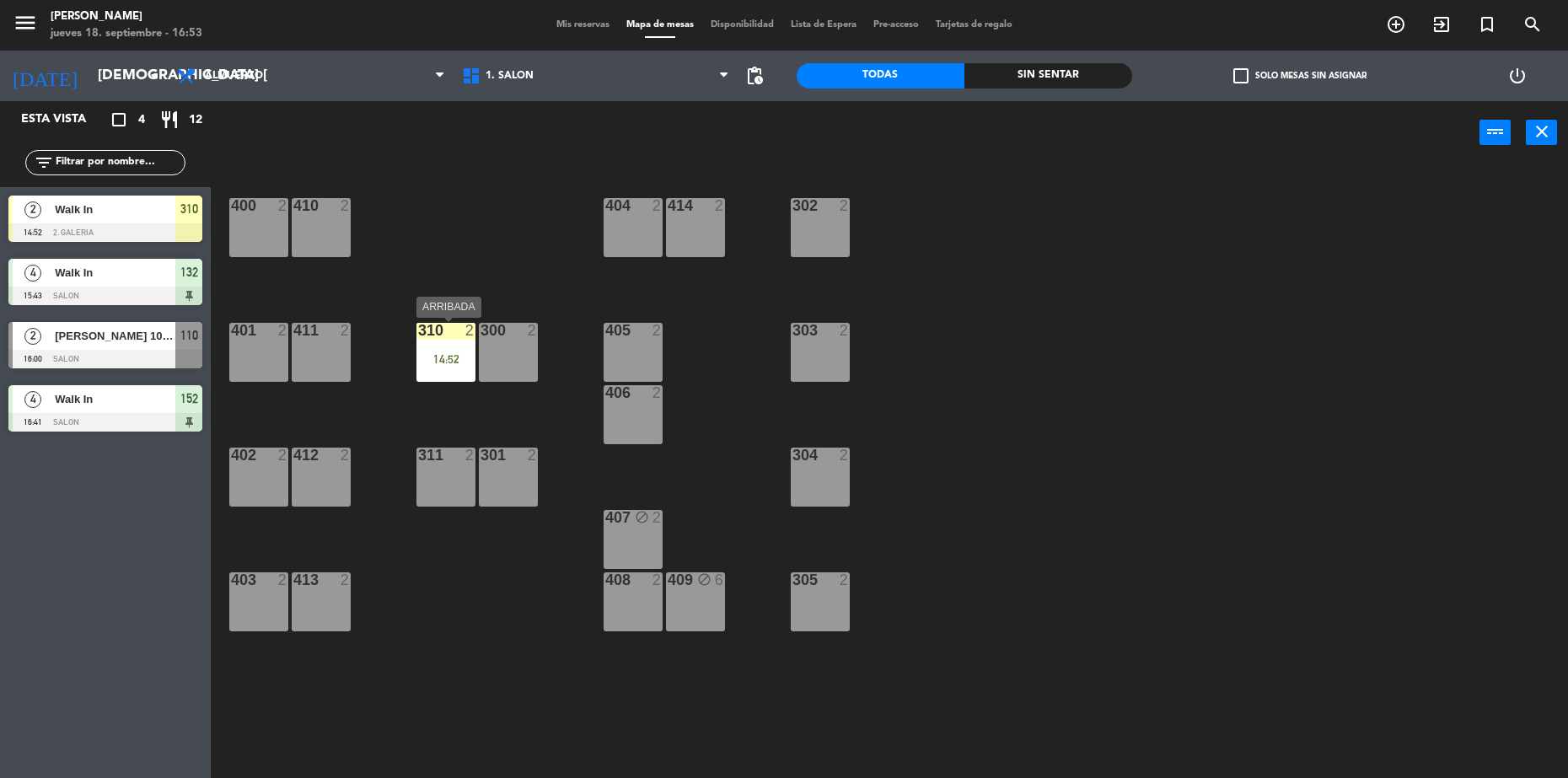
click at [451, 335] on div at bounding box center [446, 331] width 28 height 15
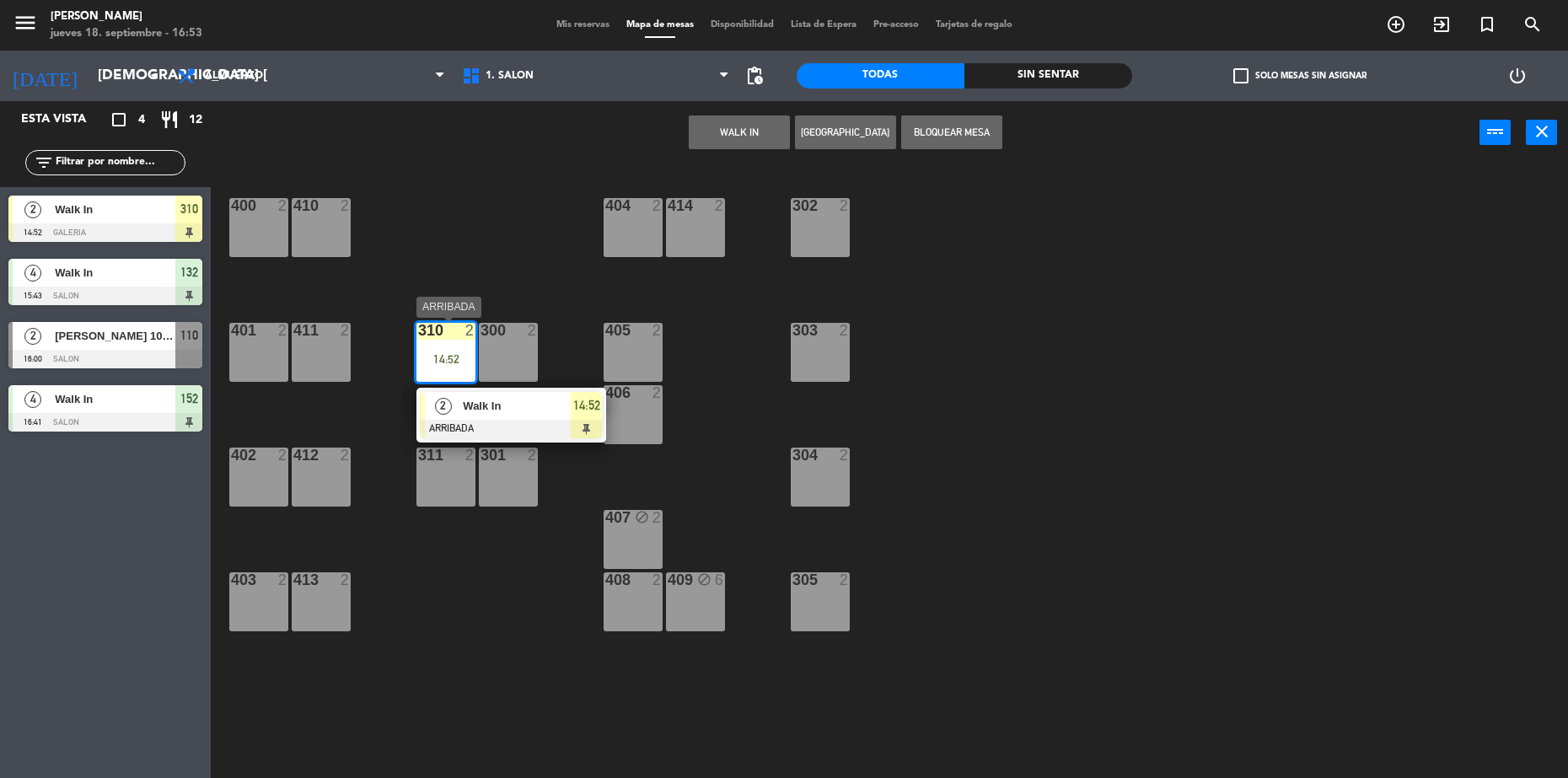
click at [519, 401] on span "Walk In" at bounding box center [516, 405] width 108 height 18
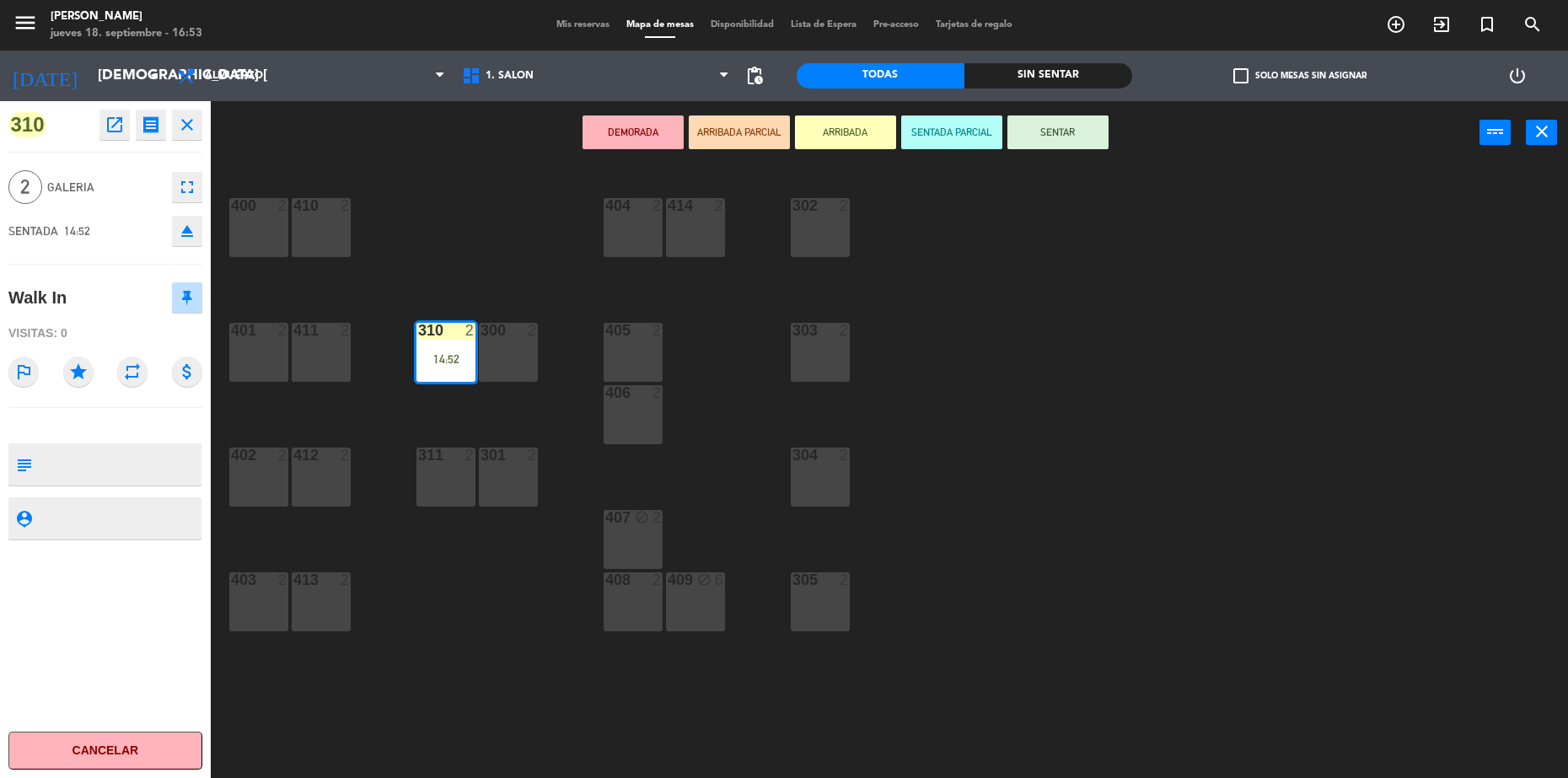
click at [1052, 132] on button "SENTAR" at bounding box center [1057, 133] width 101 height 34
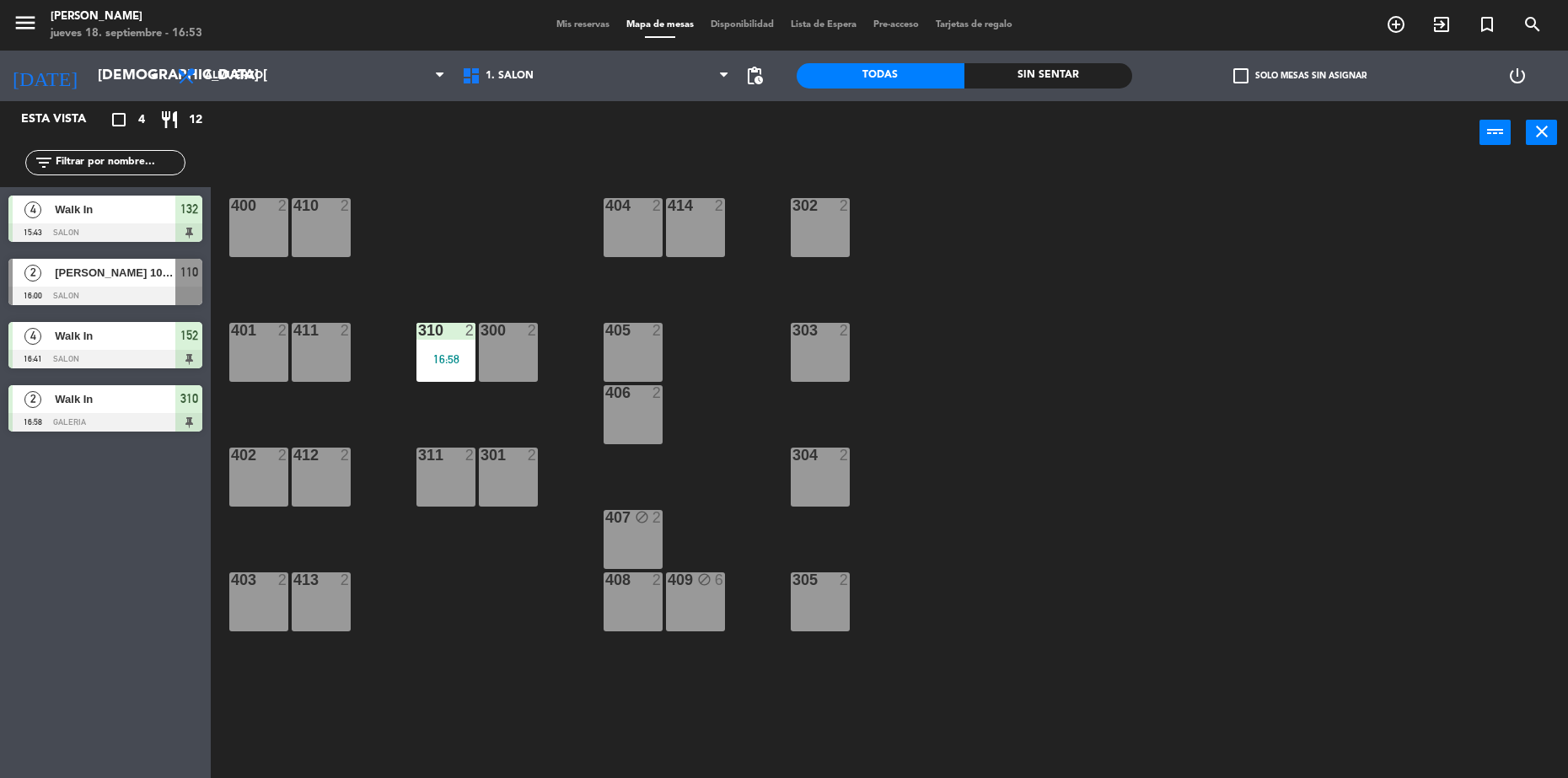
click at [147, 336] on span "Walk In" at bounding box center [115, 335] width 121 height 18
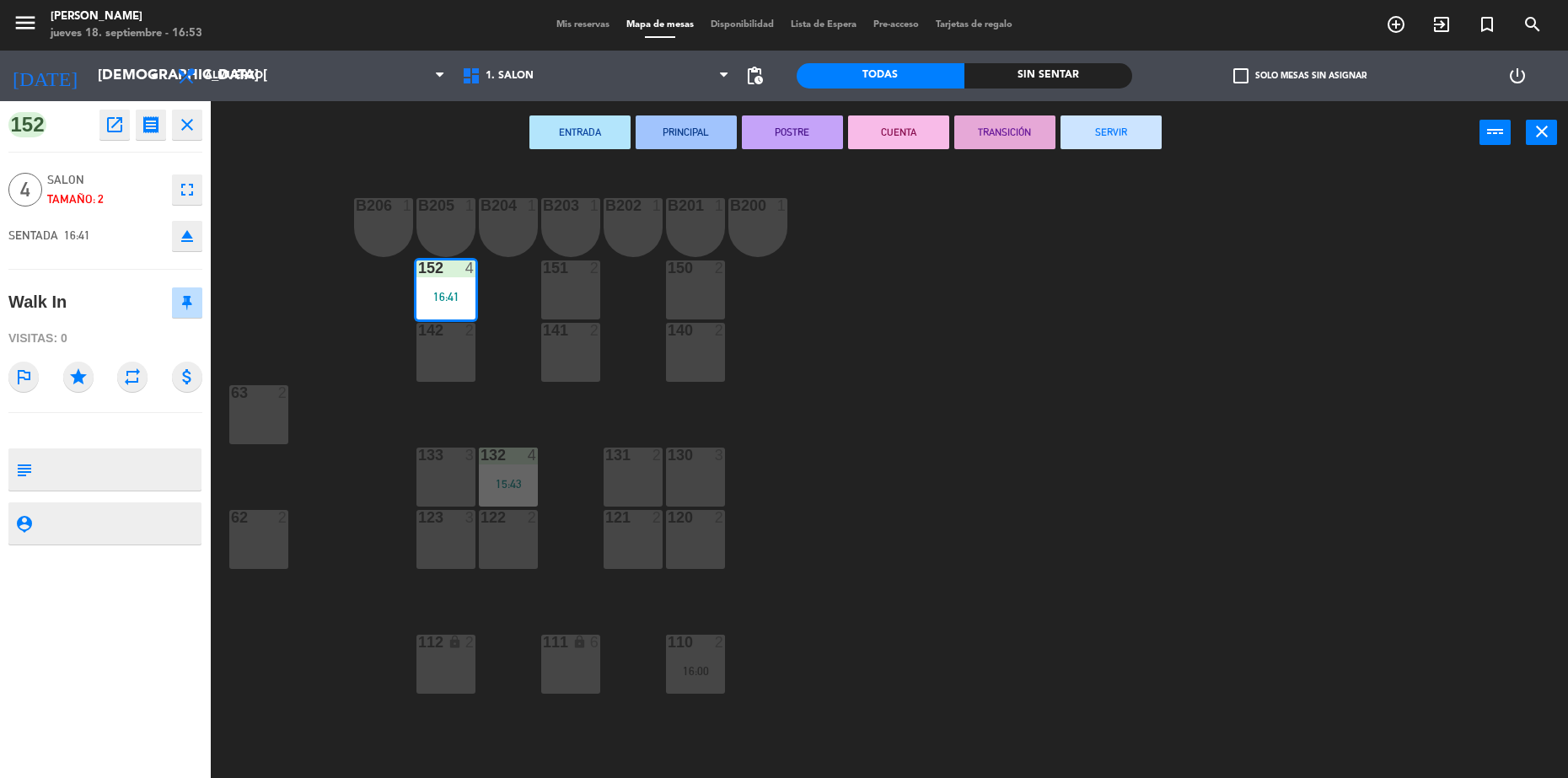
click at [179, 125] on icon "close" at bounding box center [187, 124] width 20 height 20
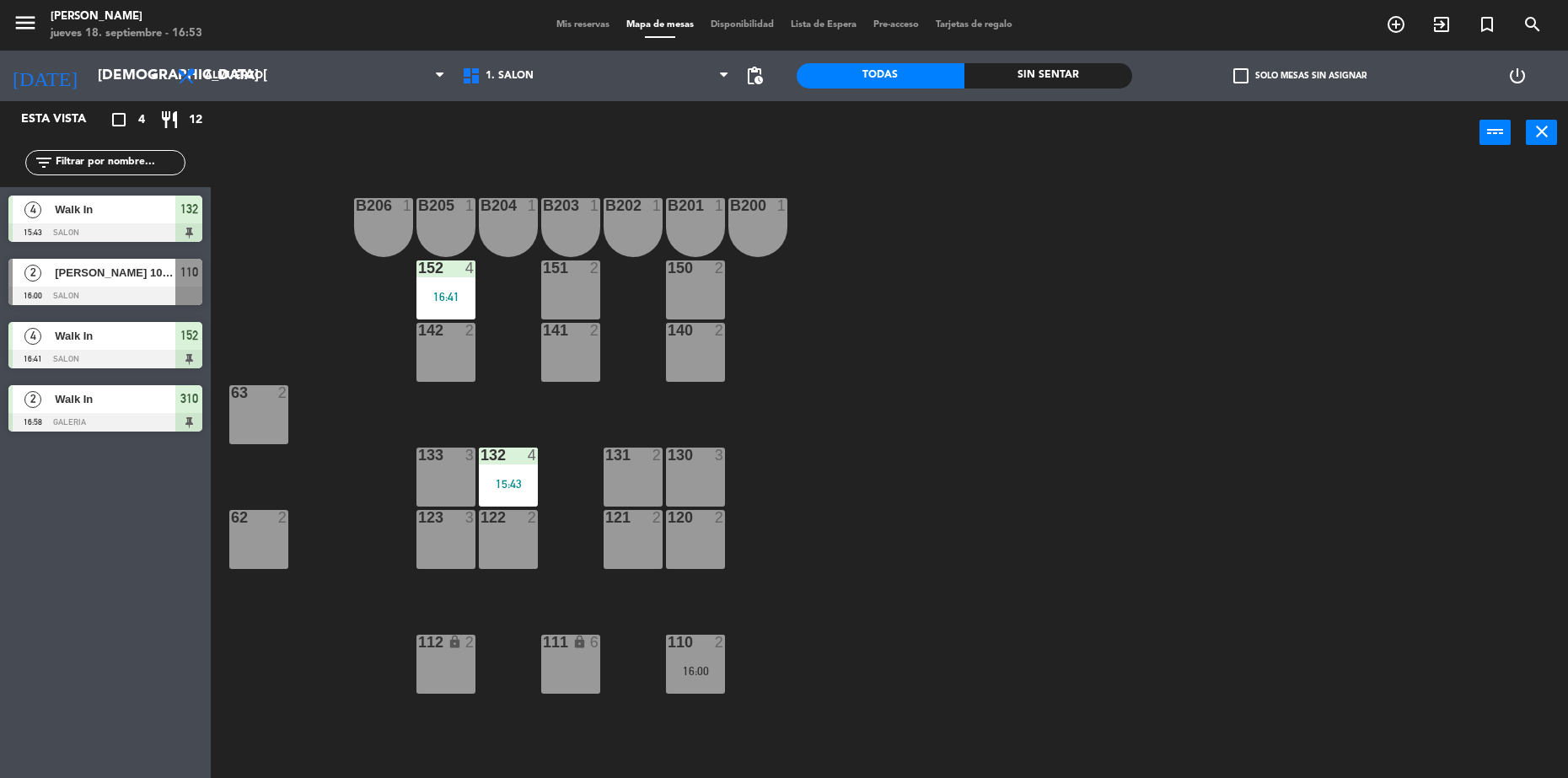
click at [121, 284] on div "[PERSON_NAME] 105 Hualta" at bounding box center [114, 273] width 122 height 28
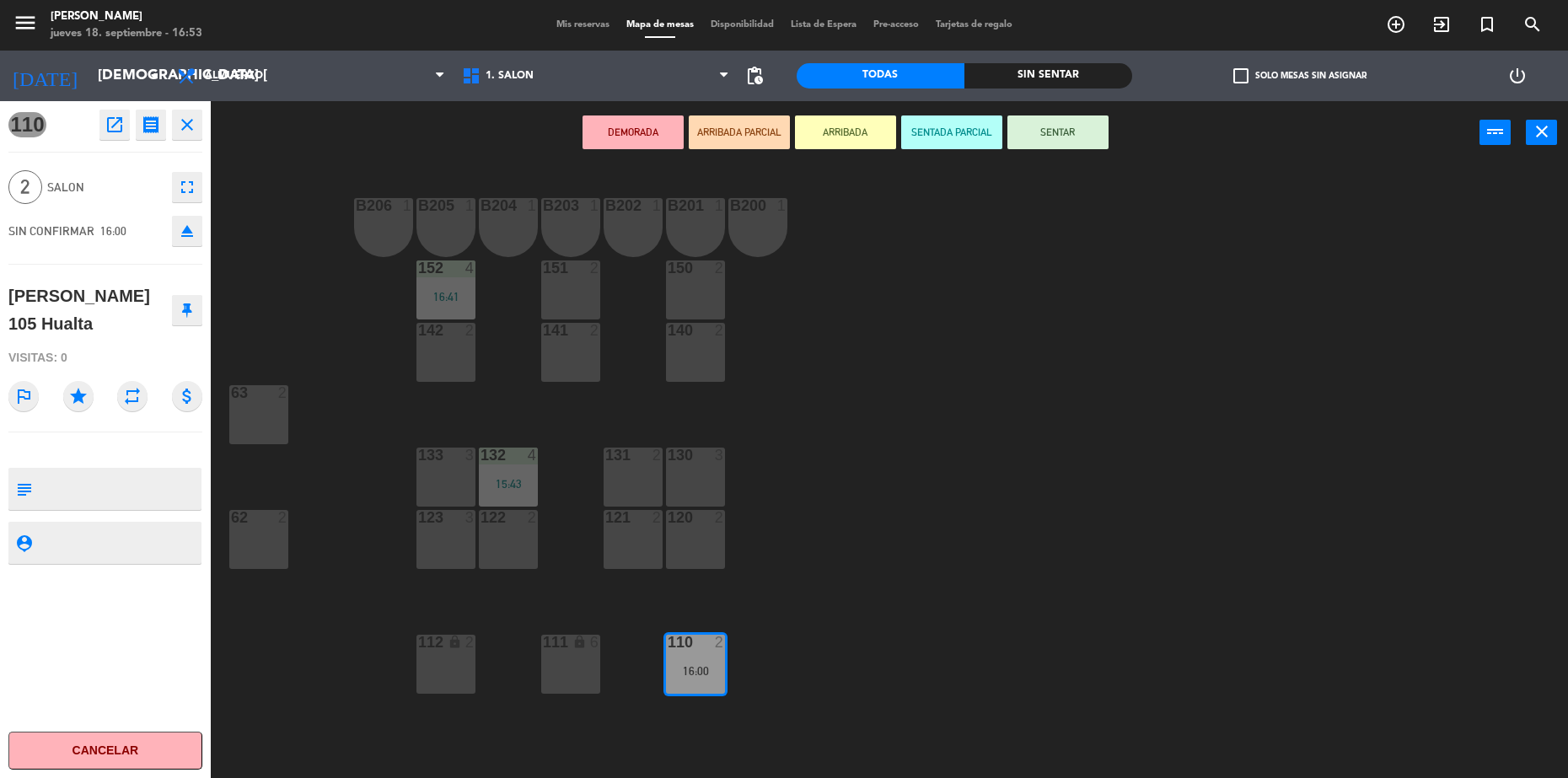
click at [443, 359] on div "142 2" at bounding box center [446, 352] width 59 height 59
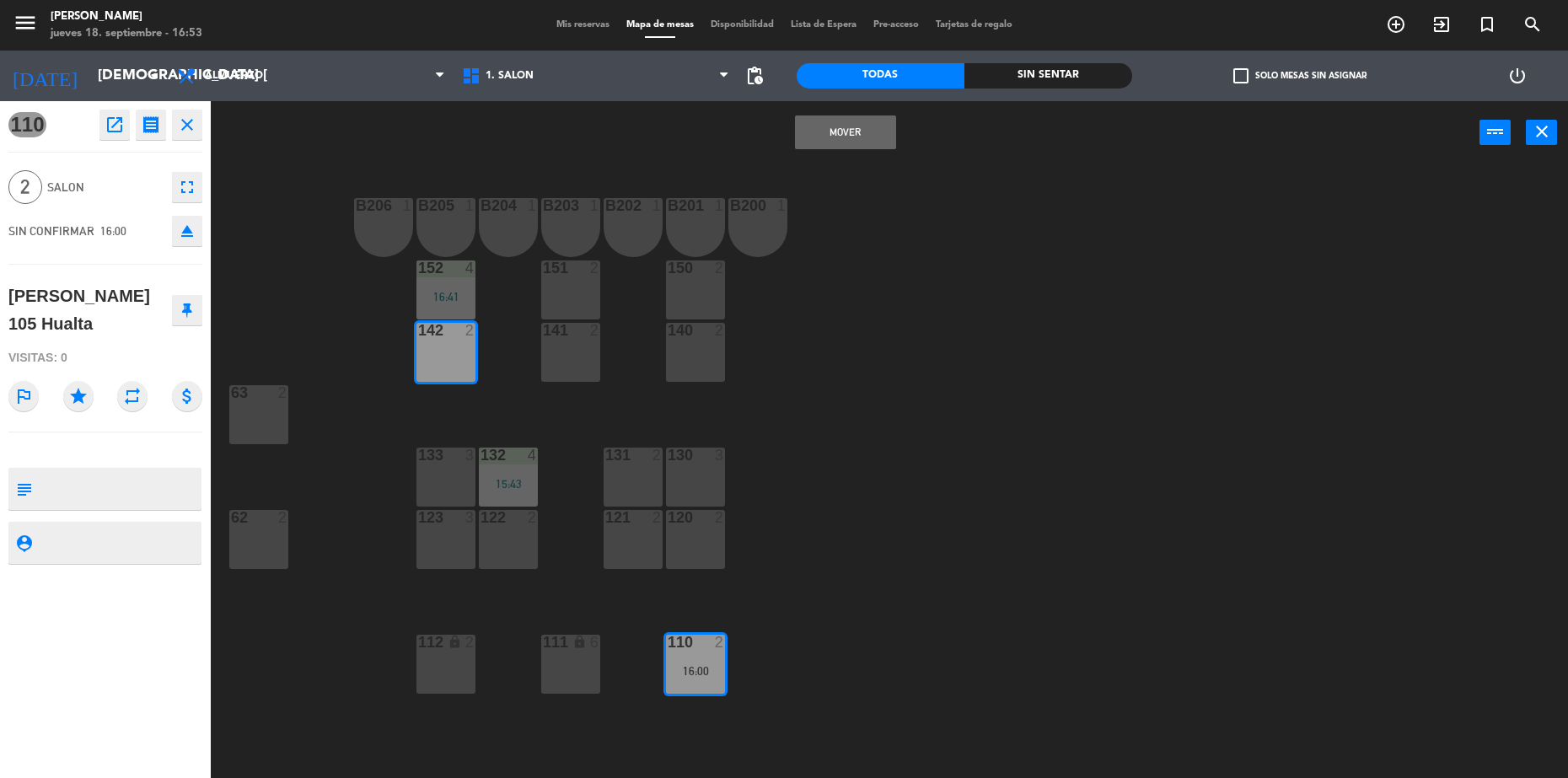
click at [882, 122] on button "Mover" at bounding box center [845, 133] width 101 height 34
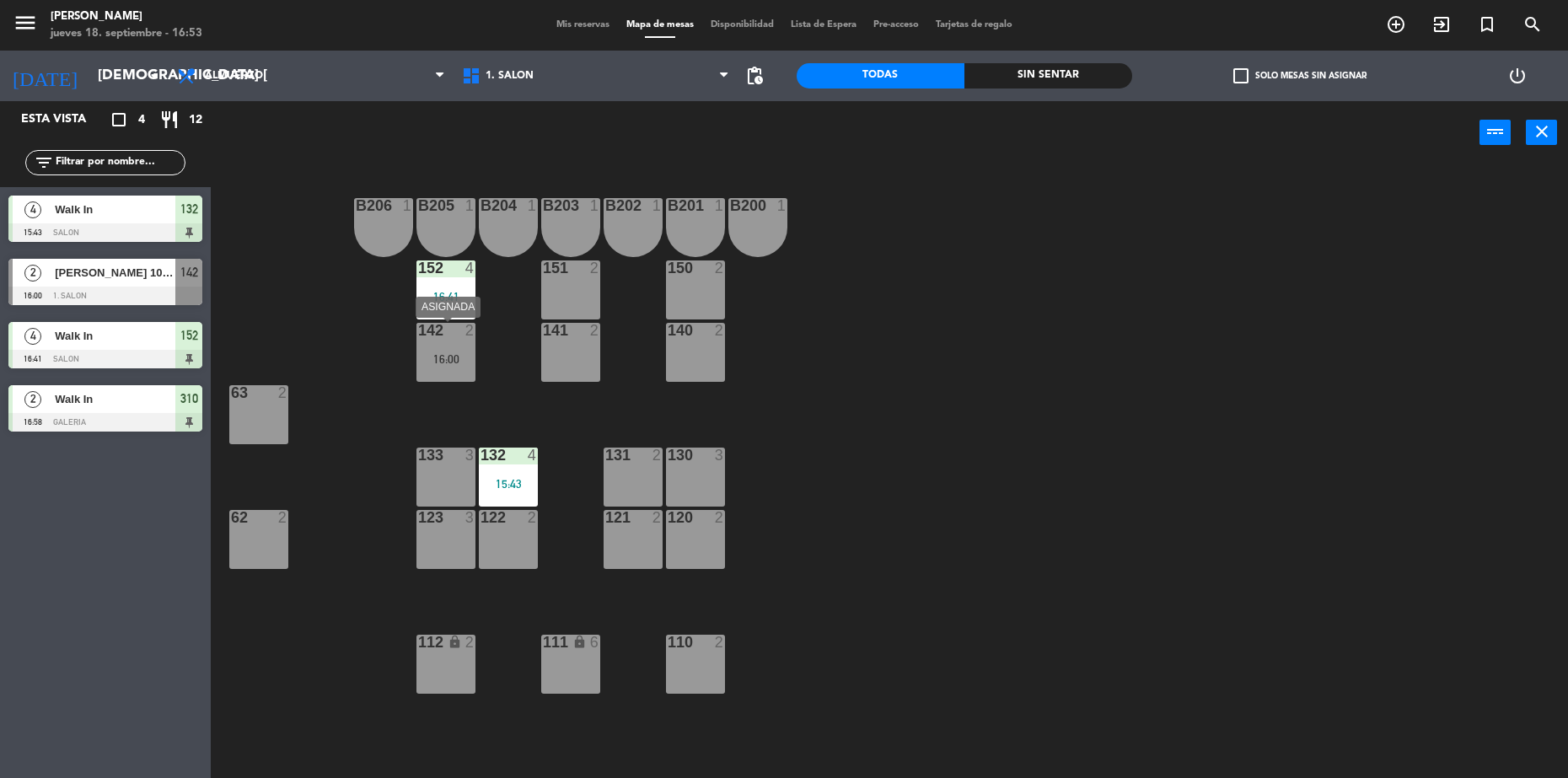
click at [441, 349] on div "142 2 16:00" at bounding box center [446, 352] width 59 height 59
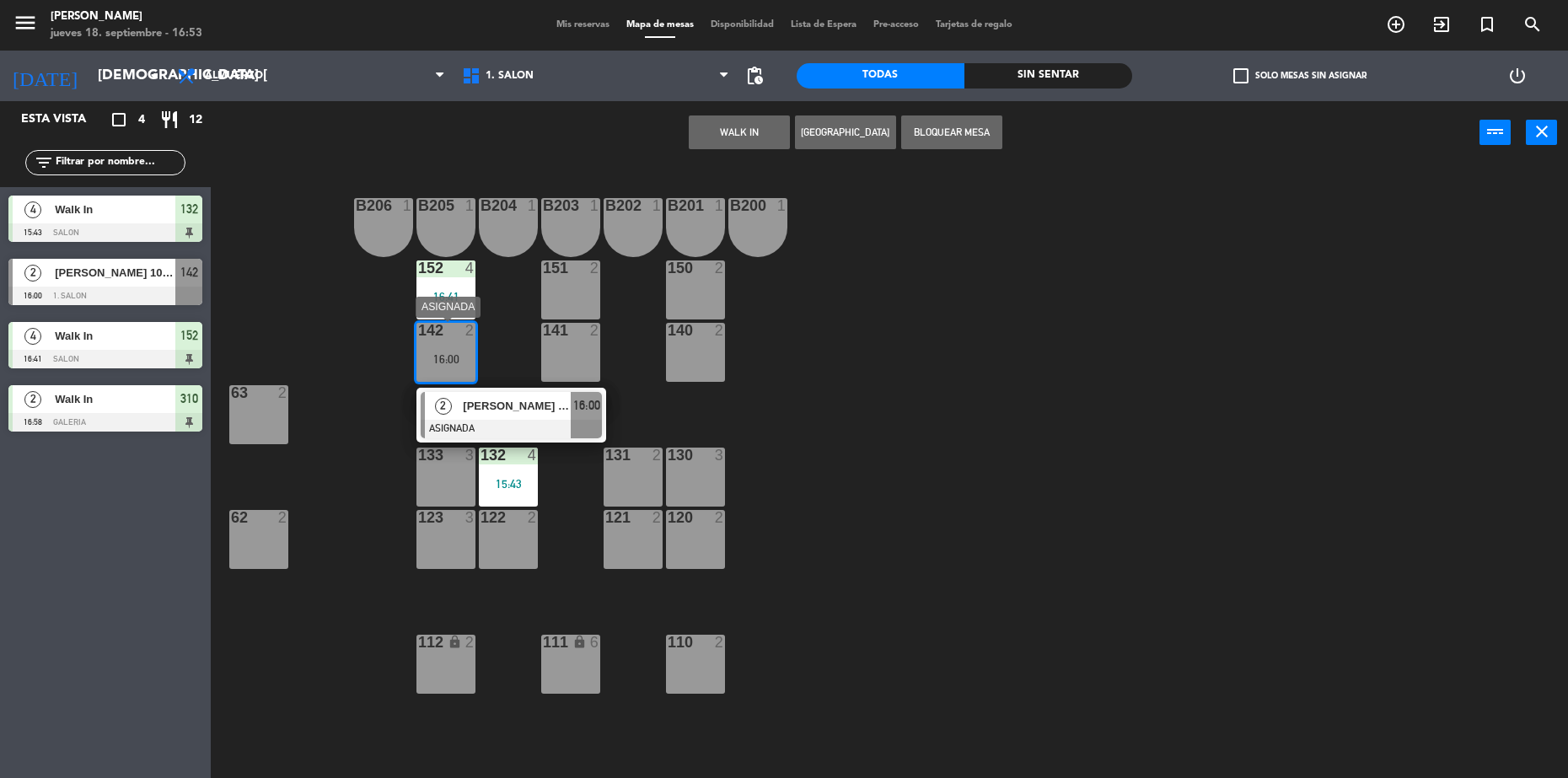
click at [527, 418] on div "[PERSON_NAME] 105 Hualta" at bounding box center [515, 406] width 109 height 28
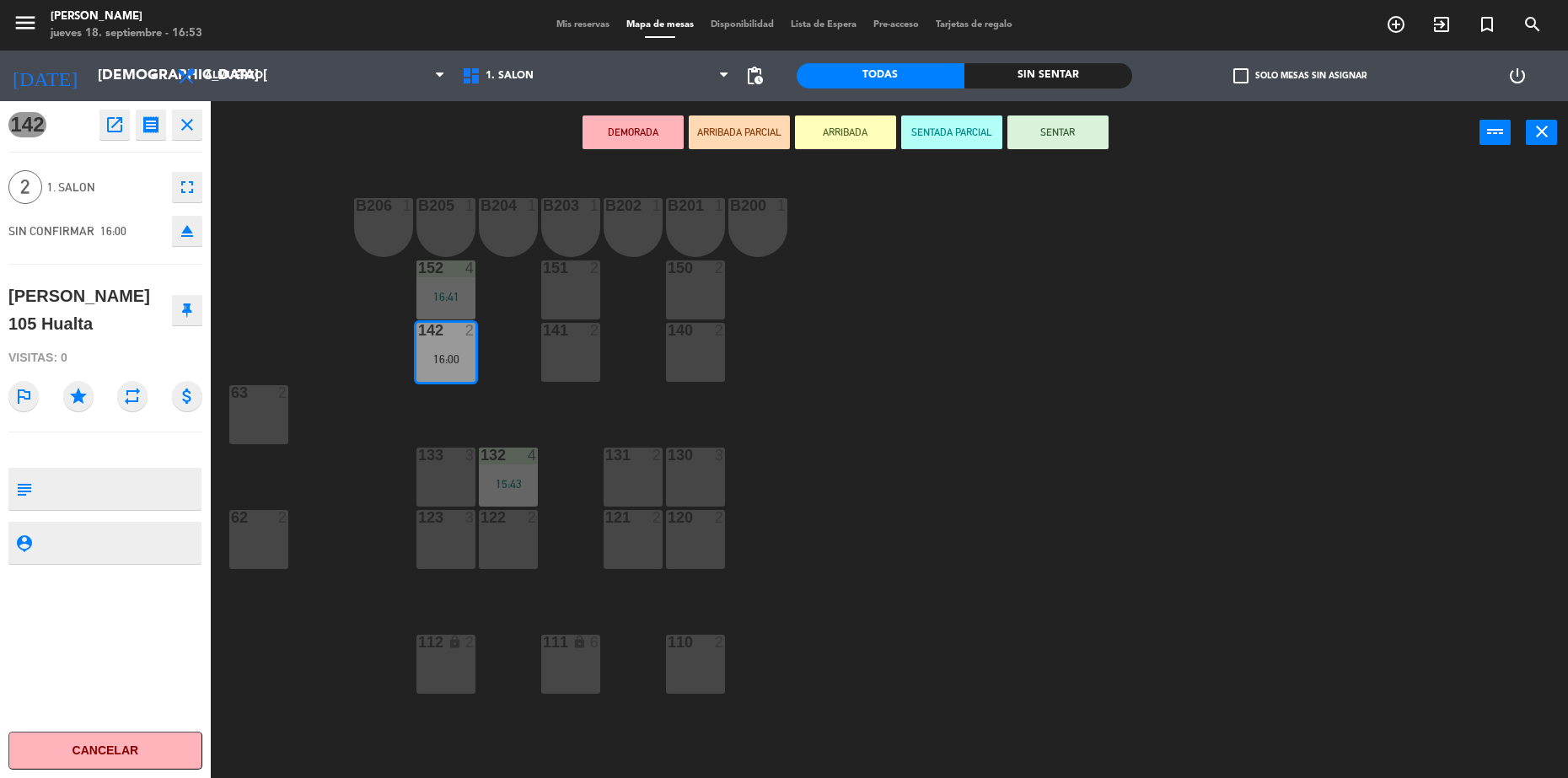
drag, startPoint x: 1046, startPoint y: 135, endPoint x: 880, endPoint y: 181, distance: 172.3
click at [1041, 133] on button "SENTAR" at bounding box center [1057, 133] width 101 height 34
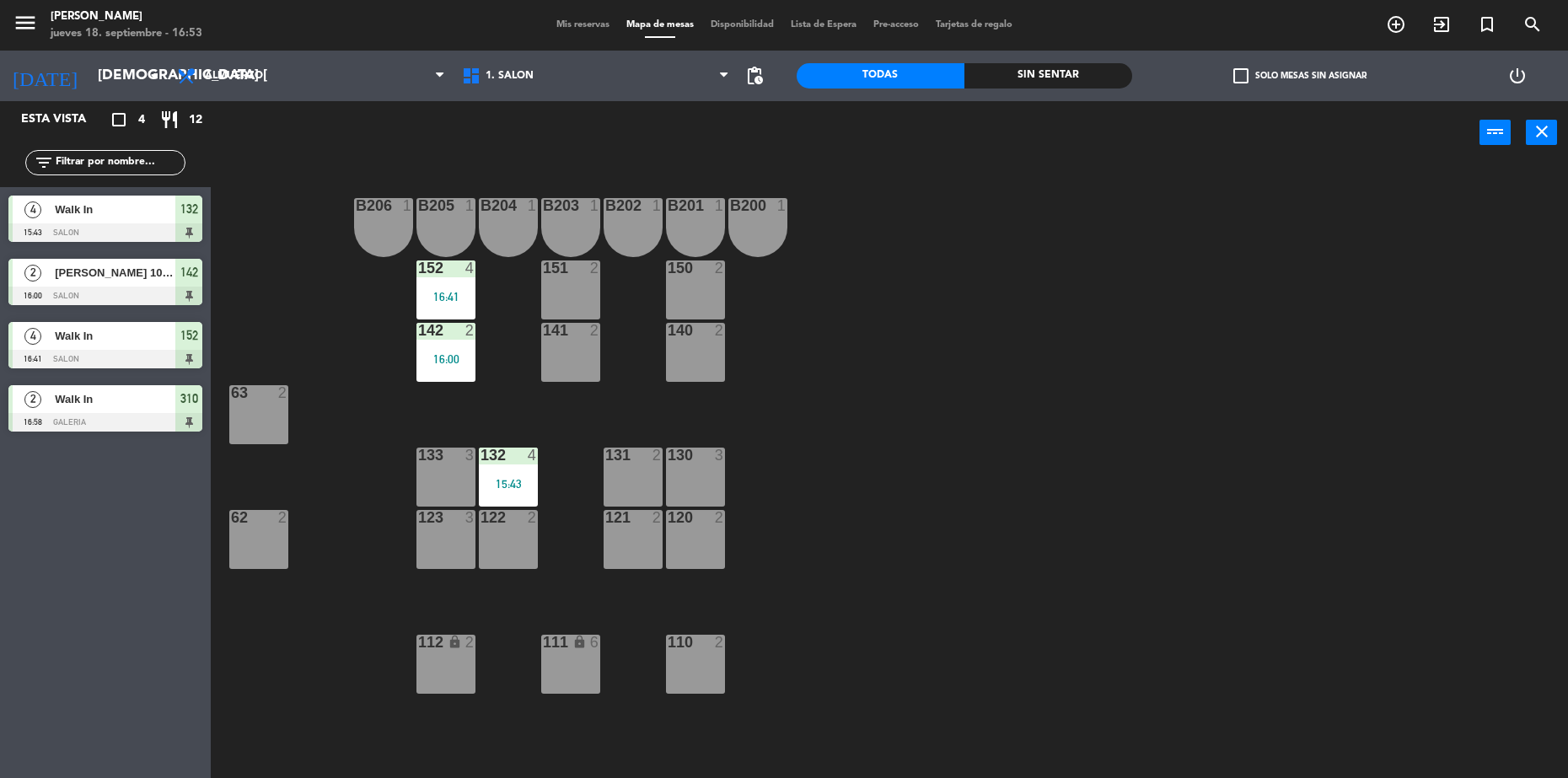
click at [131, 397] on span "Walk In" at bounding box center [115, 398] width 121 height 18
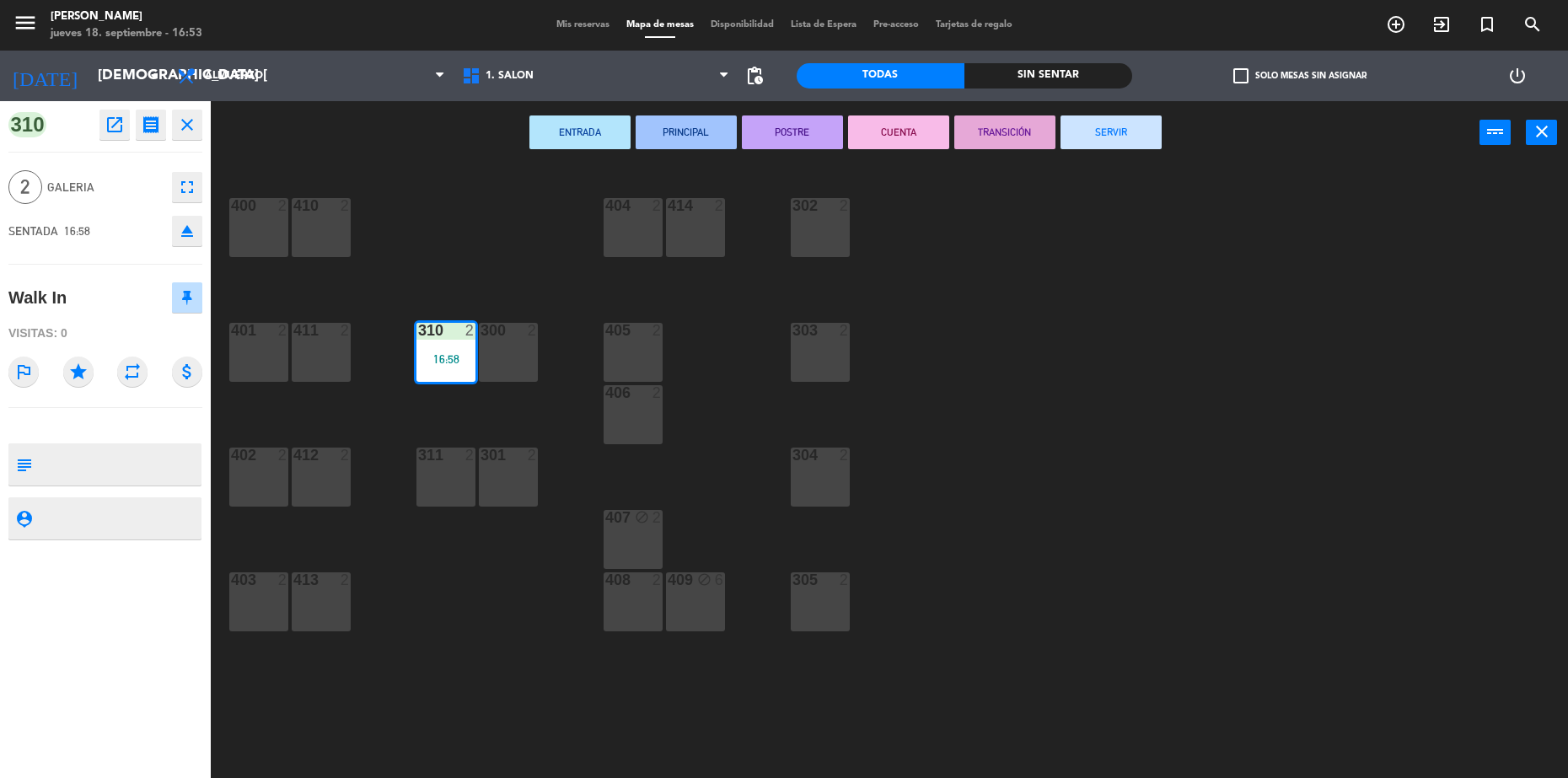
drag, startPoint x: 1112, startPoint y: 132, endPoint x: 785, endPoint y: 200, distance: 334.0
click at [1110, 131] on button "SERVIR" at bounding box center [1110, 133] width 101 height 34
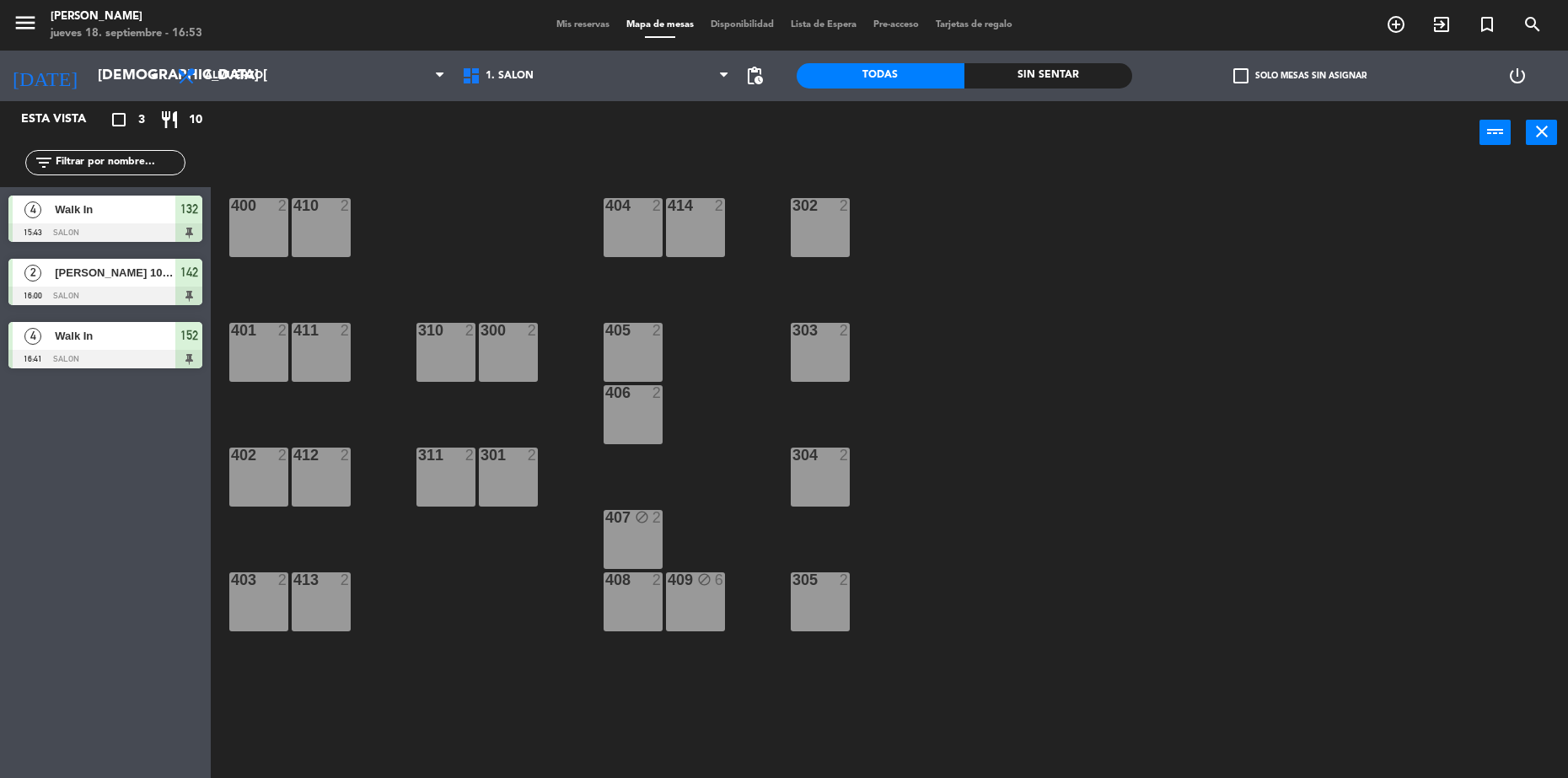
click at [165, 292] on div at bounding box center [106, 296] width 194 height 19
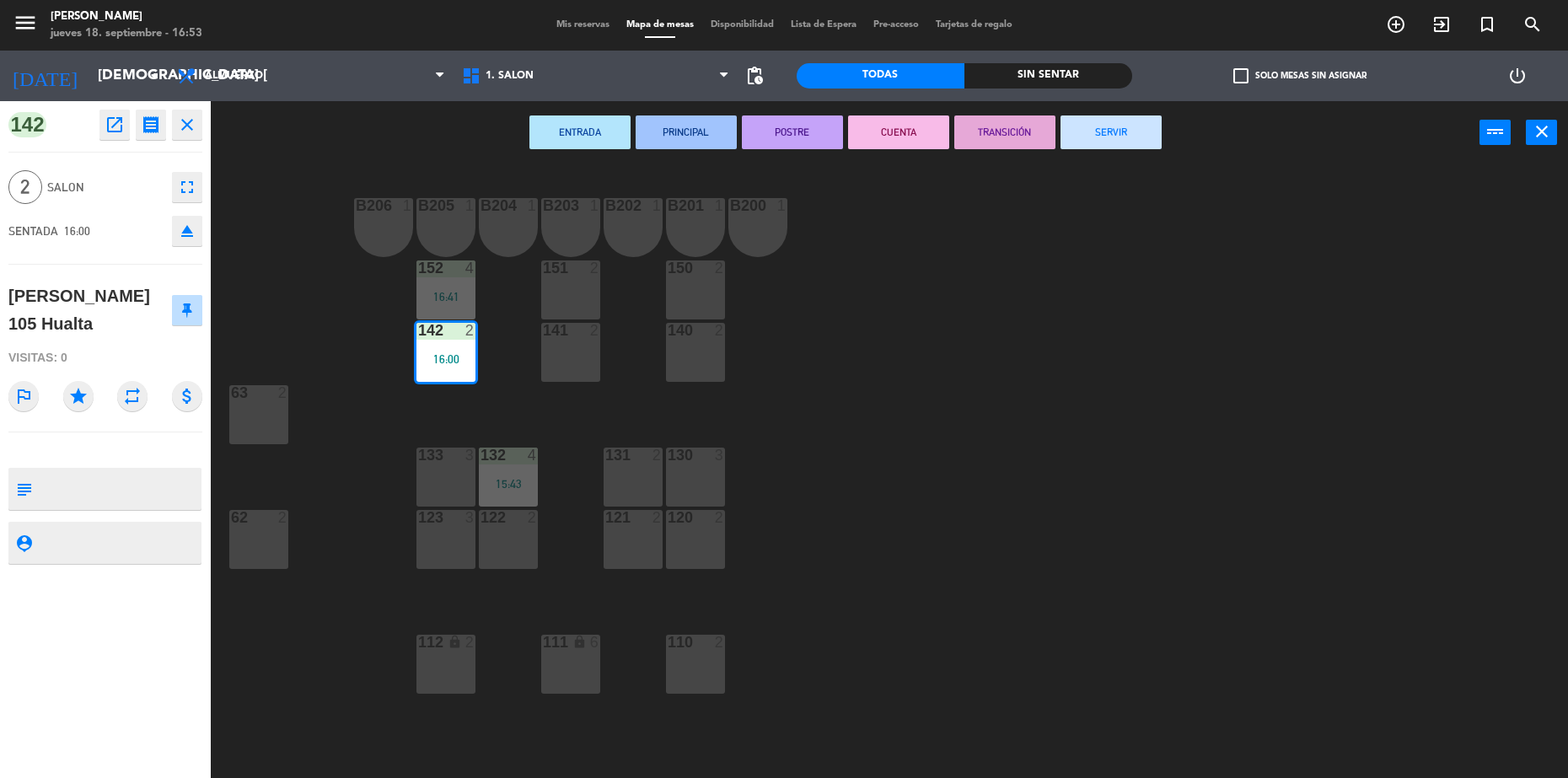
click at [1100, 131] on button "SERVIR" at bounding box center [1110, 133] width 101 height 34
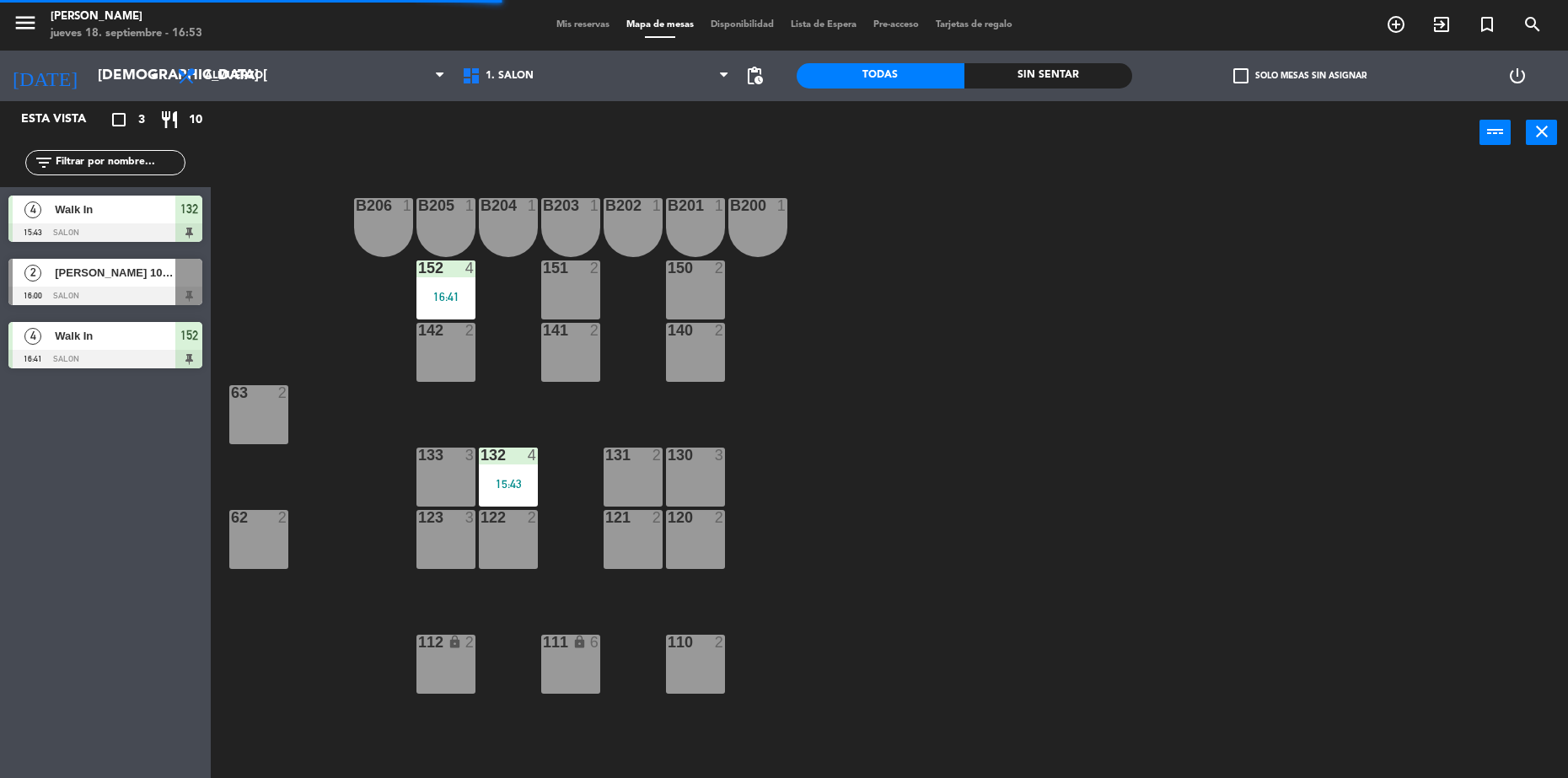
click at [108, 351] on div at bounding box center [106, 359] width 194 height 19
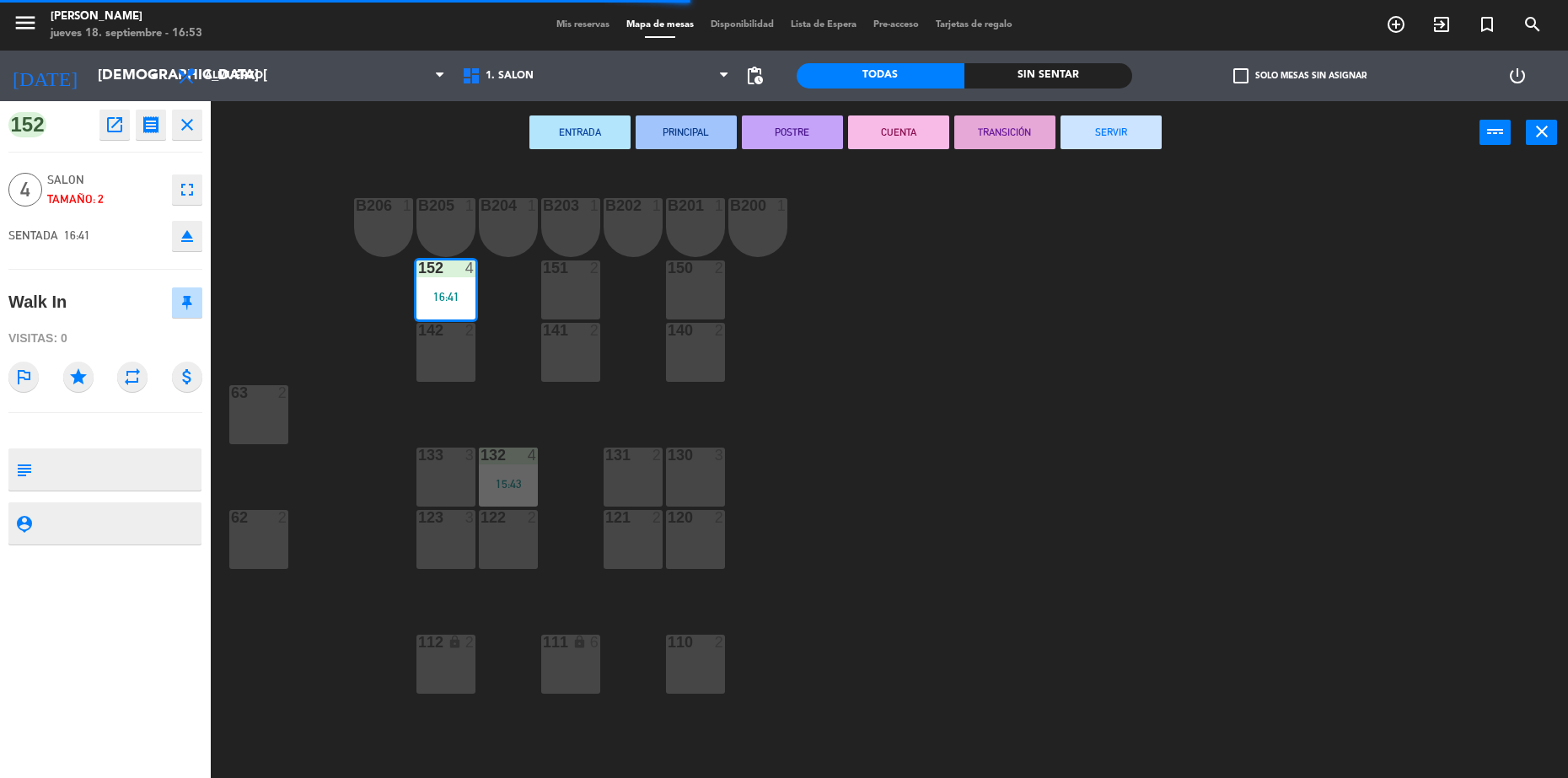
click at [1101, 122] on button "SERVIR" at bounding box center [1110, 133] width 101 height 34
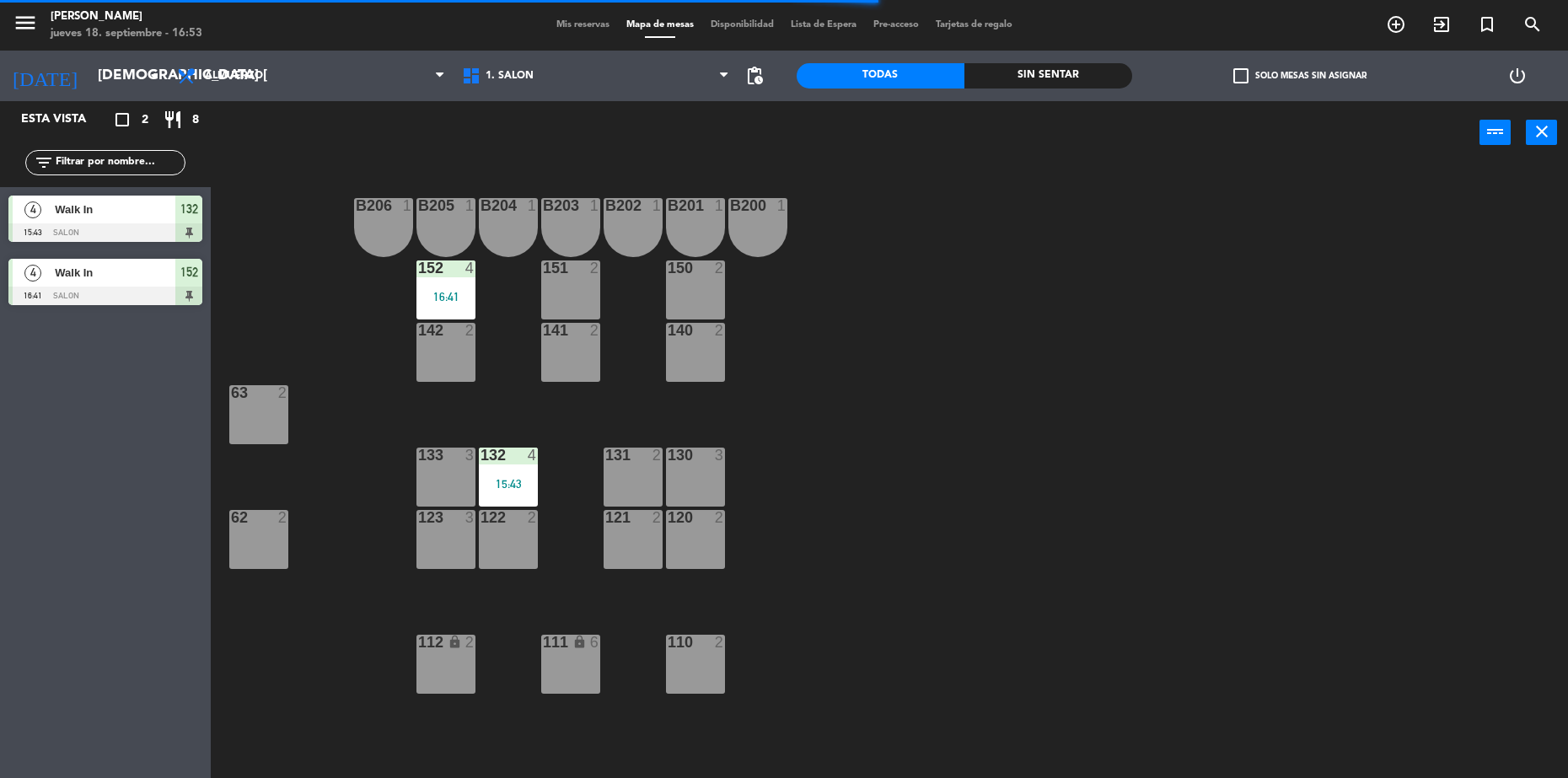
click at [122, 201] on span "Walk In" at bounding box center [115, 209] width 121 height 18
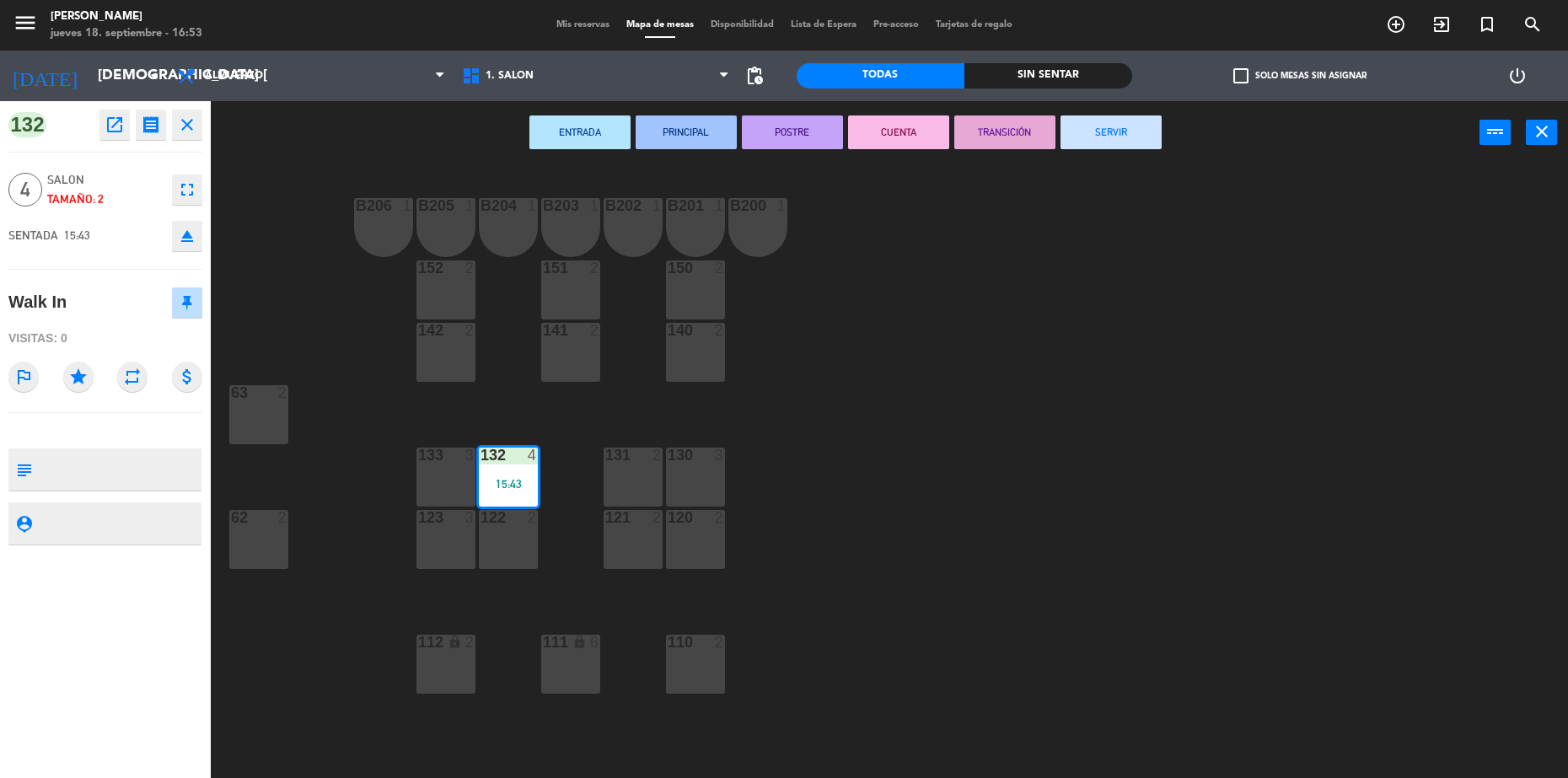
click at [1103, 128] on button "SERVIR" at bounding box center [1110, 133] width 101 height 34
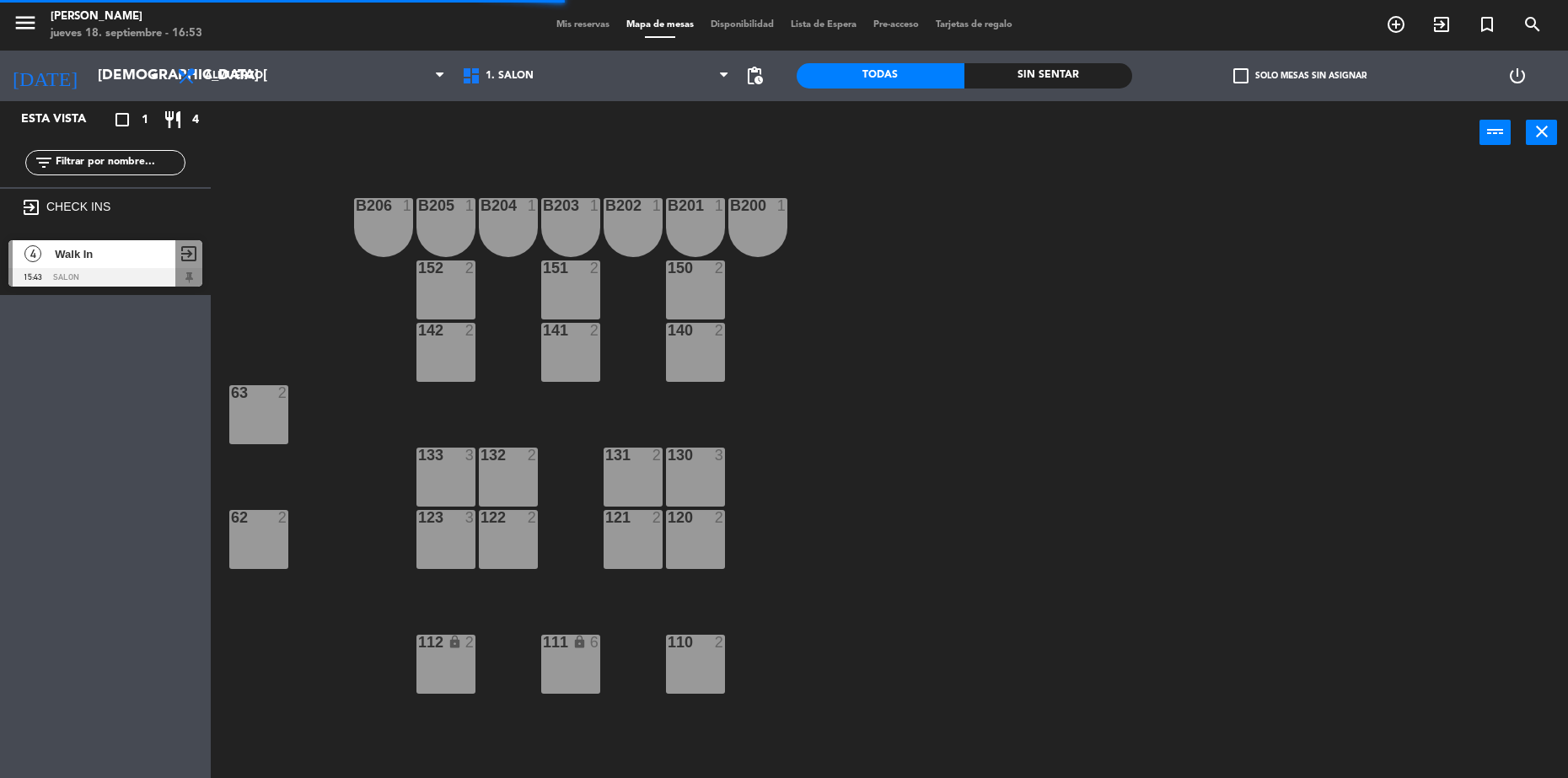
click at [118, 256] on span "Walk In" at bounding box center [115, 253] width 121 height 18
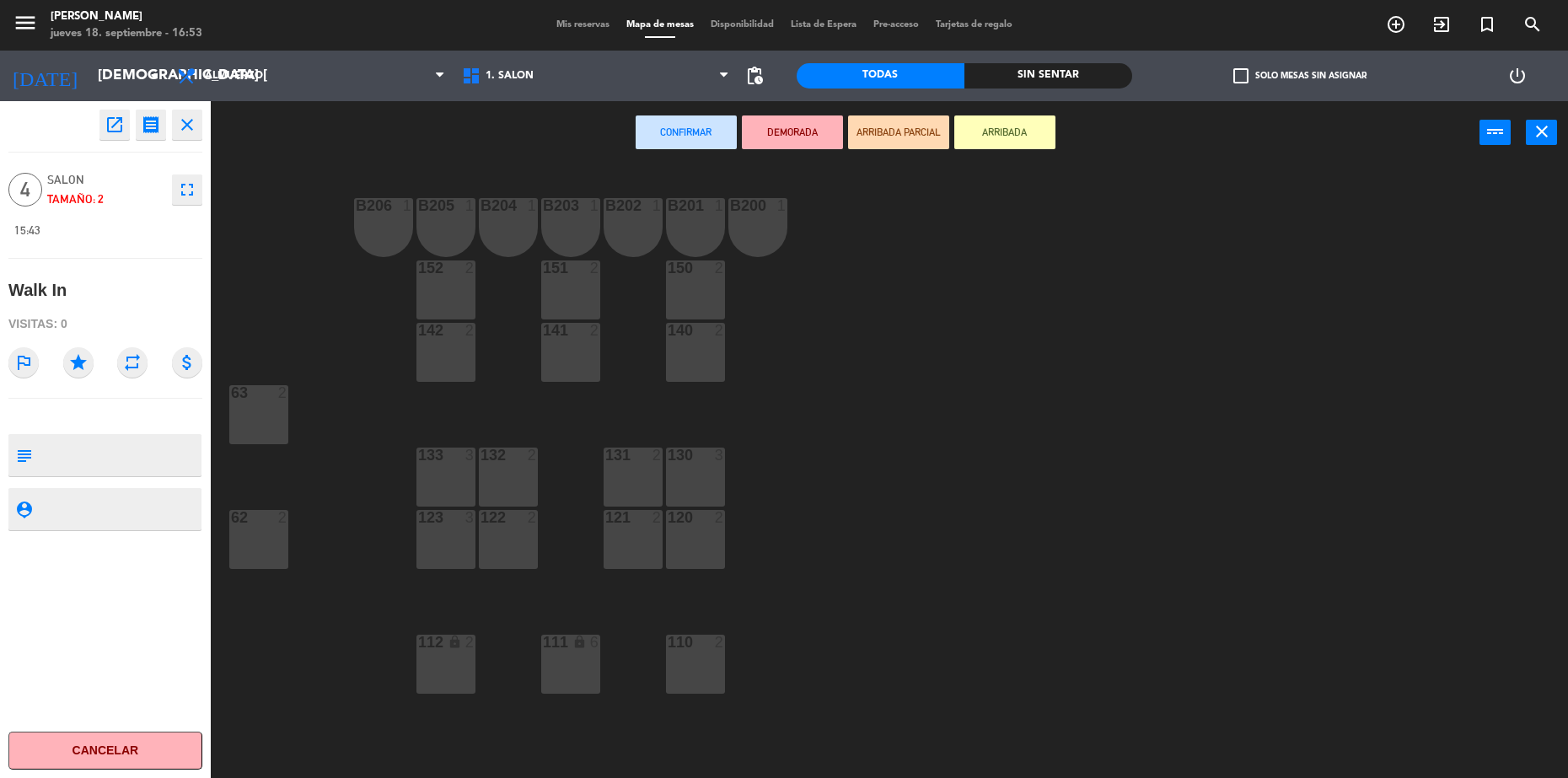
click at [447, 344] on div "142 2" at bounding box center [446, 352] width 59 height 59
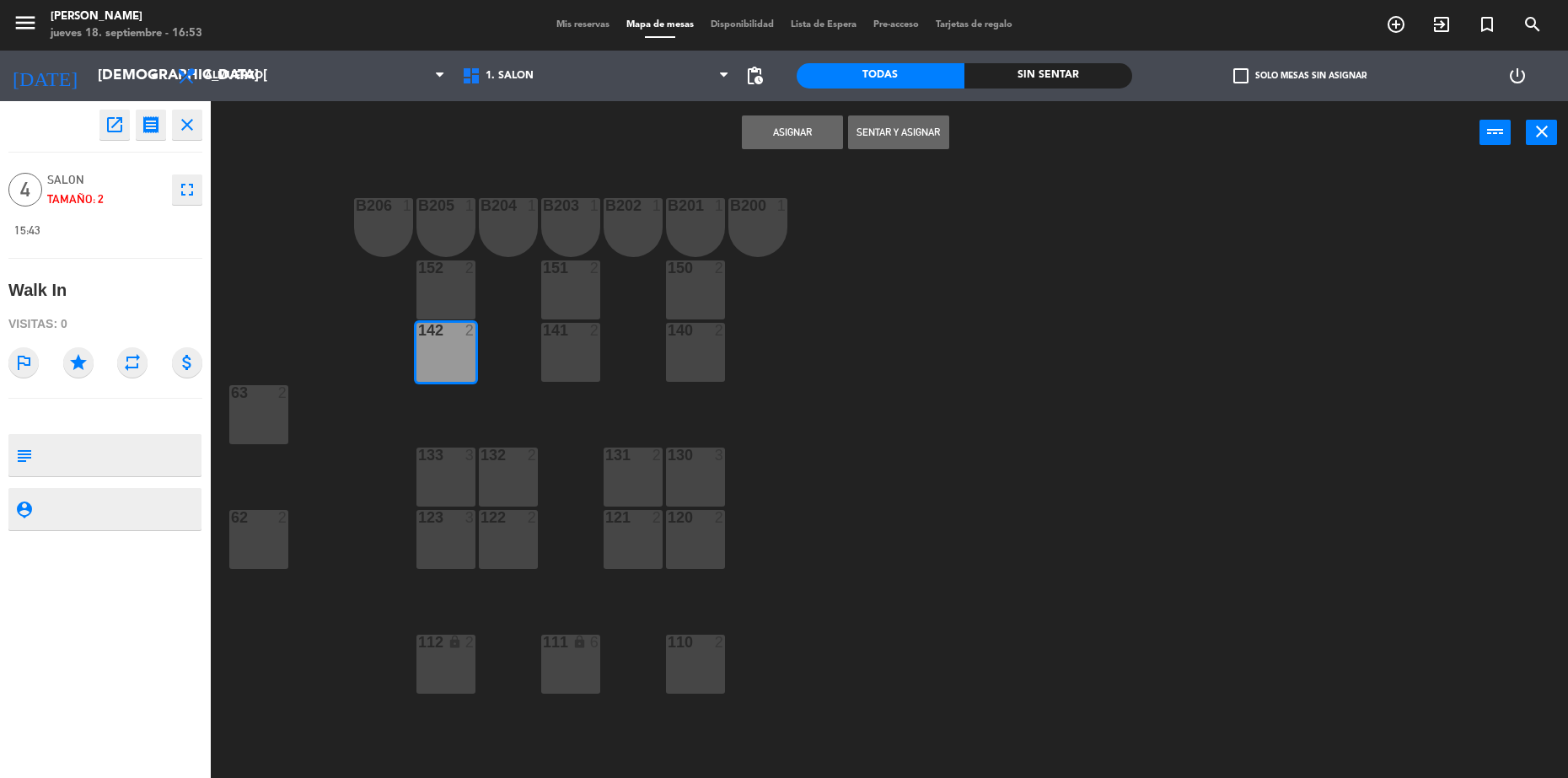
click at [907, 134] on button "Sentar y Asignar" at bounding box center [898, 133] width 101 height 34
click at [874, 130] on button "Sentar y Asignar" at bounding box center [898, 133] width 101 height 34
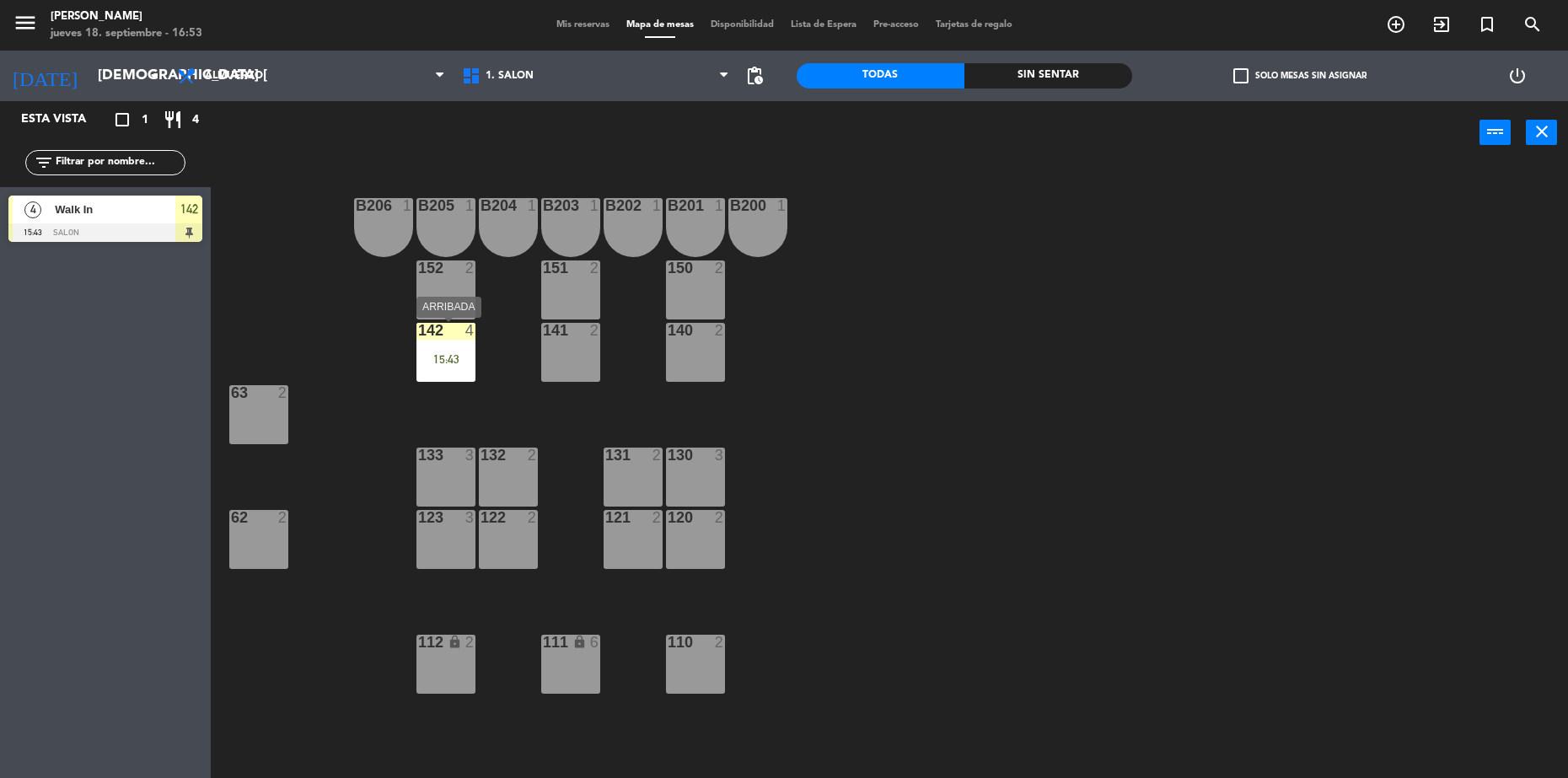
click at [438, 346] on div "142 4 15:43" at bounding box center [446, 352] width 59 height 59
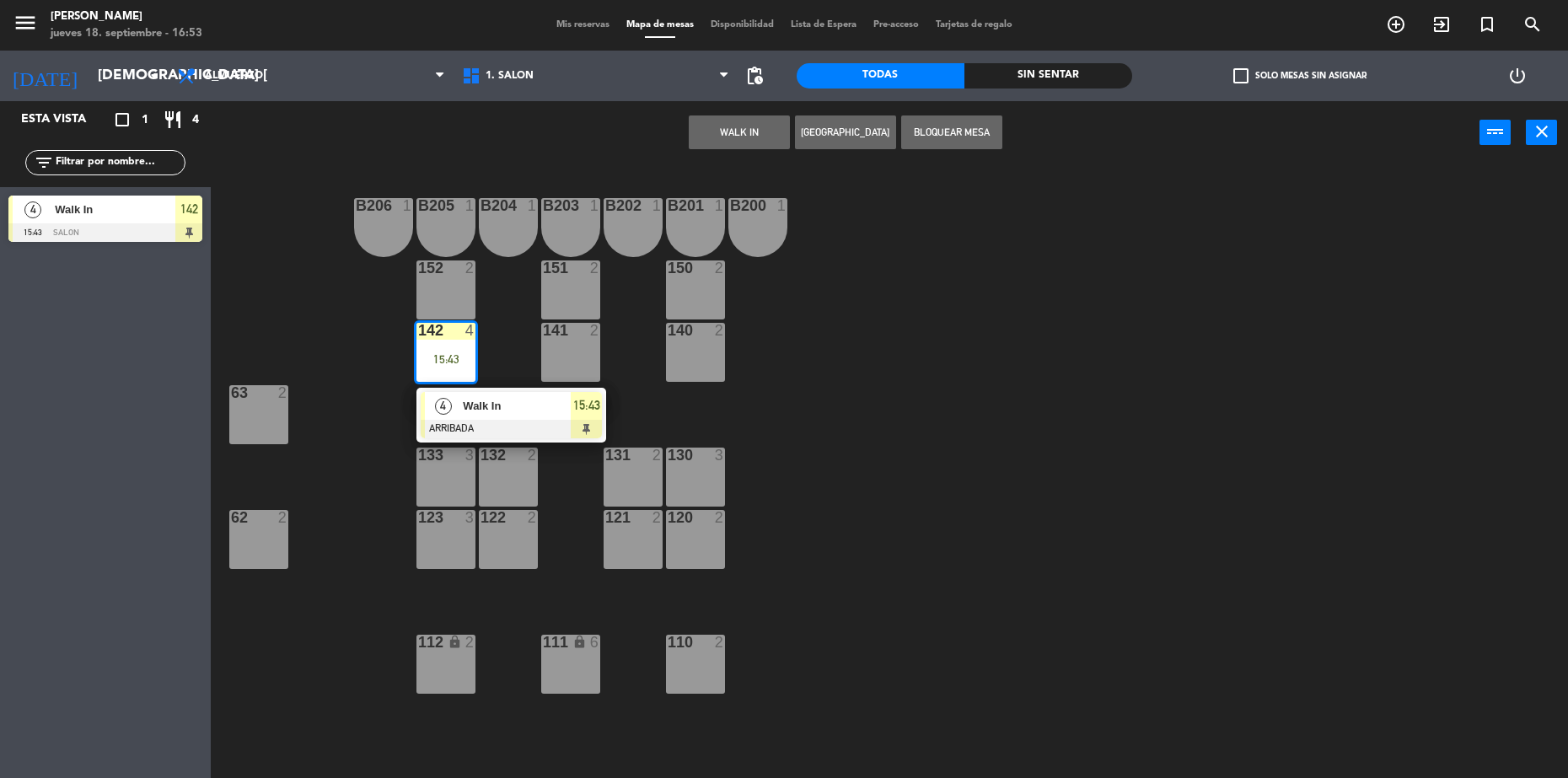
click at [480, 414] on div "Walk In" at bounding box center [515, 406] width 109 height 28
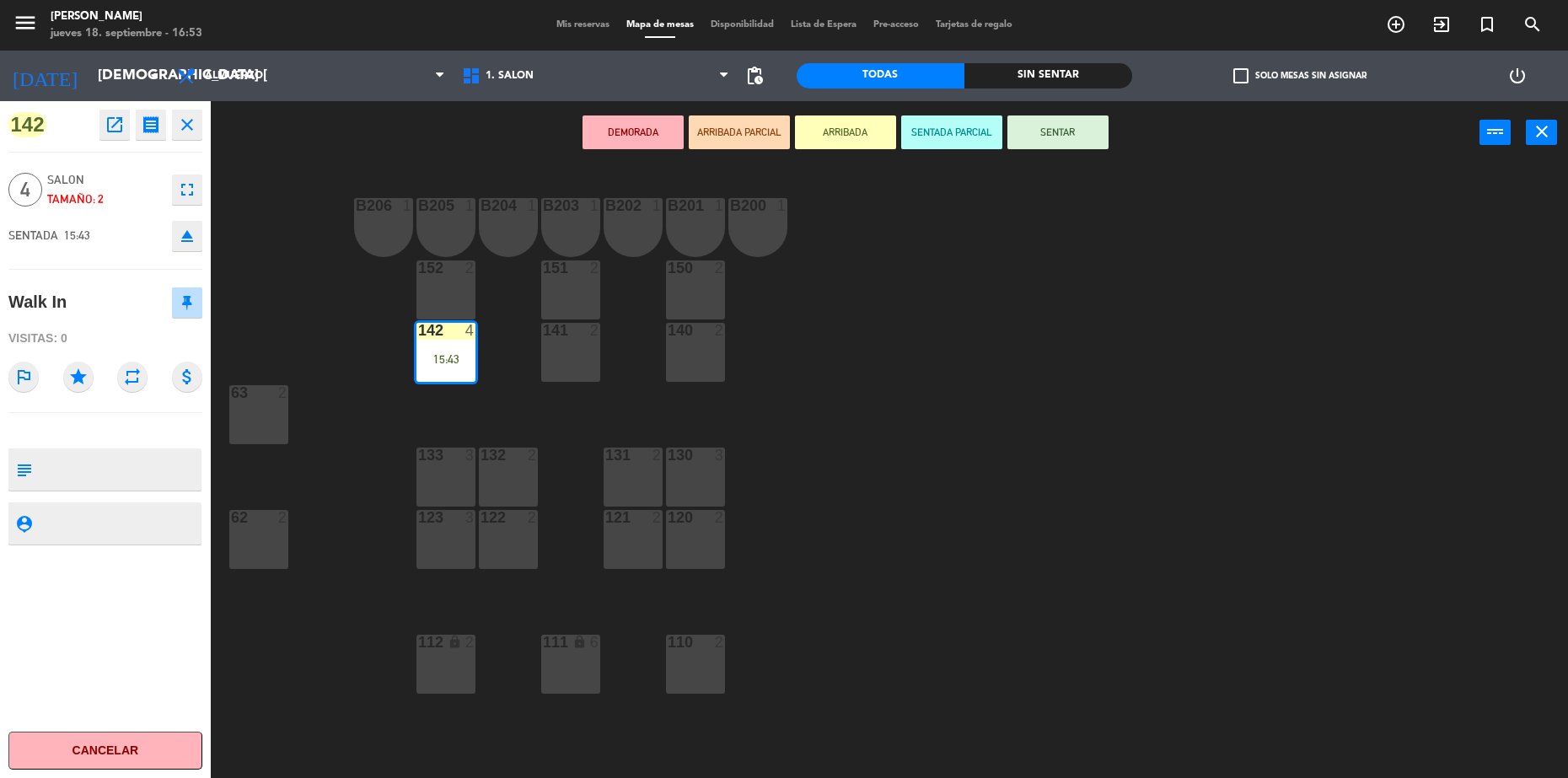
click at [1058, 130] on button "SENTAR" at bounding box center [1057, 133] width 101 height 34
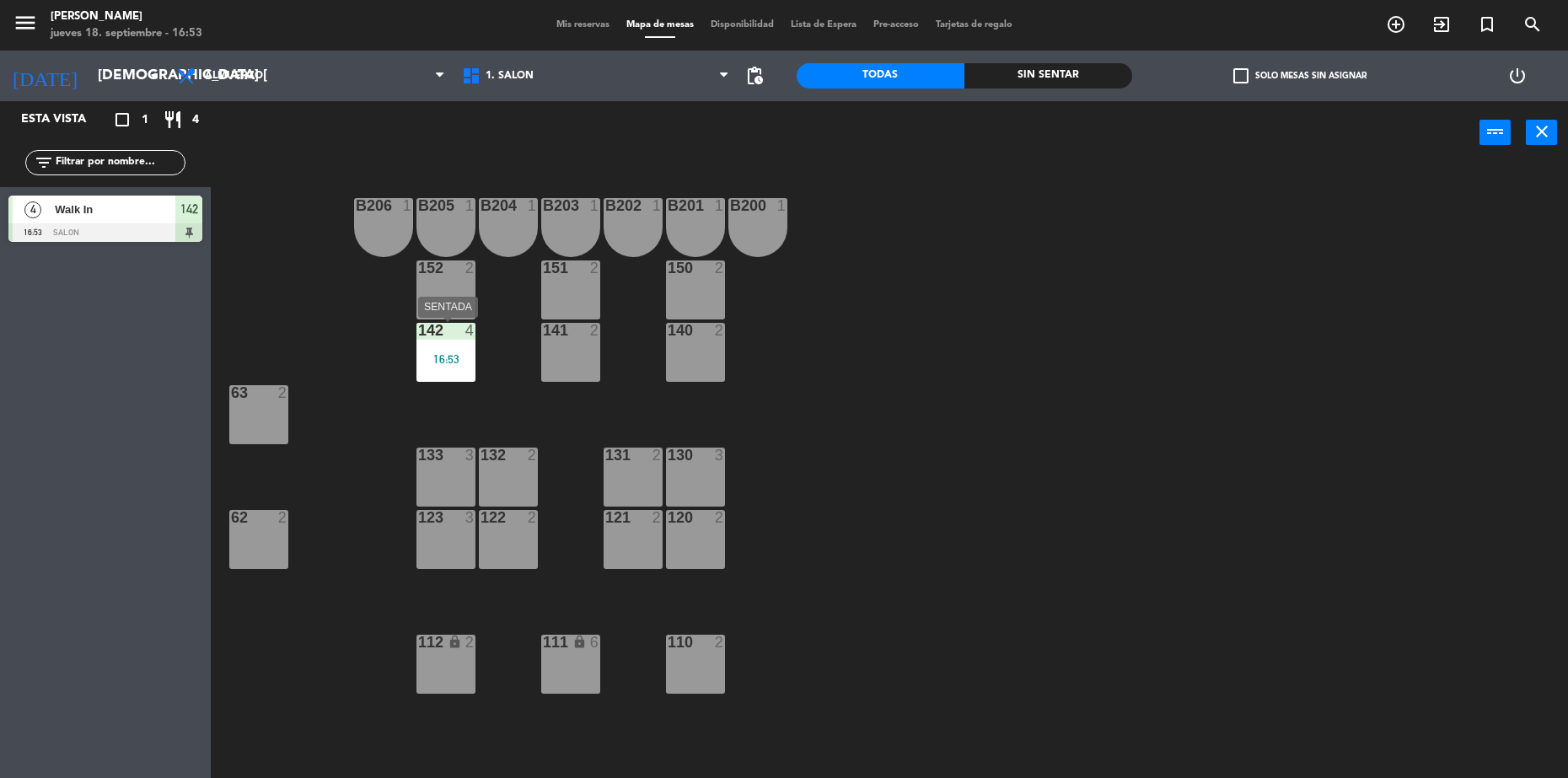
click at [456, 333] on div at bounding box center [446, 331] width 28 height 15
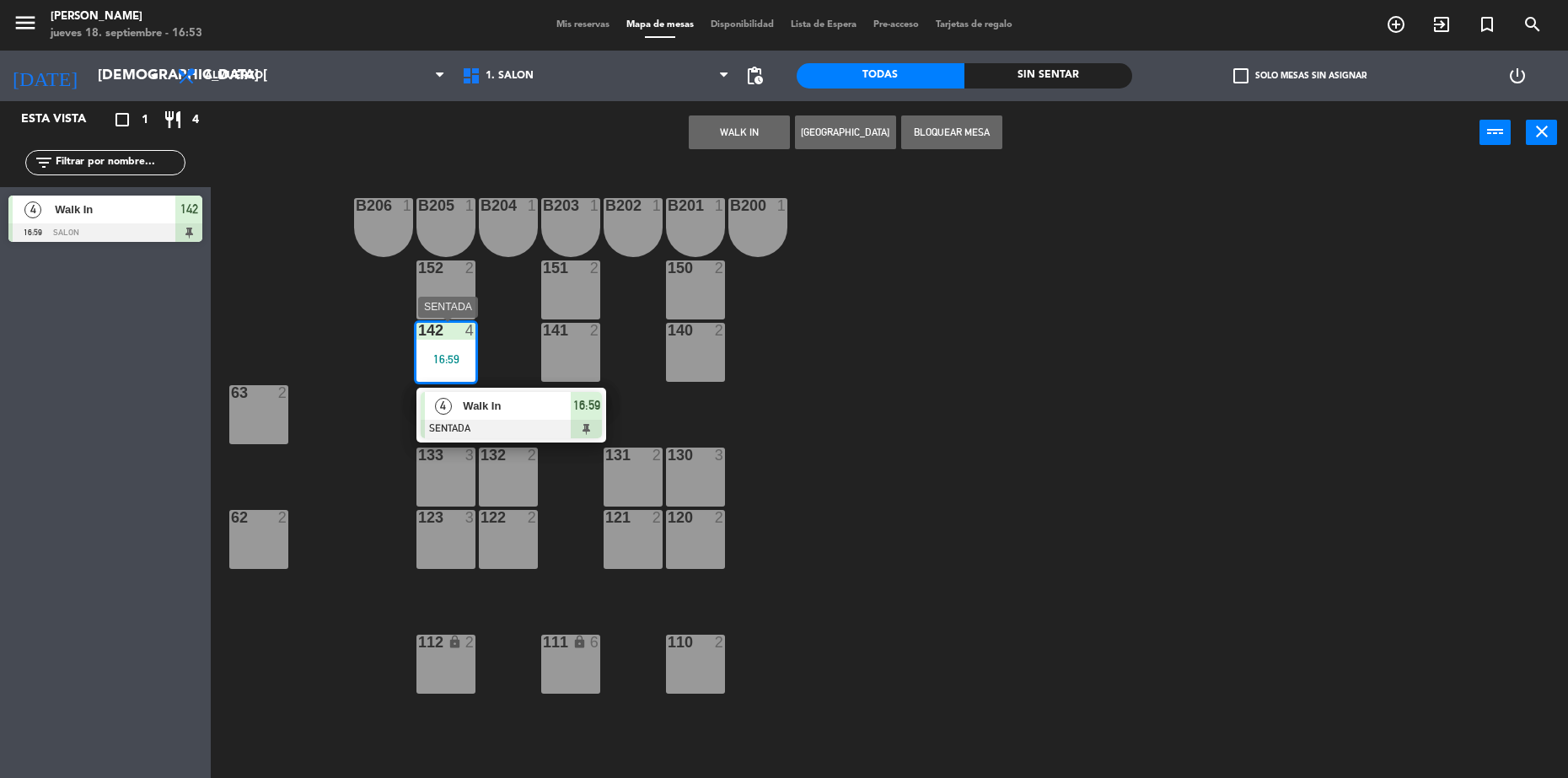
click at [515, 401] on span "Walk In" at bounding box center [516, 405] width 108 height 18
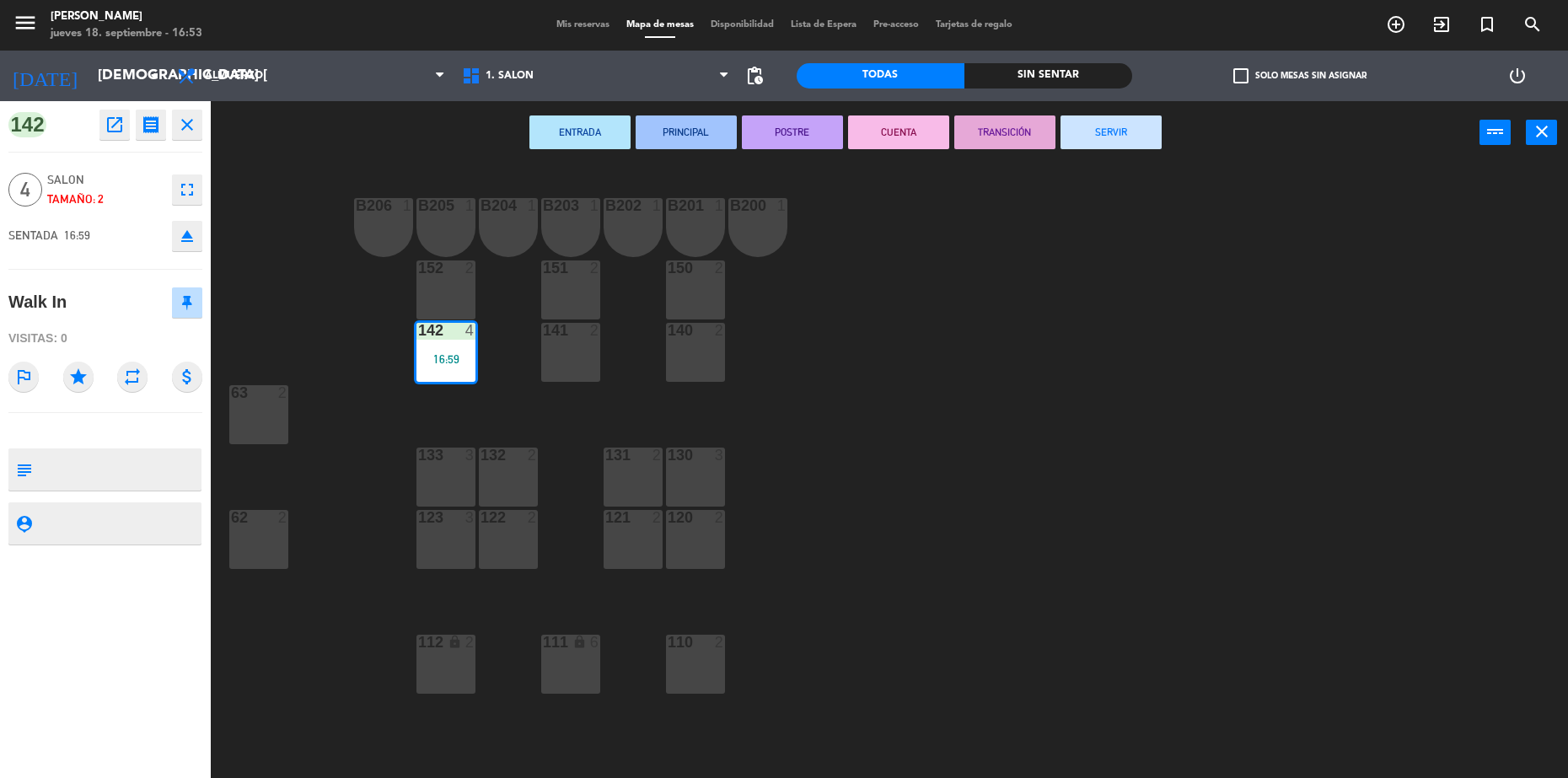
click at [1111, 132] on button "SERVIR" at bounding box center [1110, 133] width 101 height 34
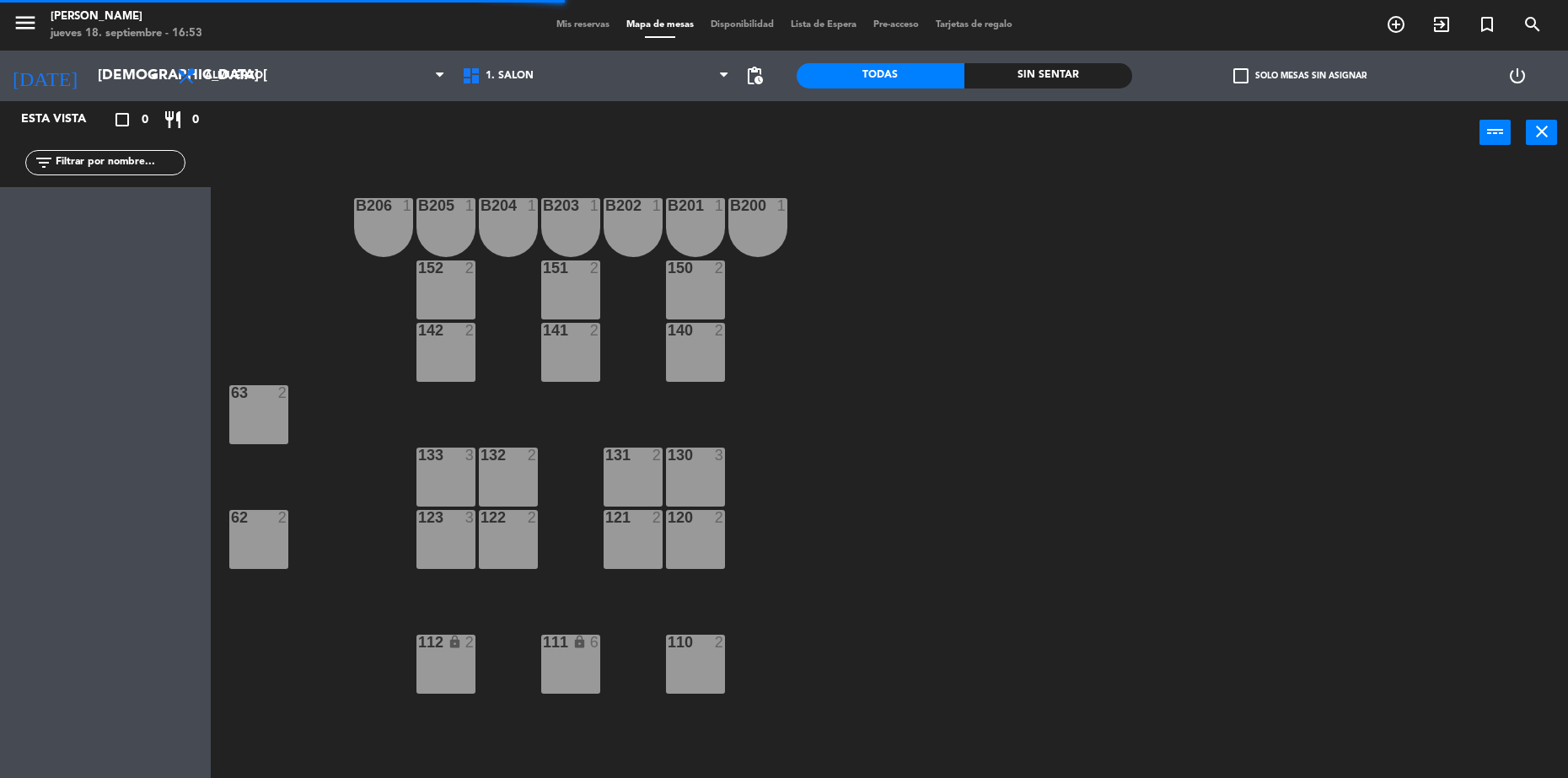
click at [570, 27] on span "Mis reservas" at bounding box center [582, 24] width 70 height 9
